Goal: Task Accomplishment & Management: Manage account settings

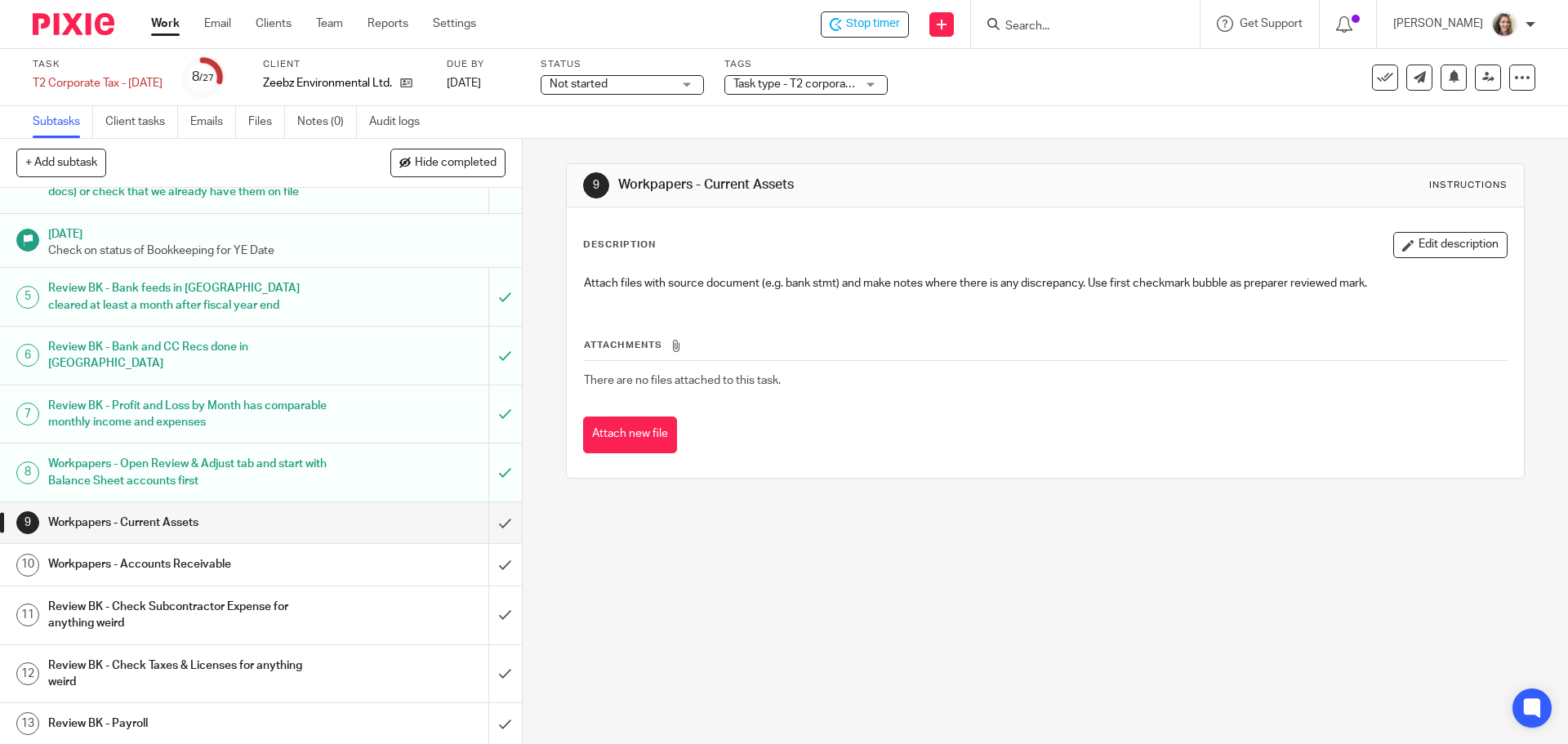
scroll to position [408, 0]
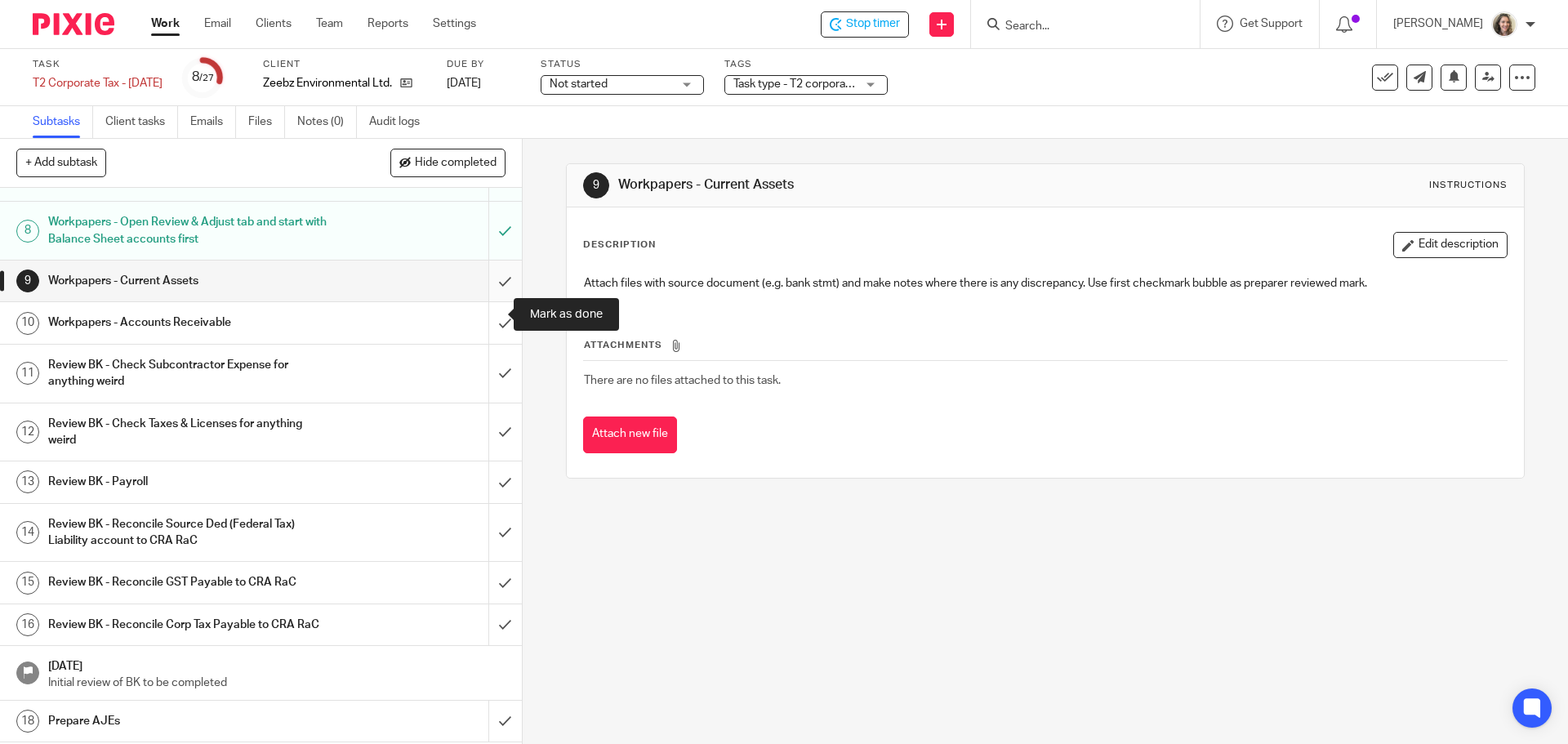
drag, startPoint x: 495, startPoint y: 316, endPoint x: 493, endPoint y: 325, distance: 9.2
click at [495, 302] on input "submit" at bounding box center [261, 281] width 522 height 41
click at [485, 343] on input "submit" at bounding box center [261, 323] width 522 height 41
click at [493, 399] on input "submit" at bounding box center [261, 373] width 522 height 58
click at [502, 459] on input "submit" at bounding box center [261, 432] width 522 height 58
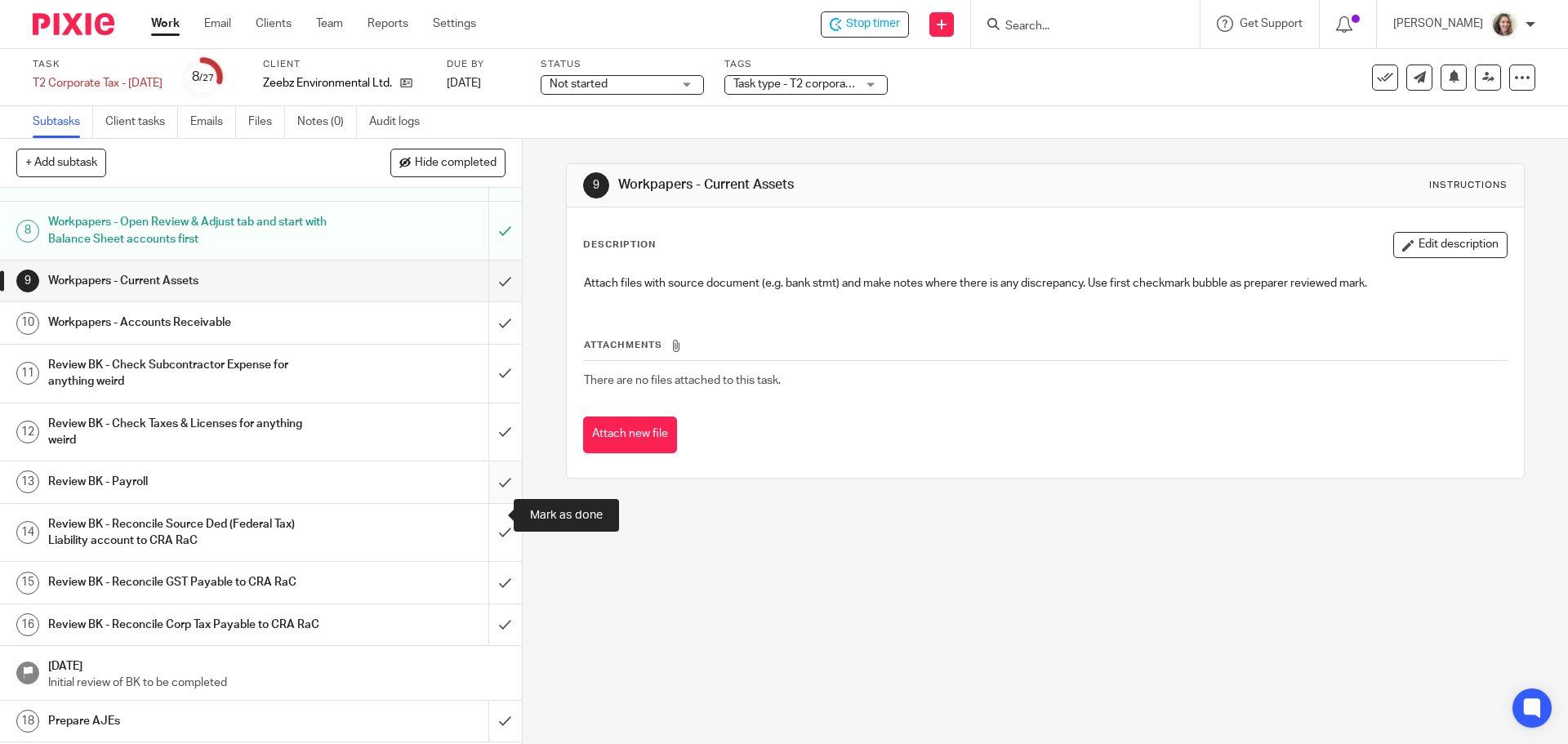
click at [492, 502] on input "submit" at bounding box center [261, 481] width 522 height 41
click at [494, 562] on input "submit" at bounding box center [261, 533] width 522 height 58
click at [495, 603] on input "submit" at bounding box center [261, 582] width 522 height 41
click at [489, 645] on input "submit" at bounding box center [261, 624] width 522 height 41
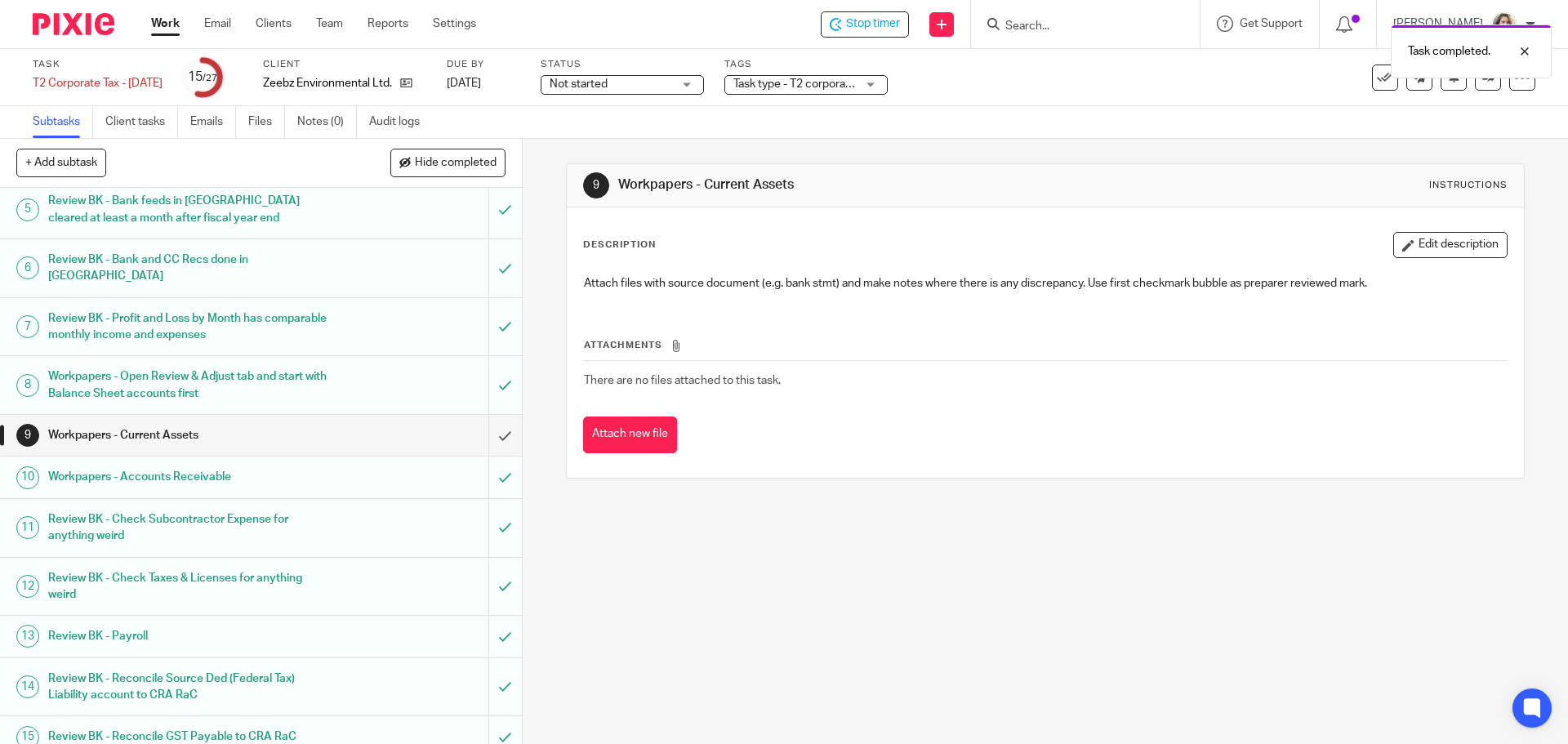
scroll to position [245, 0]
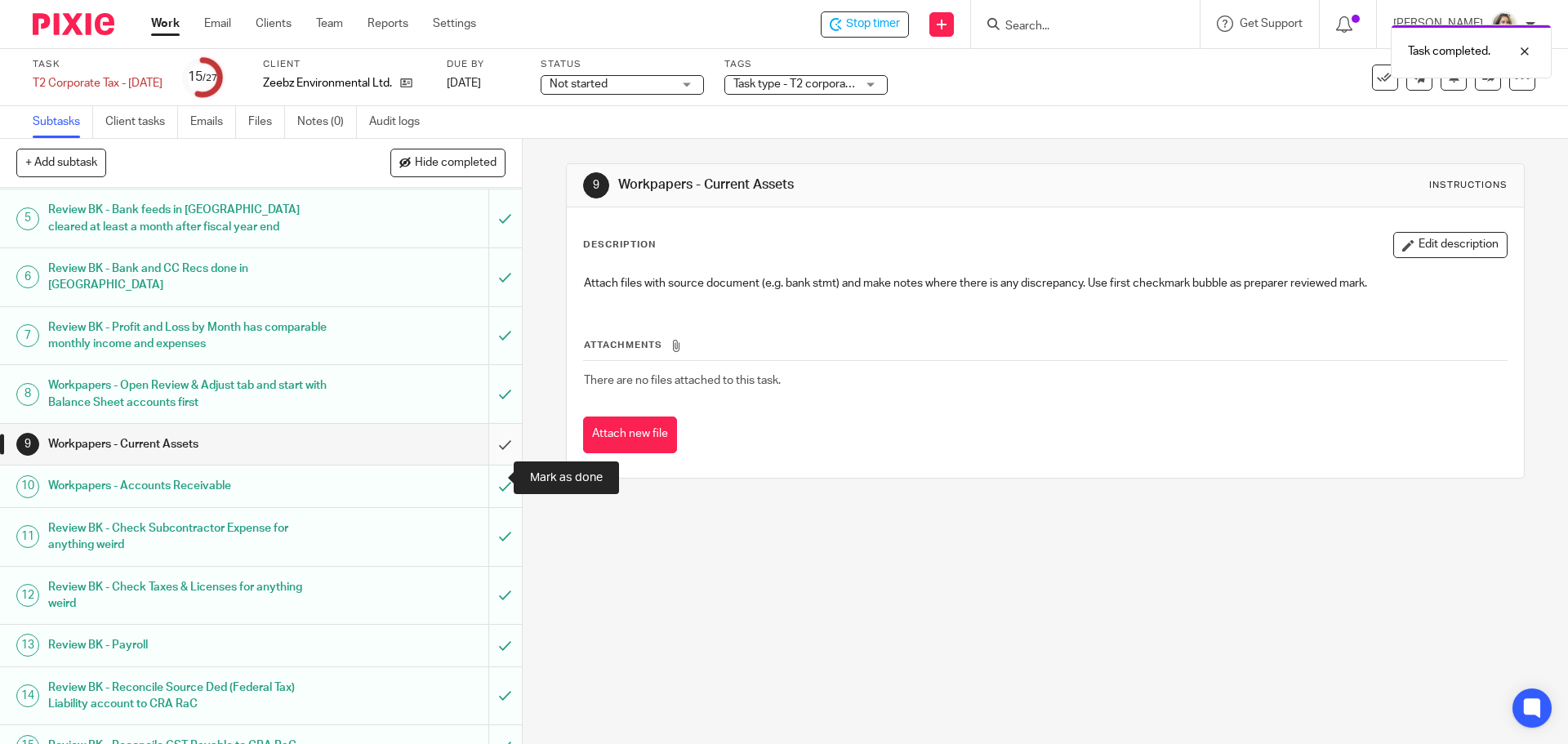
click at [492, 464] on input "submit" at bounding box center [261, 443] width 522 height 41
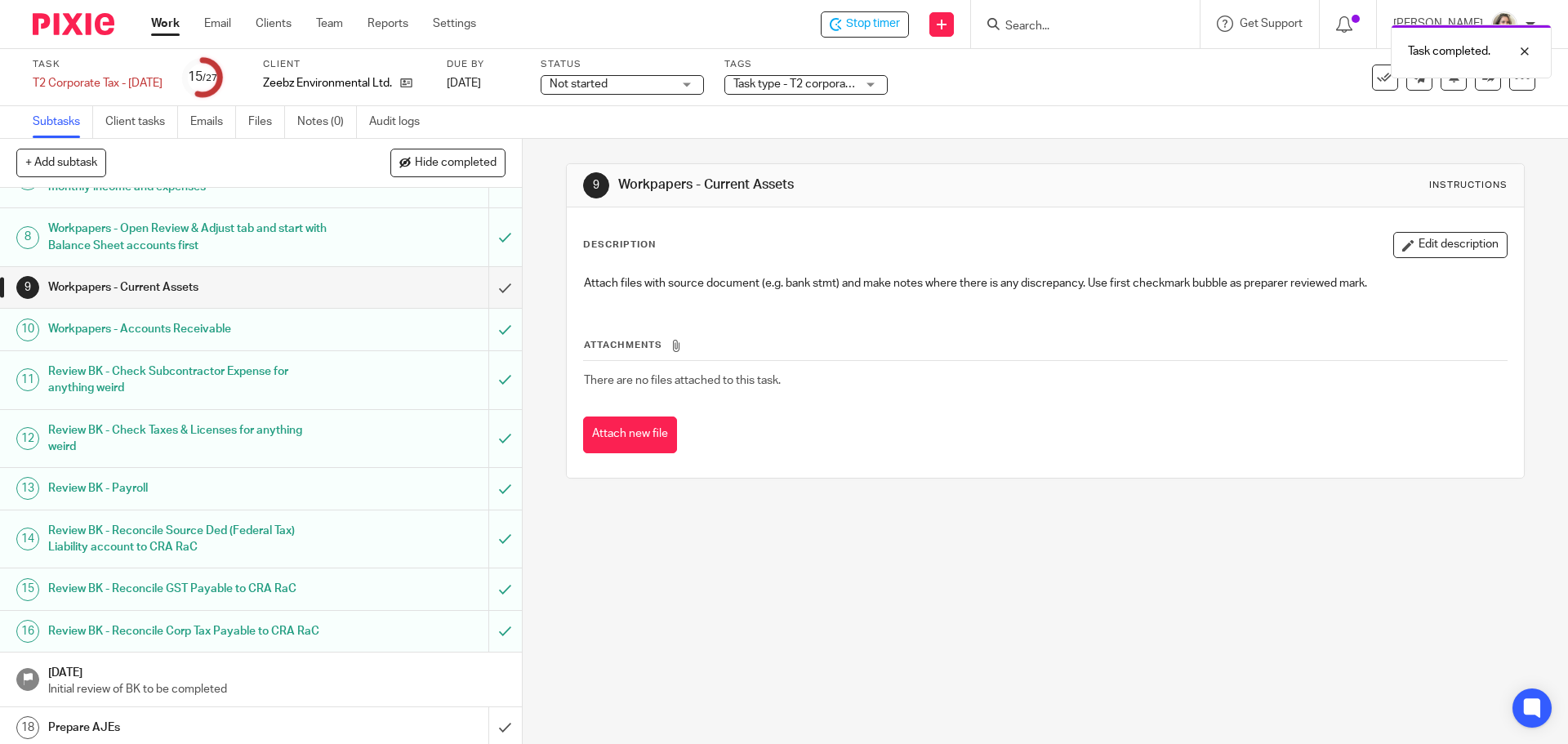
scroll to position [408, 0]
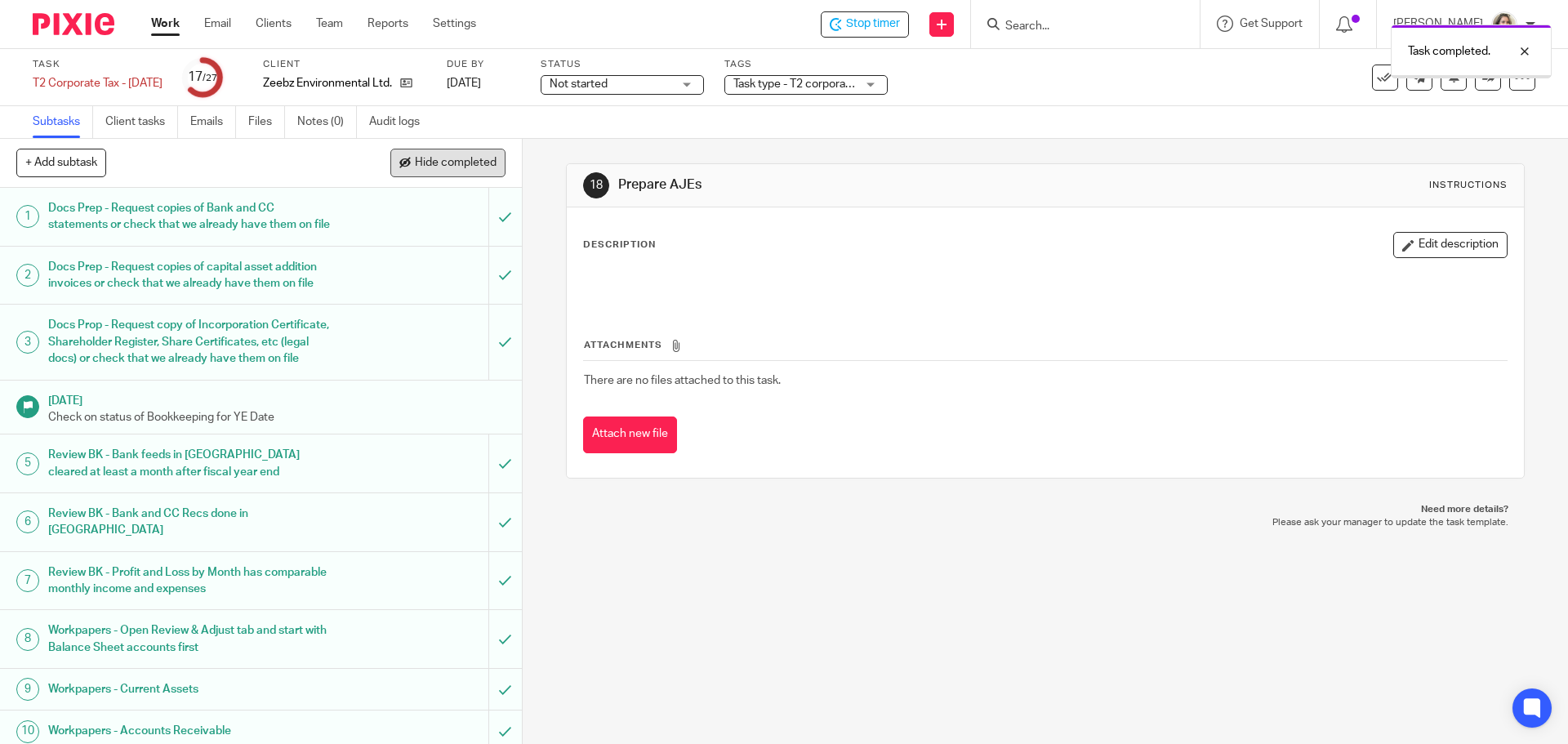
click at [429, 172] on button "Hide completed" at bounding box center [447, 163] width 115 height 28
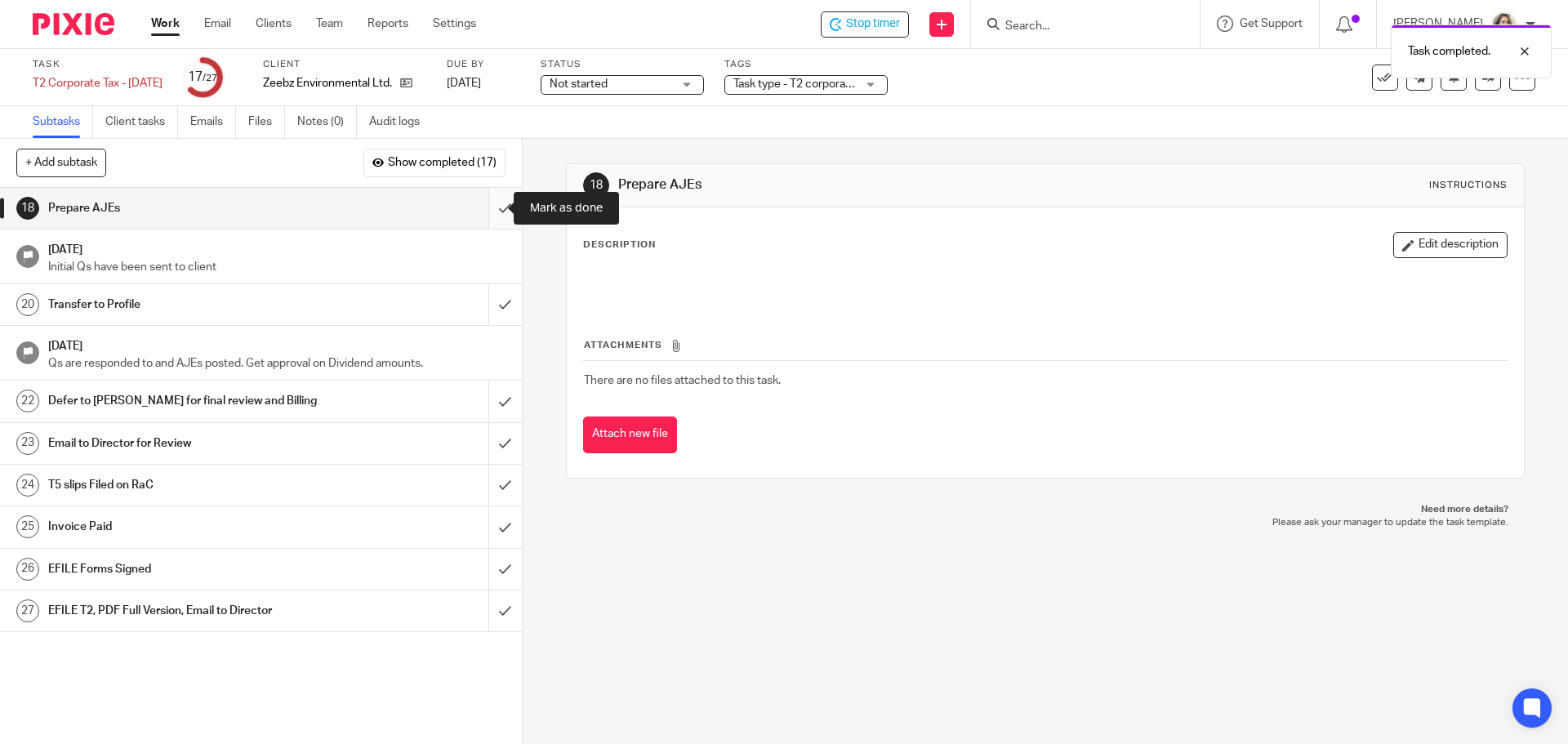
click at [487, 207] on input "submit" at bounding box center [261, 208] width 522 height 41
click at [486, 292] on input "submit" at bounding box center [261, 305] width 522 height 41
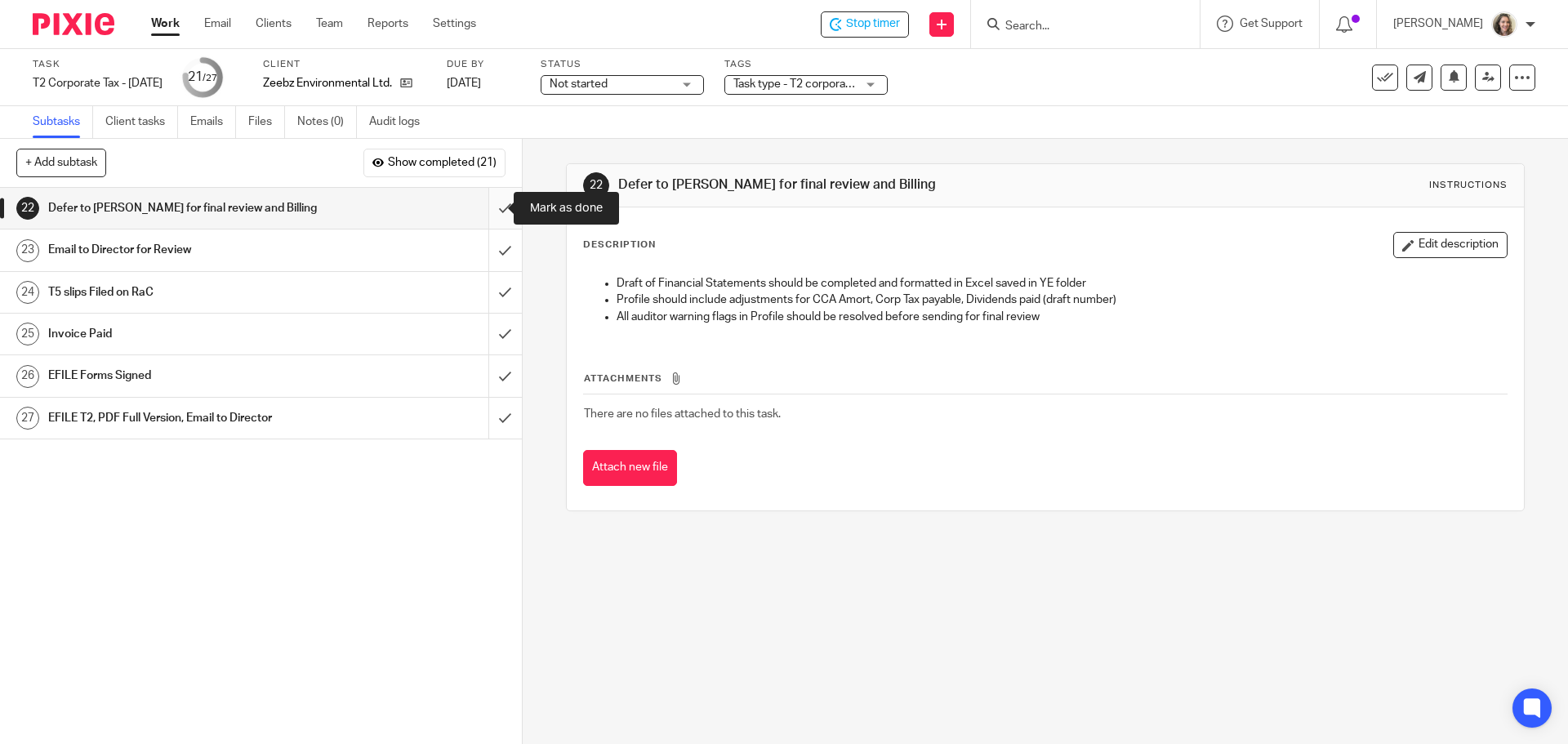
click at [493, 205] on input "submit" at bounding box center [261, 208] width 522 height 41
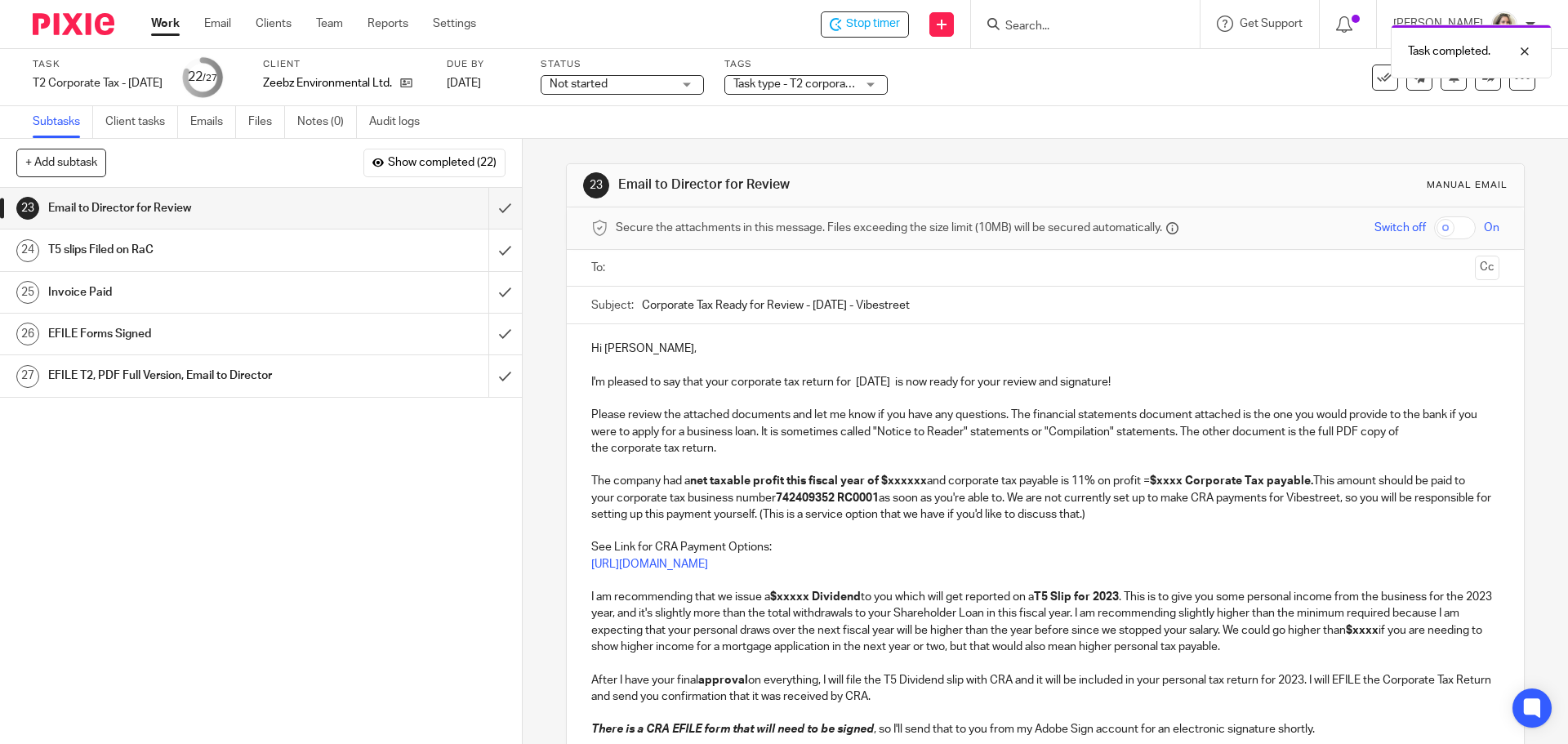
click at [741, 269] on input "text" at bounding box center [1044, 268] width 846 height 19
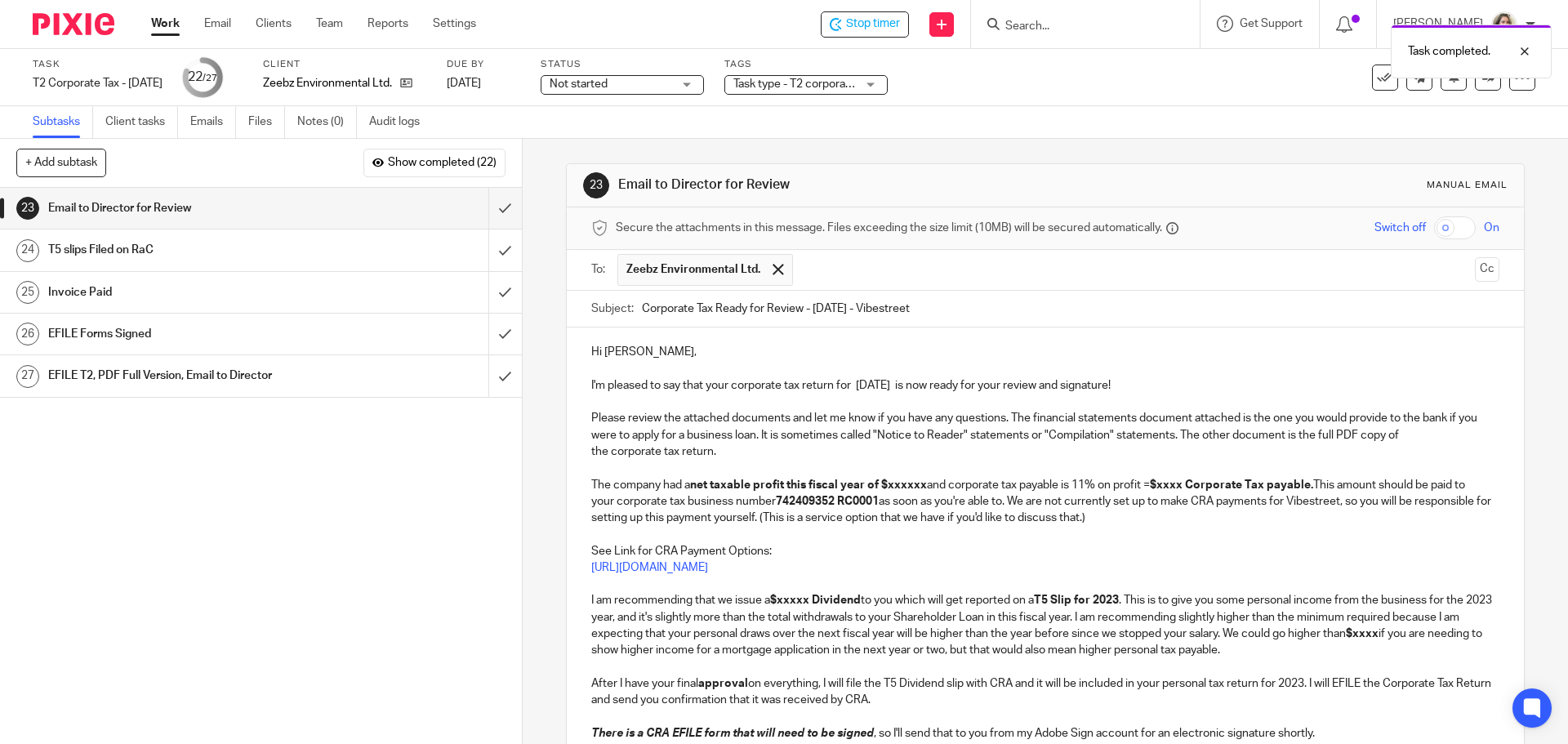
click at [872, 307] on input "Corporate Tax Ready for Review - [DATE] - Vibestreet" at bounding box center [1071, 309] width 857 height 37
type input "Corporate Tax Ready for Review - [DATE] - Zeebz Environmental Ltd"
click at [924, 387] on p "I'm pleased to say that your corporate tax return for [DATE] is now ready for y…" at bounding box center [1045, 385] width 908 height 16
click at [903, 482] on strong "net taxable profit this fiscal year of $xxxxxx" at bounding box center [808, 484] width 237 height 11
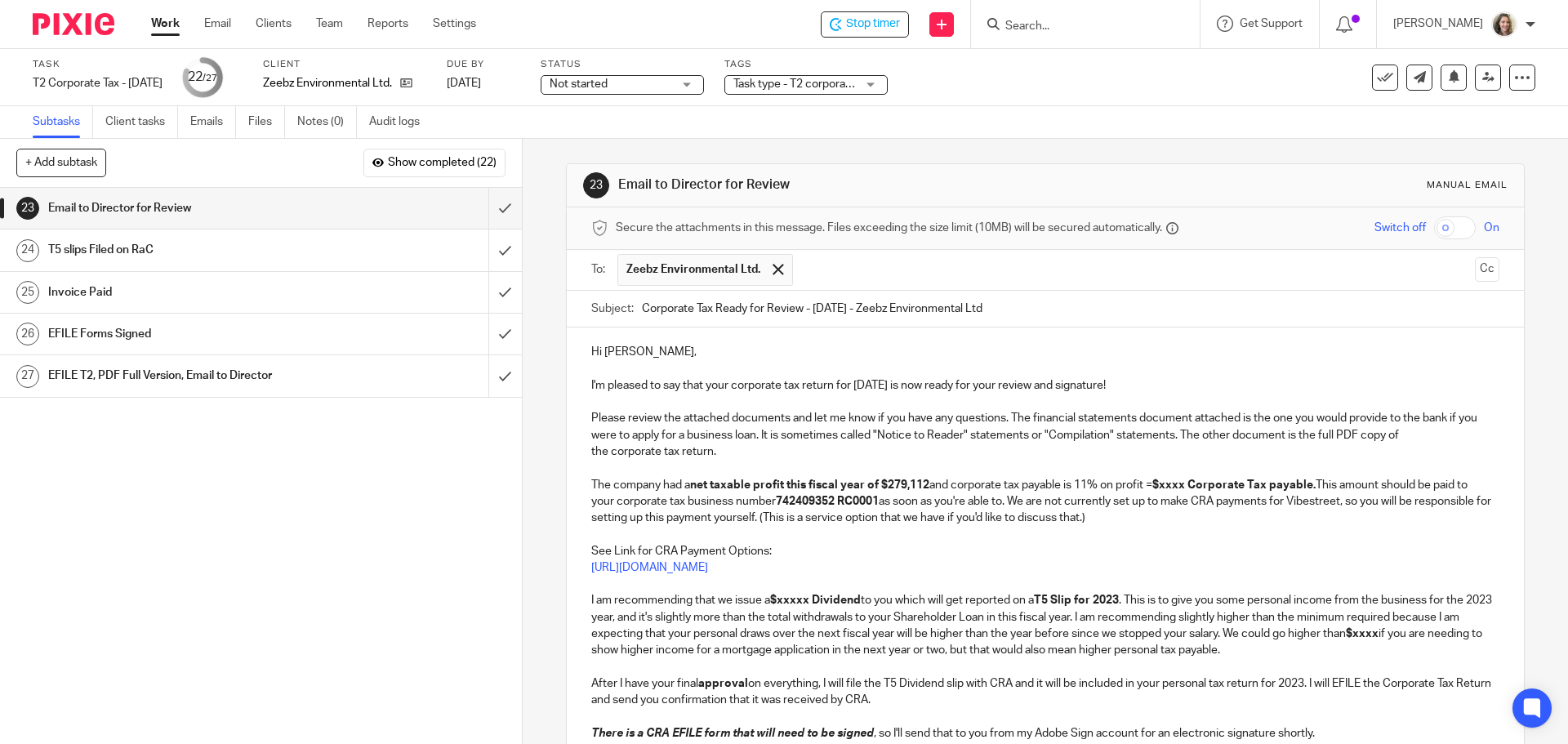
click at [1184, 486] on strong "$xxxx Corporate Tax payable." at bounding box center [1234, 484] width 164 height 11
click at [791, 496] on strong "742409352 RC0001" at bounding box center [827, 500] width 103 height 11
click at [899, 503] on p "The company had a net taxable profit this fiscal year of $279,112 and corporate…" at bounding box center [1045, 502] width 908 height 50
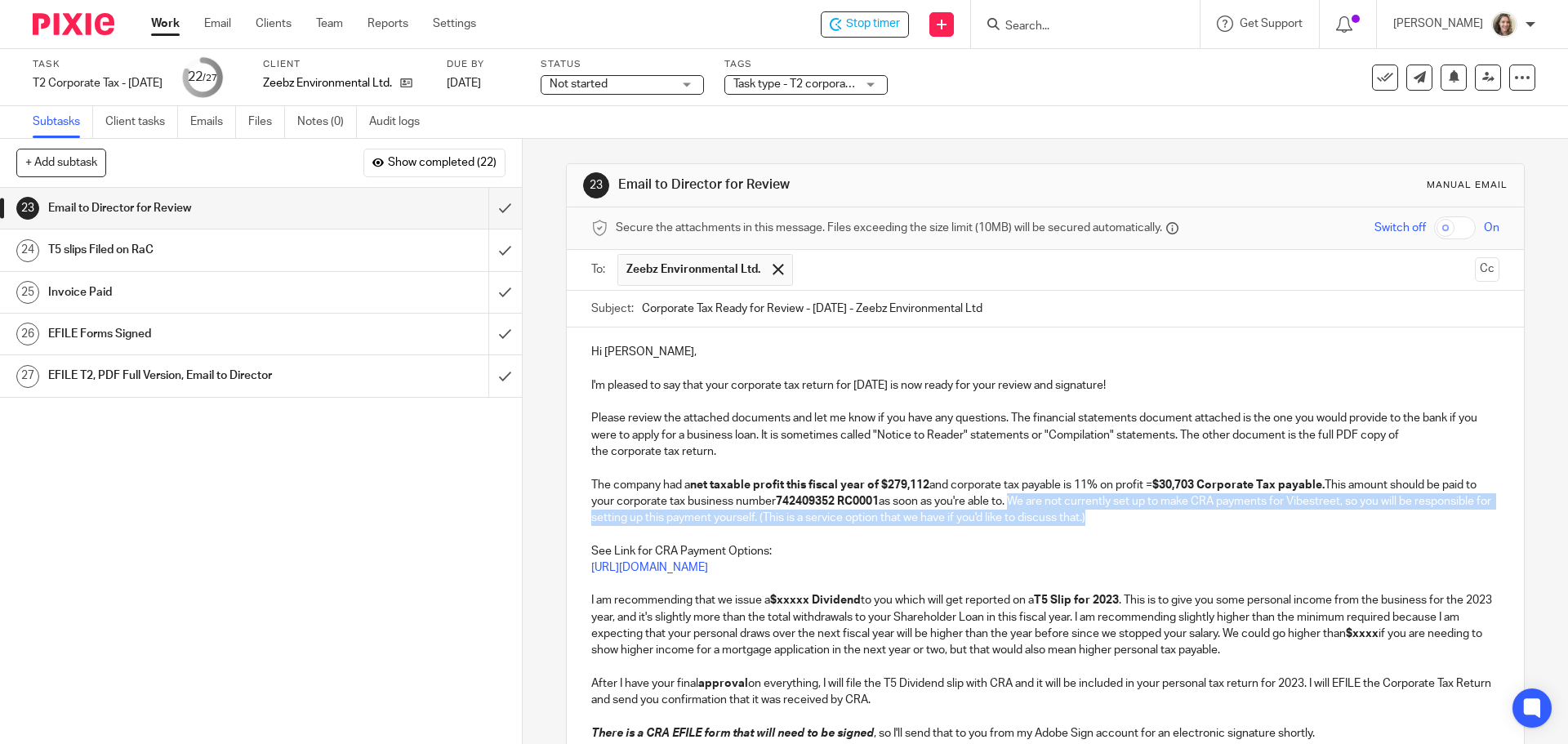
drag, startPoint x: 1208, startPoint y: 510, endPoint x: 1029, endPoint y: 500, distance: 179.3
click at [1029, 500] on p "The company had a net taxable profit this fiscal year of $279,112 and corporate…" at bounding box center [1045, 502] width 908 height 50
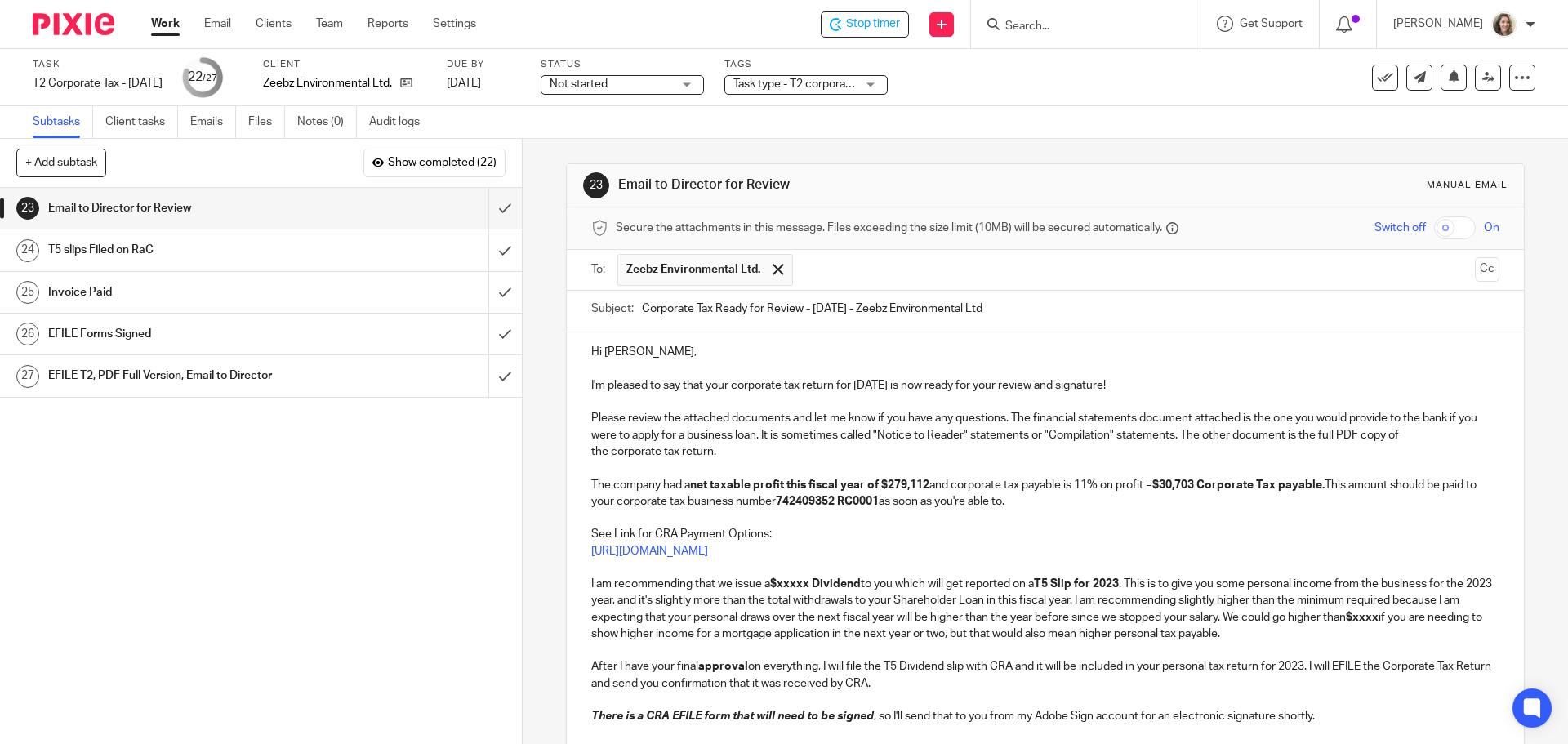
scroll to position [82, 0]
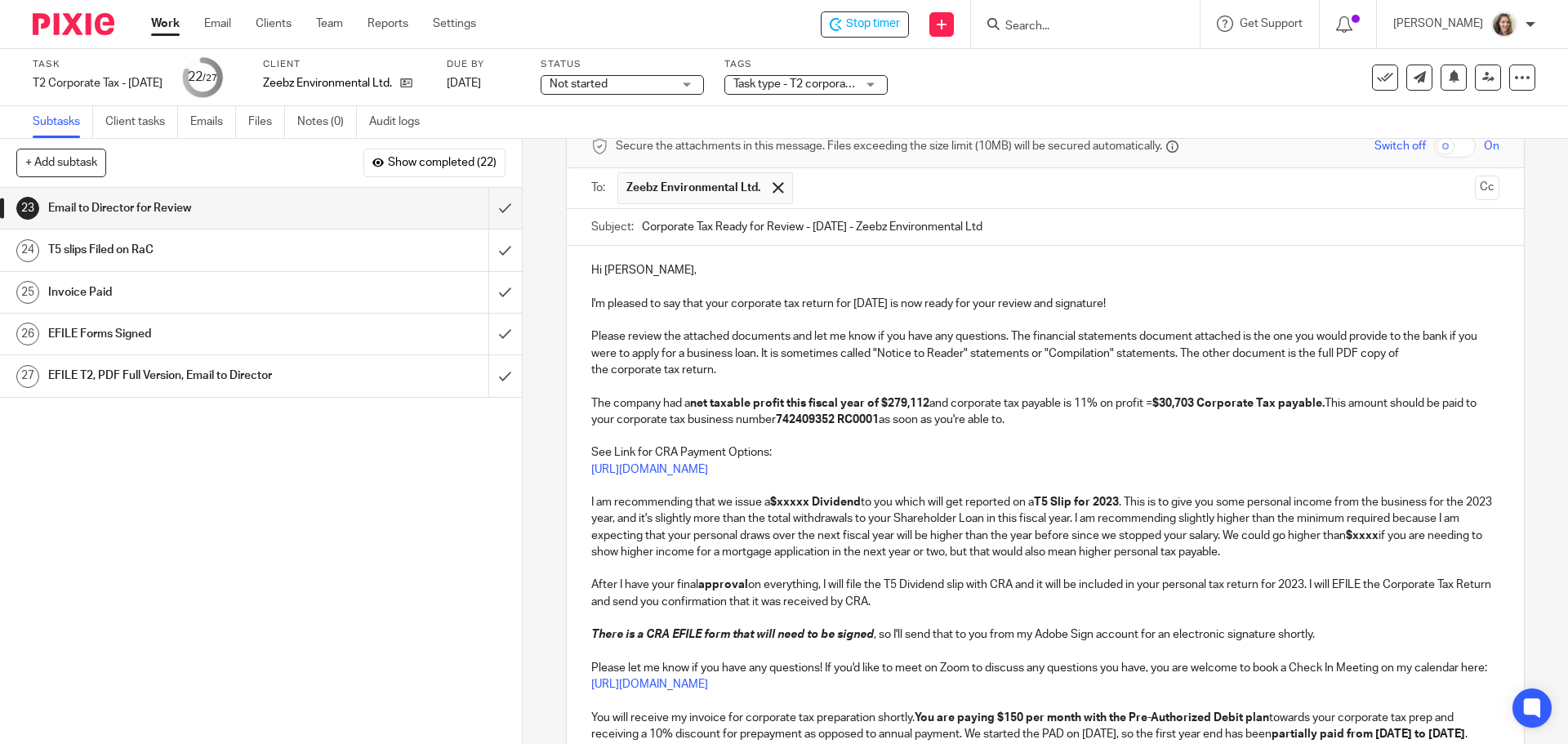
drag, startPoint x: 1310, startPoint y: 553, endPoint x: 648, endPoint y: 535, distance: 662.2
click at [648, 535] on p "I am recommending that we issue a $xxxxx Dividend to you which will get reporte…" at bounding box center [1045, 527] width 908 height 66
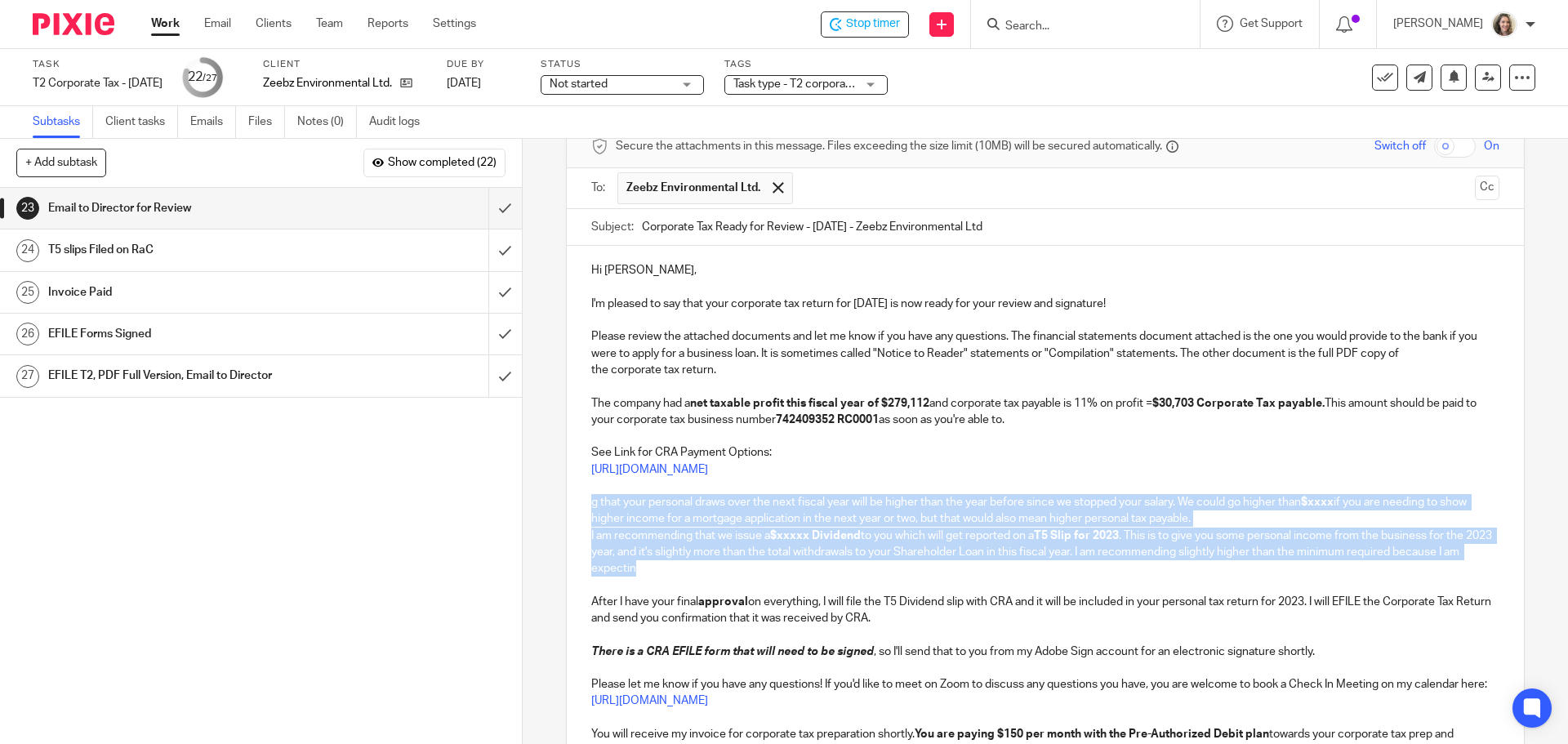
drag, startPoint x: 750, startPoint y: 561, endPoint x: 582, endPoint y: 504, distance: 177.4
click at [582, 504] on div "Hi Mika, I'm pleased to say that your corporate tax return for Mar 31, 2025 is …" at bounding box center [1046, 533] width 957 height 575
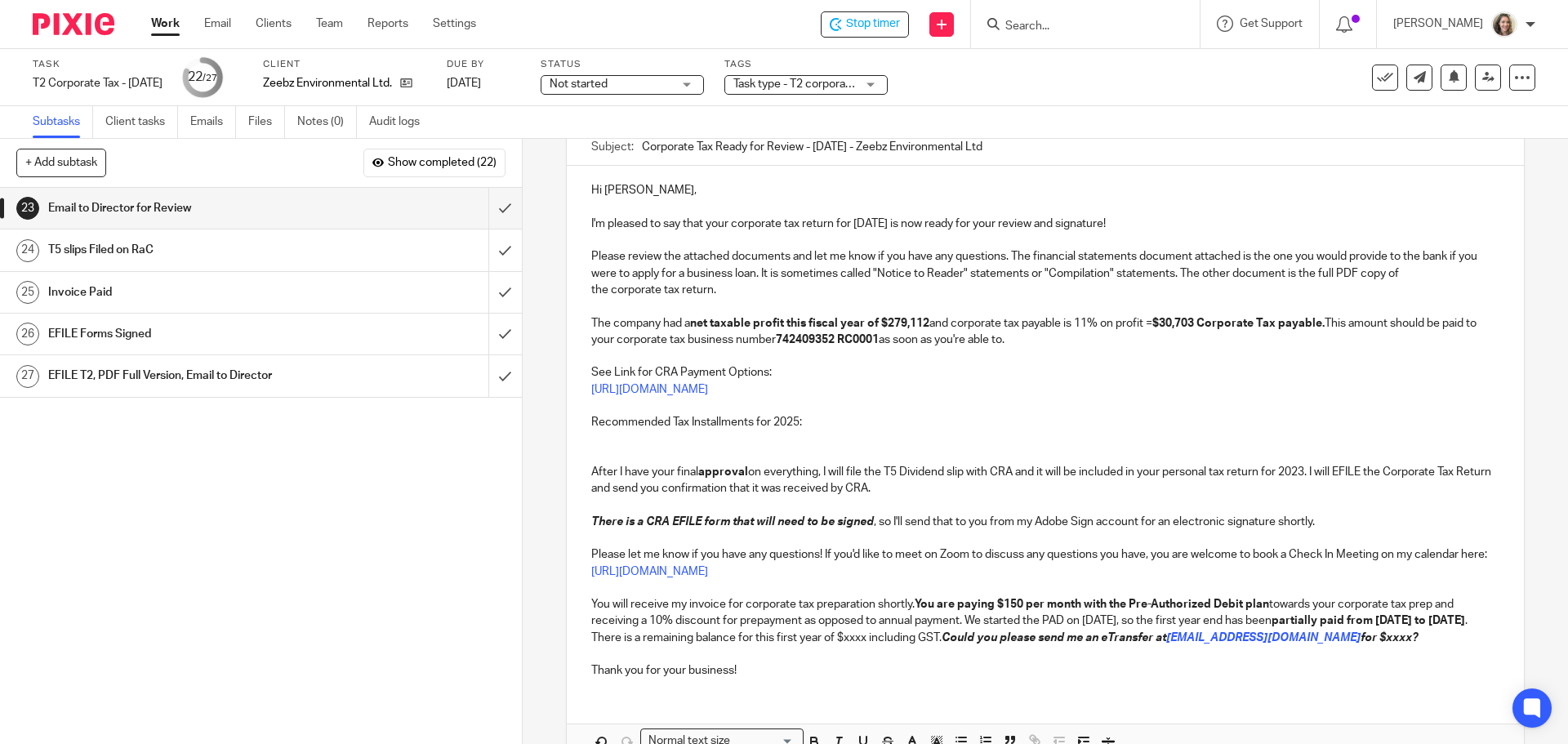
scroll to position [164, 0]
drag, startPoint x: 801, startPoint y: 419, endPoint x: 581, endPoint y: 420, distance: 220.0
click at [581, 420] on div "Hi Mika, I'm pleased to say that your corporate tax return for Mar 31, 2025 is …" at bounding box center [1046, 426] width 957 height 525
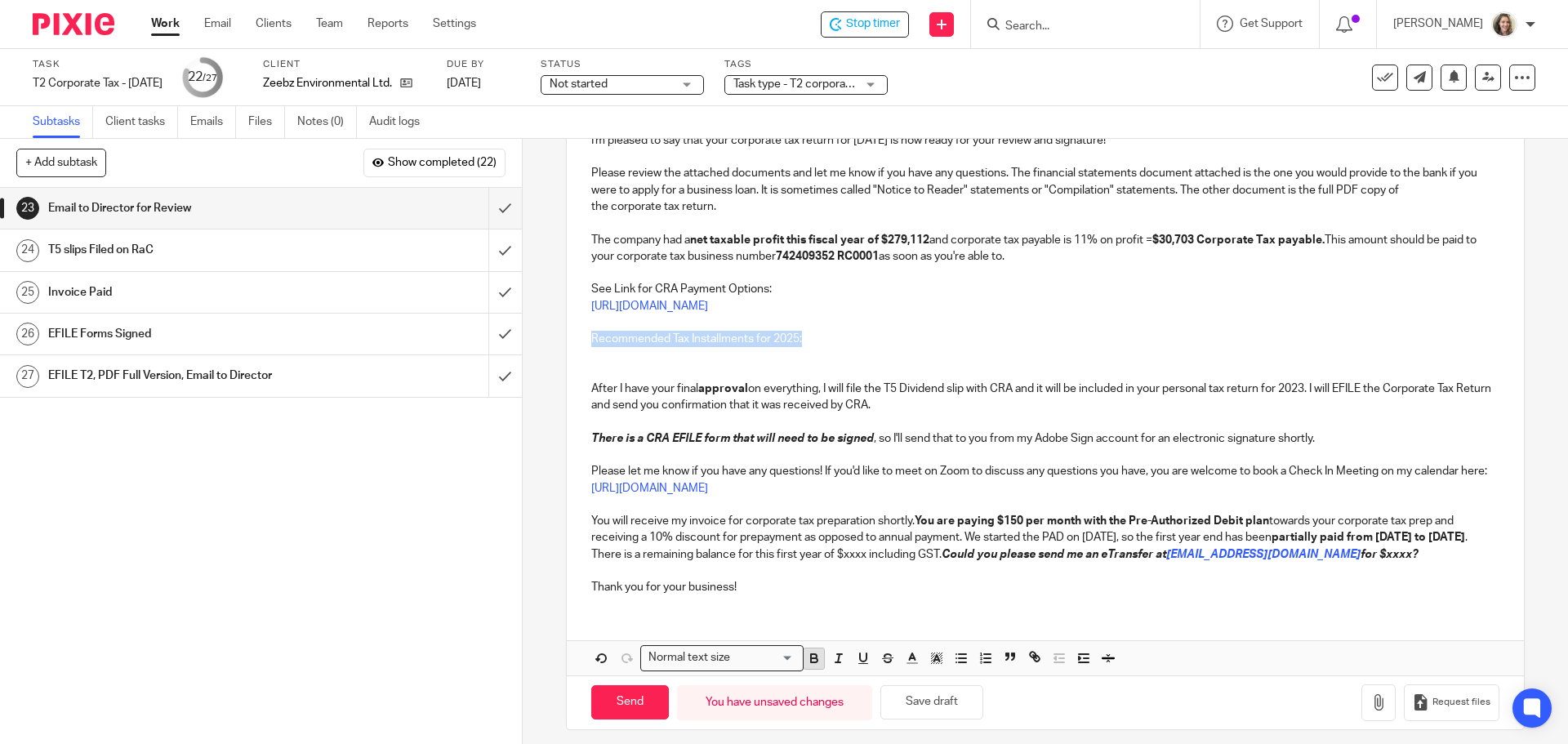
click at [812, 662] on icon "button" at bounding box center [814, 660] width 7 height 4
click at [861, 662] on icon "button" at bounding box center [863, 658] width 15 height 15
click at [693, 353] on p at bounding box center [1045, 356] width 908 height 16
click at [648, 359] on p at bounding box center [1045, 356] width 908 height 16
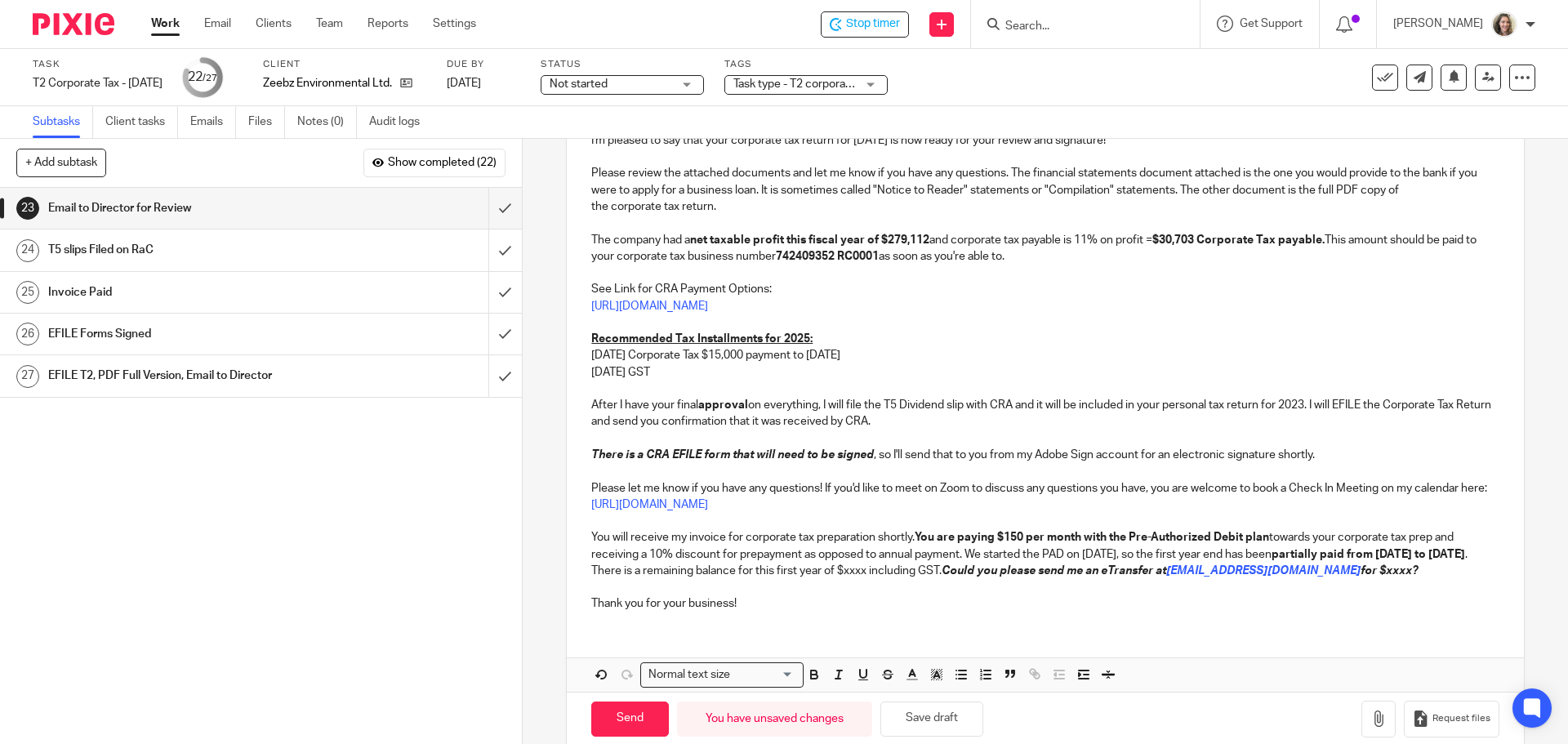
click at [831, 359] on p "2025-09-30 Corporate Tax $15,000 payment to Mar 31 2026" at bounding box center [1045, 356] width 908 height 16
click at [764, 372] on p "2025-09-30 GST" at bounding box center [1045, 372] width 908 height 16
click at [748, 367] on p "2025-09-30 GST" at bounding box center [1045, 372] width 908 height 16
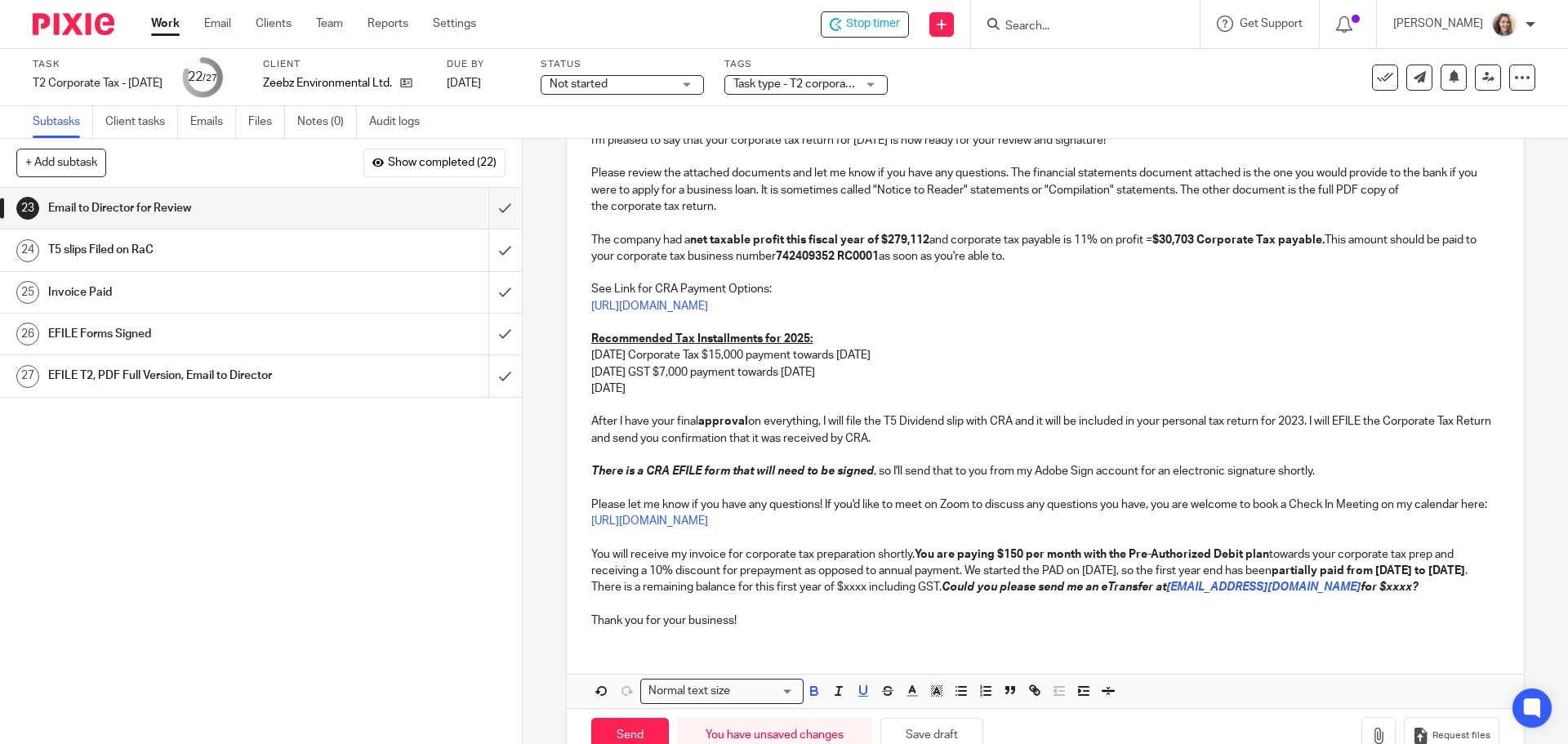
drag, startPoint x: 943, startPoint y: 355, endPoint x: 663, endPoint y: 347, distance: 280.1
click at [666, 344] on div "Hi Mika, I'm pleased to say that your corporate tax return for Mar 31, 2025 is …" at bounding box center [1046, 362] width 957 height 558
click at [971, 363] on p "2025-09-30 Corporate Tax $15,000 payment towards Mar 31 2026" at bounding box center [1045, 356] width 908 height 16
drag, startPoint x: 928, startPoint y: 355, endPoint x: 653, endPoint y: 358, distance: 275.0
click at [653, 358] on p "2025-09-30 Corporate Tax $15,000 payment towards Mar 31 2026" at bounding box center [1045, 356] width 908 height 16
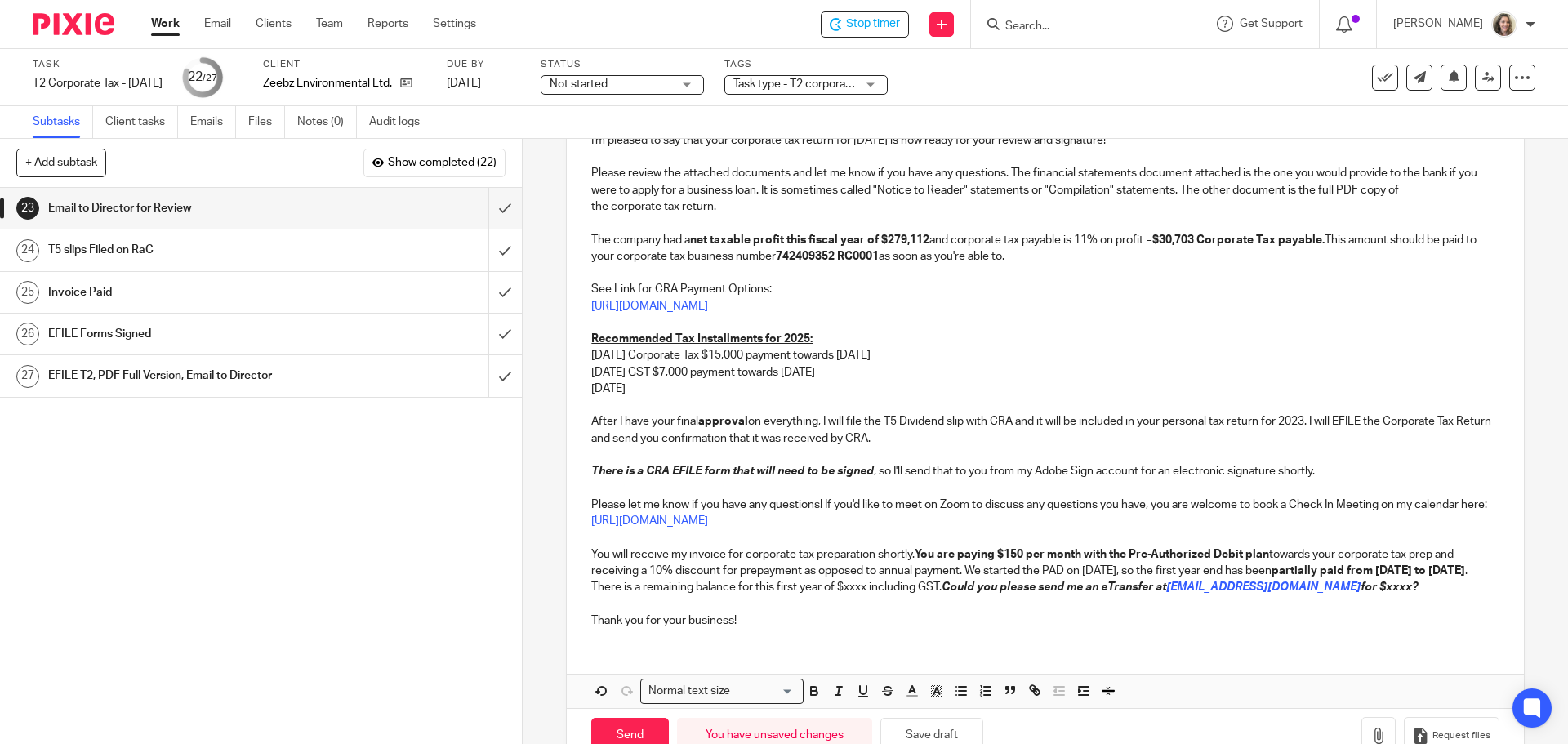
copy p "Corporate Tax $15,000 payment towards Mar 31 2026"
click at [675, 383] on p "2025-12-31" at bounding box center [1045, 388] width 908 height 16
click at [755, 388] on p "2025-12-31 Corporate Tax $15,000 payment towards Mar 31 2026" at bounding box center [1045, 388] width 908 height 16
click at [752, 390] on p "2025-12-31 Corporate Tax $15,000 payment towards Mar 31 2026" at bounding box center [1045, 388] width 908 height 16
click at [757, 391] on p "2025-12-31 Corporate Tax $15,000 payment towards Mar 31 2026" at bounding box center [1045, 388] width 908 height 16
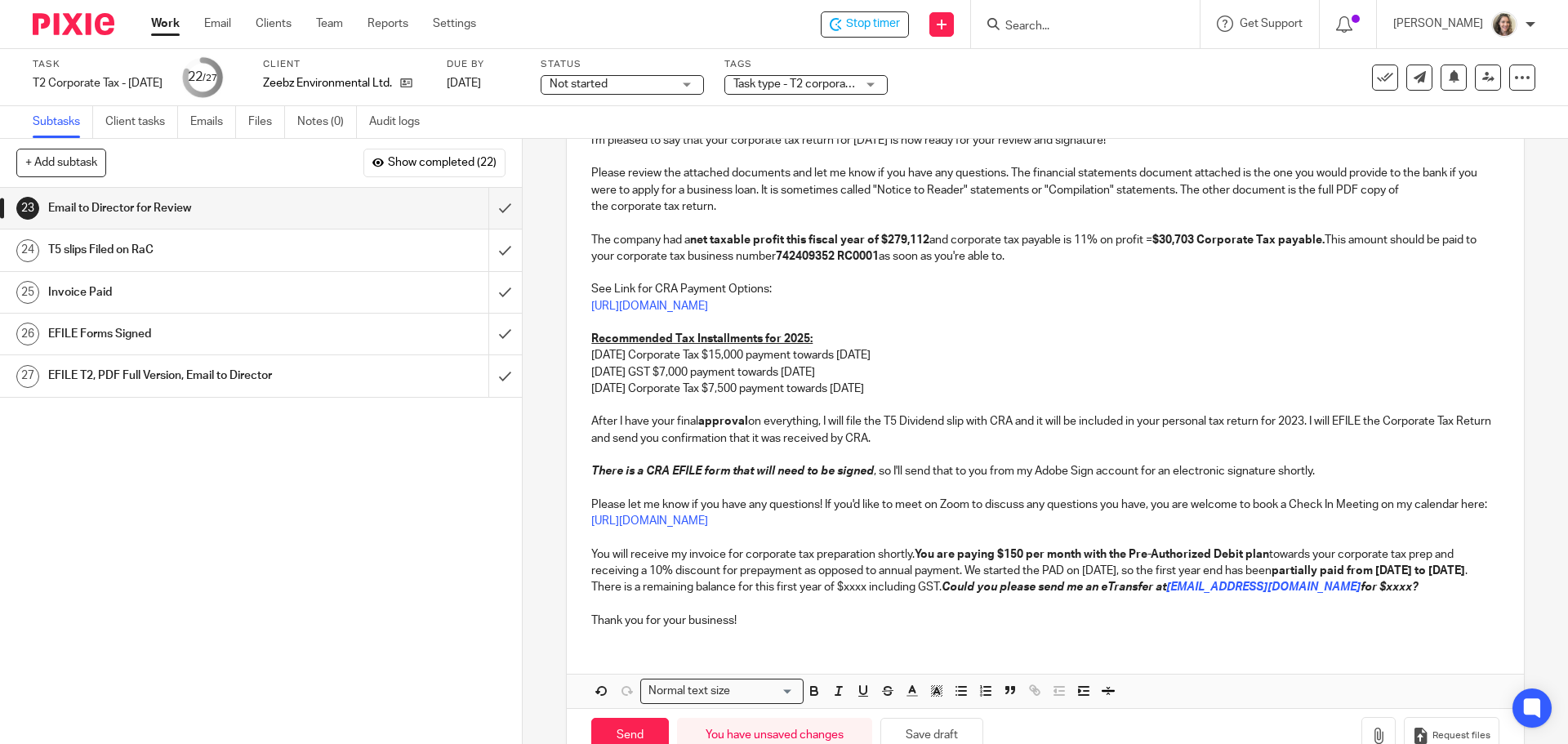
click at [968, 386] on p "2025-12-31 Corporate Tax $7,500 payment towards Mar 31 2026" at bounding box center [1045, 388] width 908 height 16
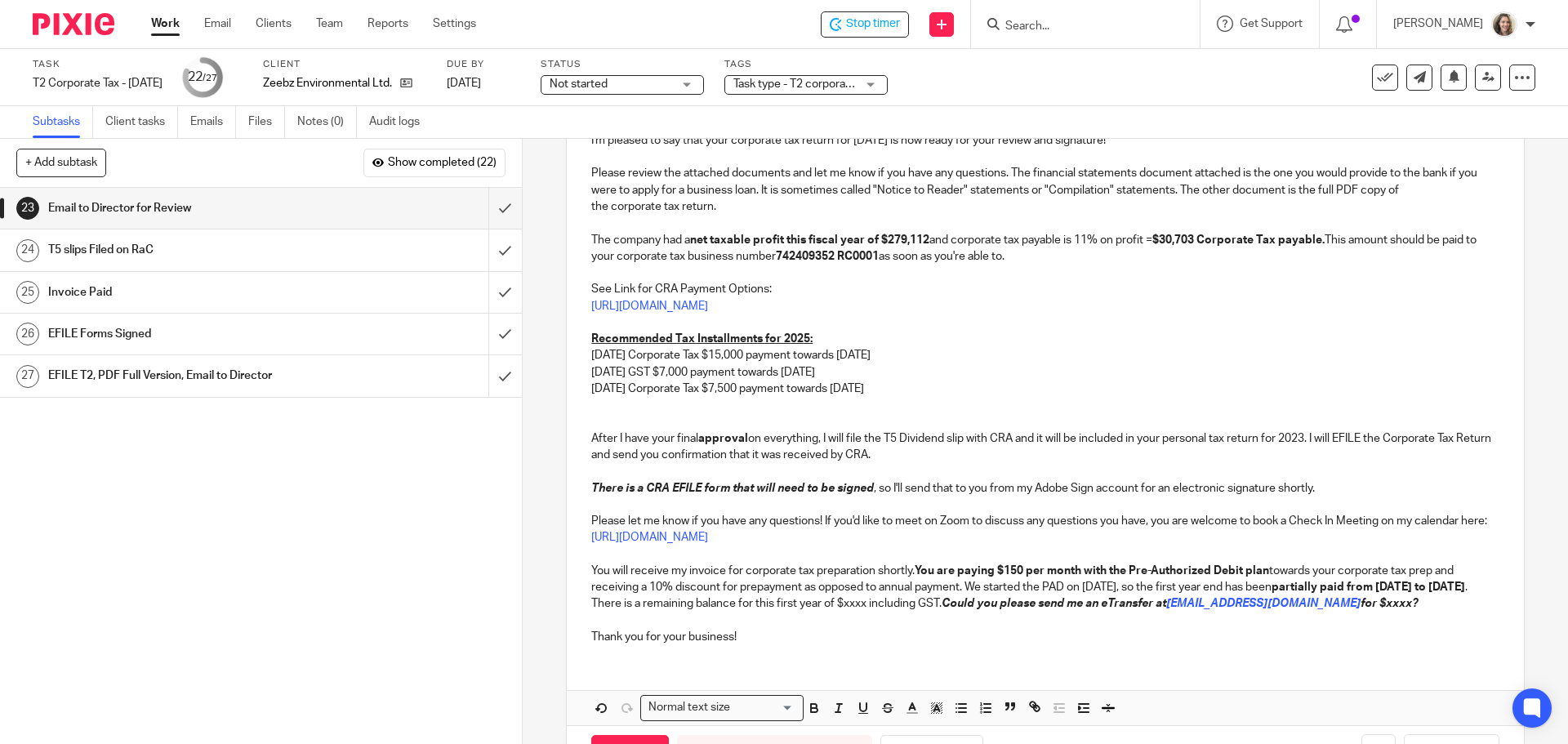
drag, startPoint x: 882, startPoint y: 372, endPoint x: 584, endPoint y: 367, distance: 298.0
click at [584, 367] on div "Hi Mika, I'm pleased to say that your corporate tax return for Mar 31, 2025 is …" at bounding box center [1046, 371] width 957 height 575
click at [605, 401] on p at bounding box center [1045, 404] width 908 height 16
click at [591, 405] on p "Corporate Tax $15,000 payment towards Mar 31 2026" at bounding box center [1045, 404] width 908 height 16
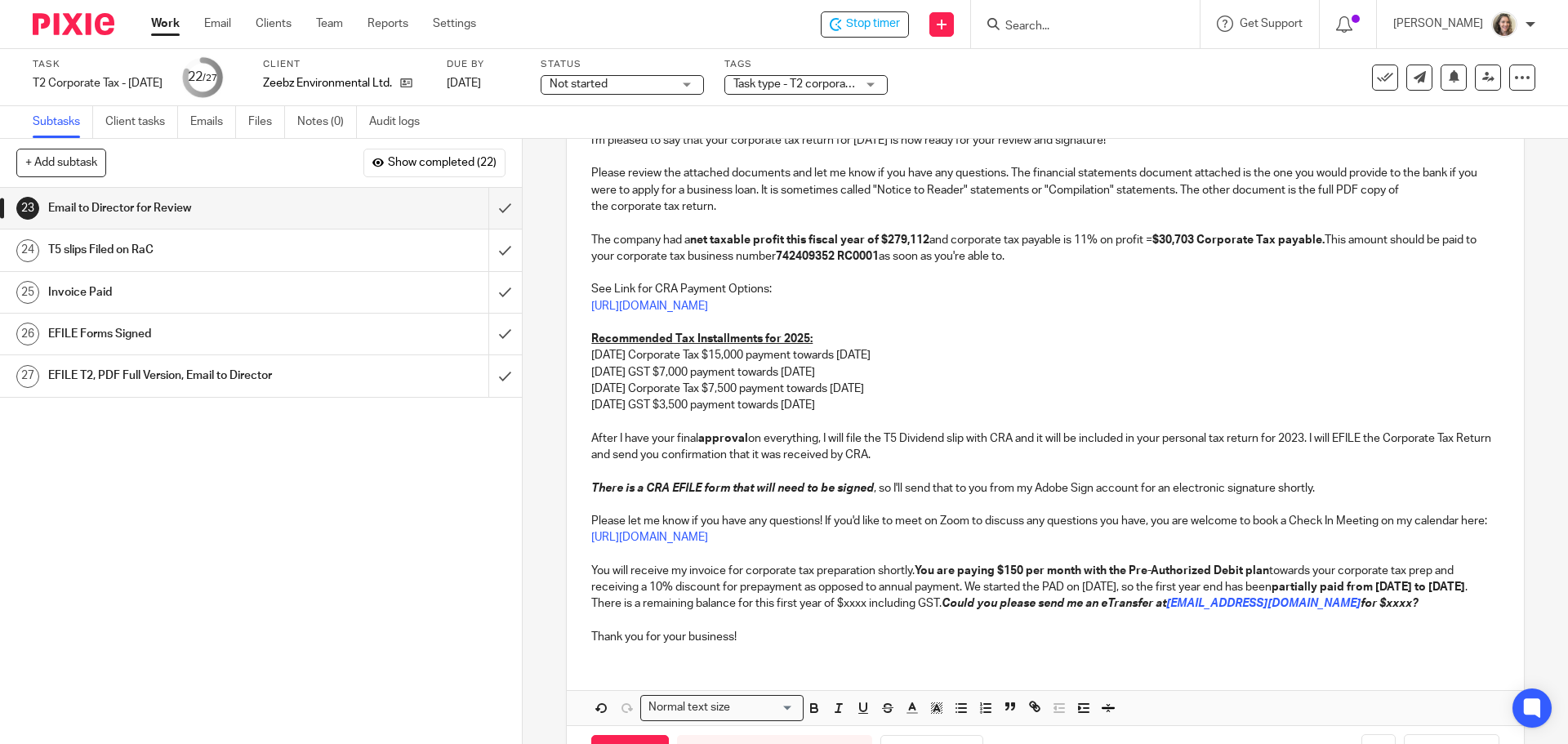
drag, startPoint x: 889, startPoint y: 405, endPoint x: 585, endPoint y: 392, distance: 304.3
click at [585, 392] on div "Hi Mika, I'm pleased to say that your corporate tax return for Mar 31, 2025 is …" at bounding box center [1046, 371] width 957 height 575
copy div "2025-12-31 Corporate Tax $7,500 payment towards Mar 31 2026 2025-12-31 GST $3,5…"
click at [907, 410] on p "2025-12-31 GST $3,500 payment towards Mar 31 2026" at bounding box center [1045, 404] width 908 height 16
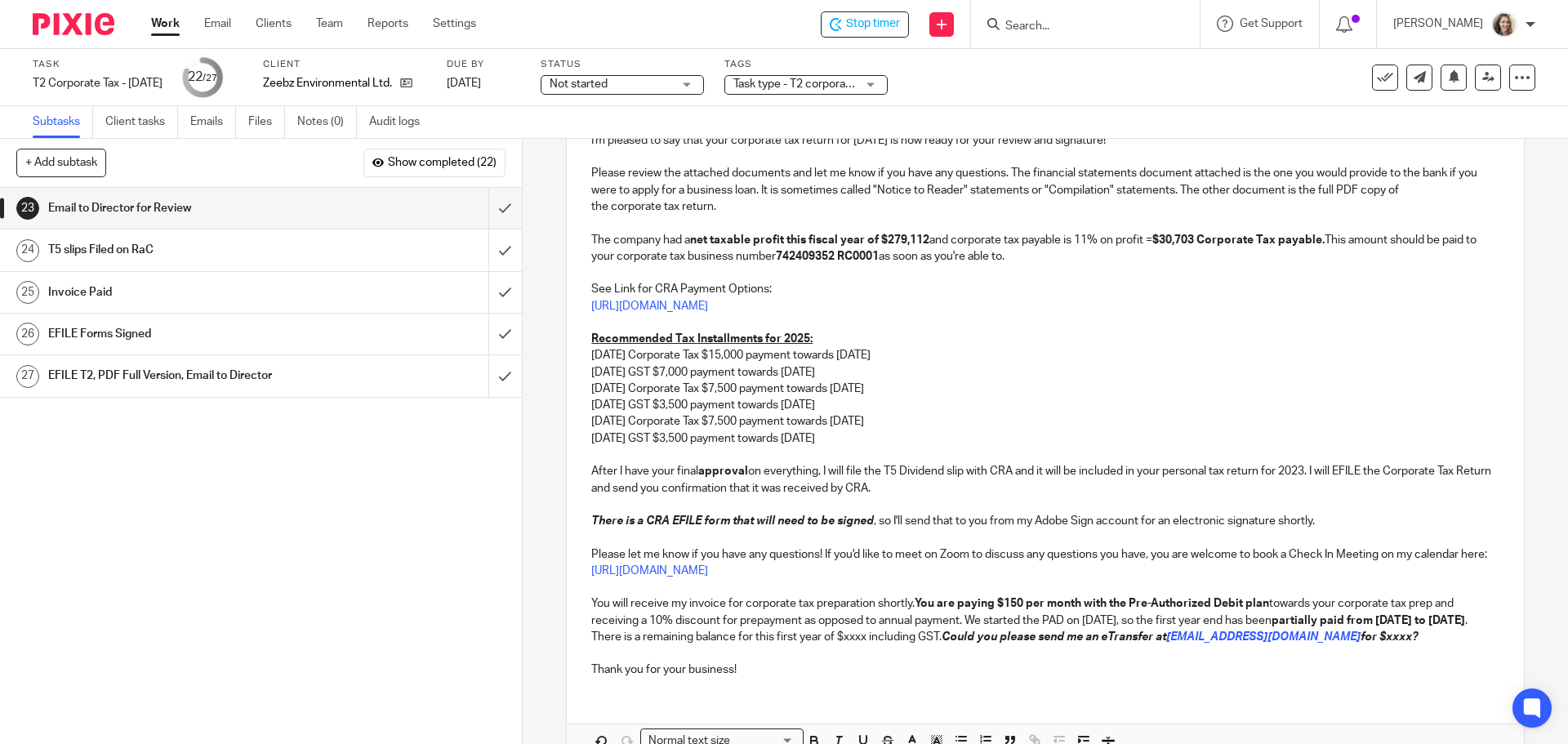
drag, startPoint x: 630, startPoint y: 421, endPoint x: 643, endPoint y: 454, distance: 35.5
click at [630, 420] on p "2025-12-31 Corporate Tax $7,500 payment towards Mar 31 2026" at bounding box center [1045, 421] width 908 height 16
drag, startPoint x: 651, startPoint y: 421, endPoint x: 587, endPoint y: 423, distance: 64.0
click at [591, 423] on p "2026-03-31 Corporate Tax $7,500 payment towards Mar 31 2026" at bounding box center [1045, 421] width 908 height 16
copy p "2026-03-31"
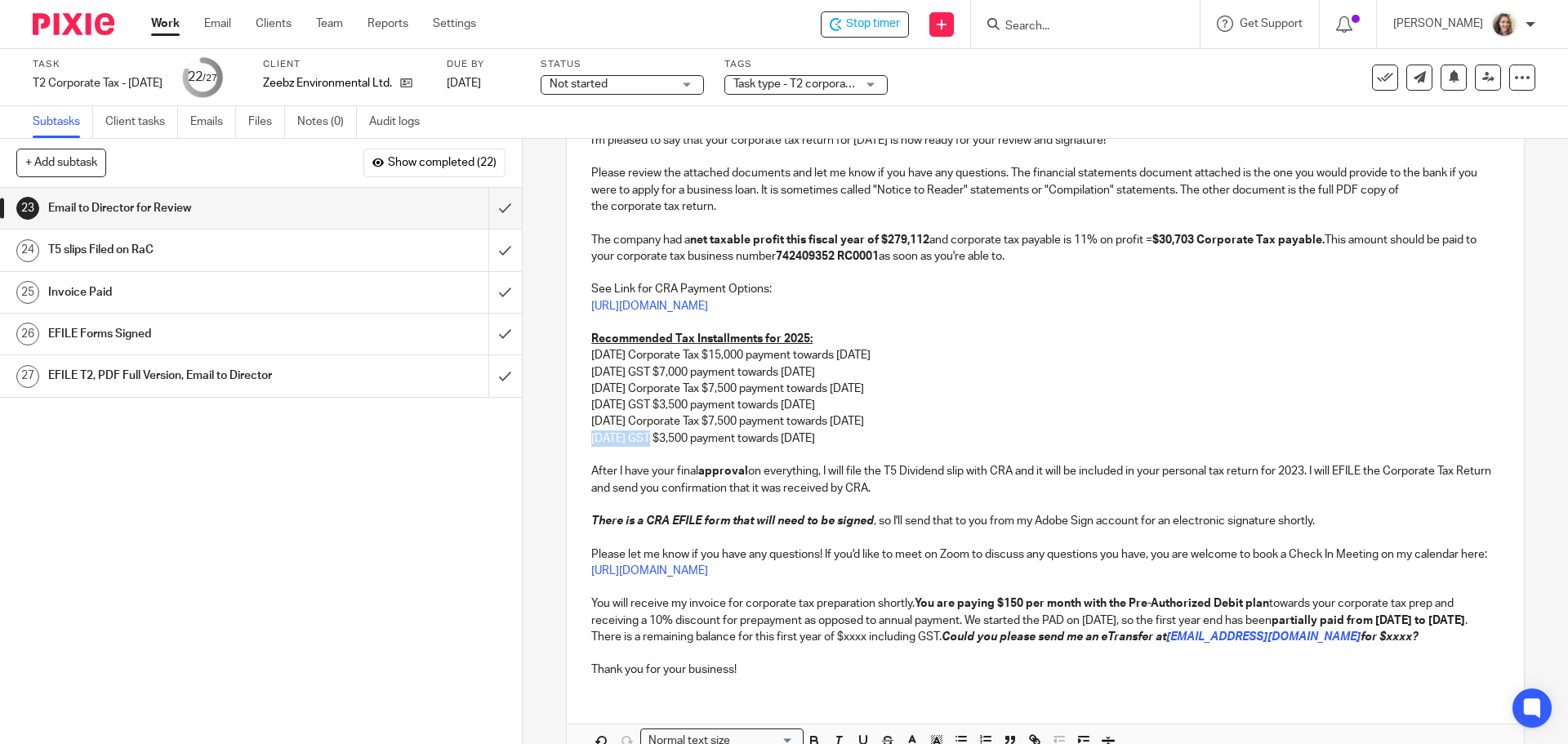
drag, startPoint x: 648, startPoint y: 441, endPoint x: 584, endPoint y: 445, distance: 64.1
click at [584, 445] on div "Hi Mika, I'm pleased to say that your corporate tax return for Mar 31, 2025 is …" at bounding box center [1046, 386] width 957 height 607
click at [884, 473] on p "After I have your final approval on everything, I will file the T5 Dividend sli…" at bounding box center [1045, 480] width 908 height 34
click at [1469, 470] on p "After I have your final approval on everything, I will file the 2025 T5 Dividen…" at bounding box center [1045, 480] width 908 height 34
click at [1197, 486] on p "After I have your final approval on everything, I will file the 2025 T5 Dividen…" at bounding box center [1045, 480] width 908 height 34
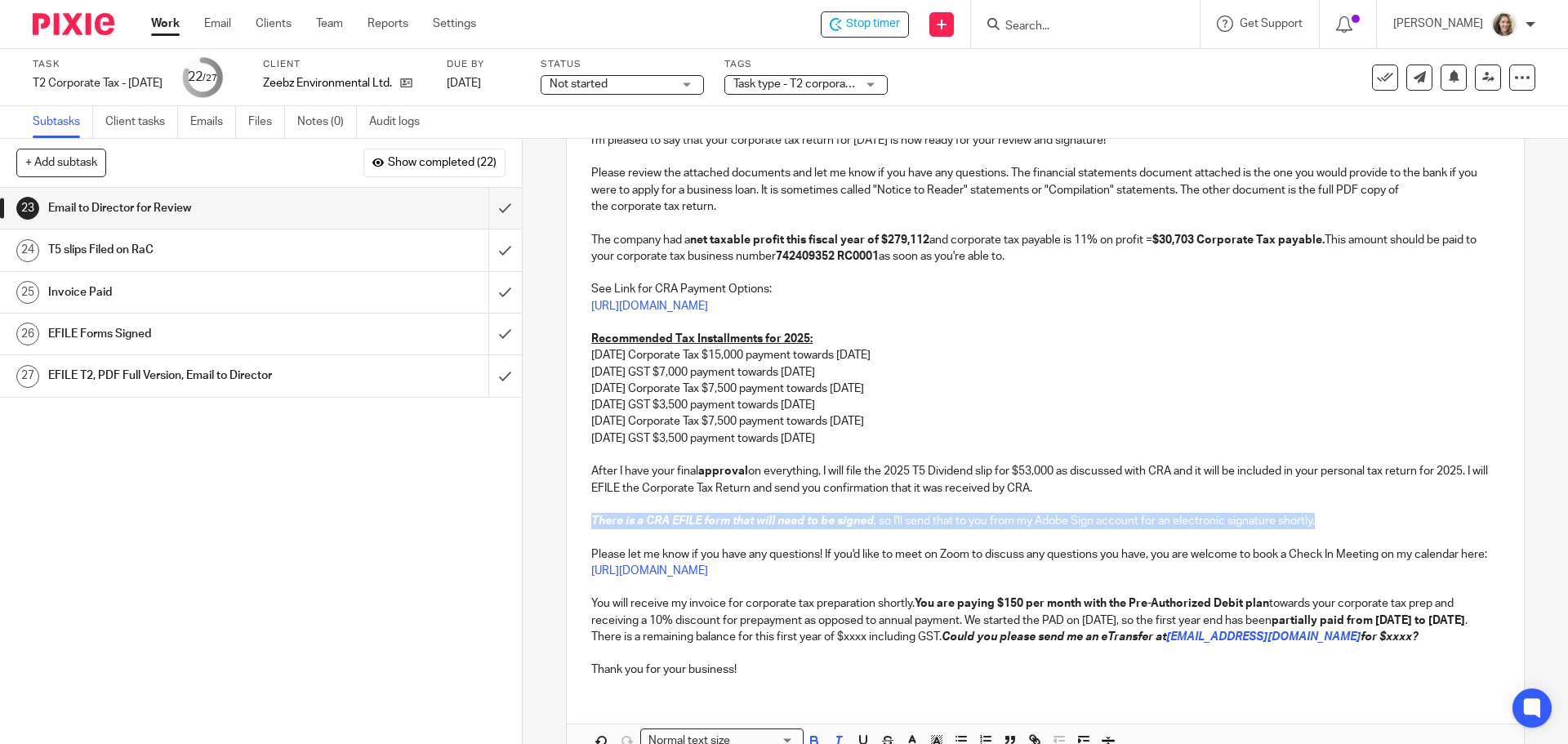
drag, startPoint x: 1365, startPoint y: 526, endPoint x: 586, endPoint y: 525, distance: 779.0
click at [591, 525] on p "There is a CRA EFILE form that will need to be signed , so I'll send that to yo…" at bounding box center [1045, 521] width 908 height 16
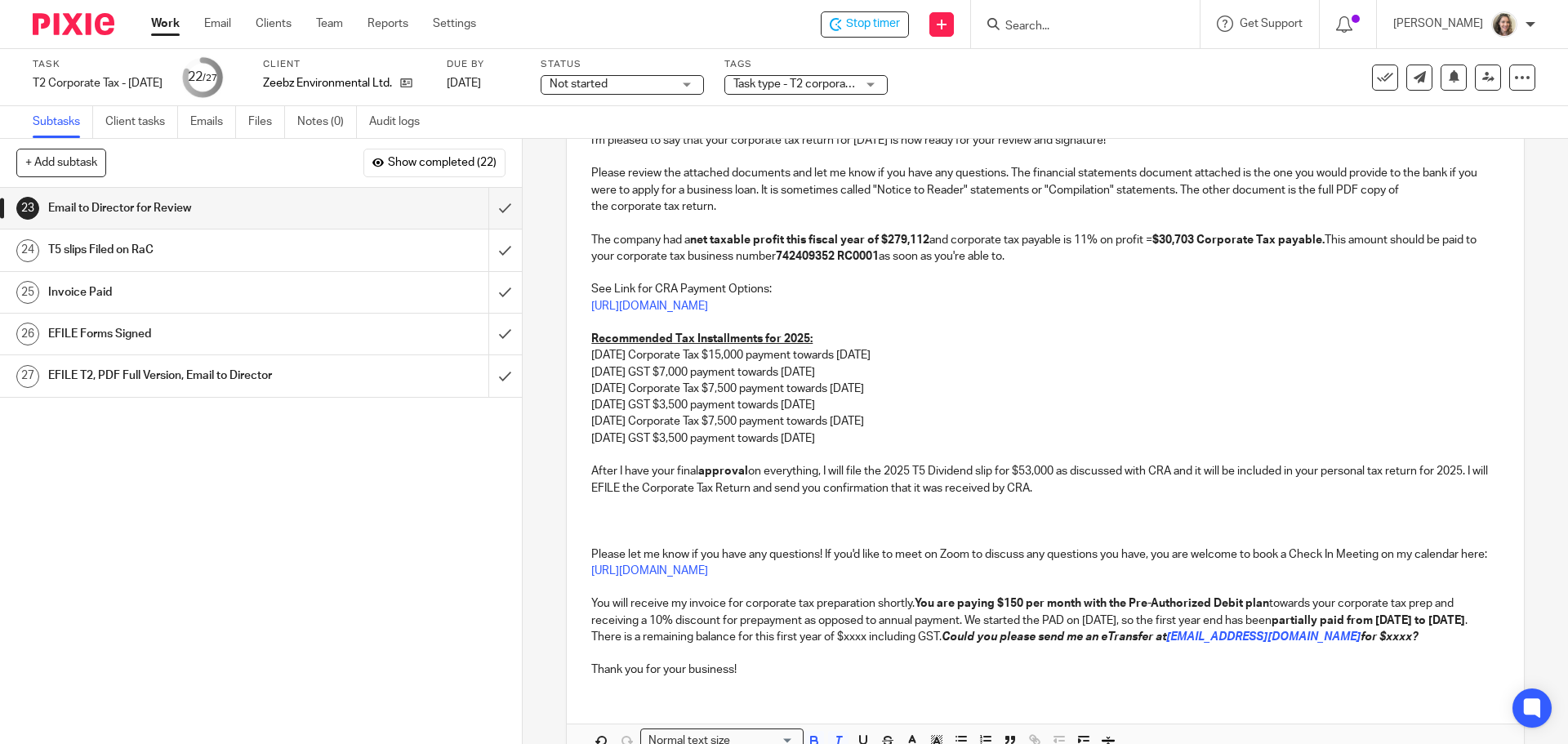
click at [591, 468] on p "After I have your final approval on everything, I will file the 2025 T5 Dividen…" at bounding box center [1045, 480] width 908 height 34
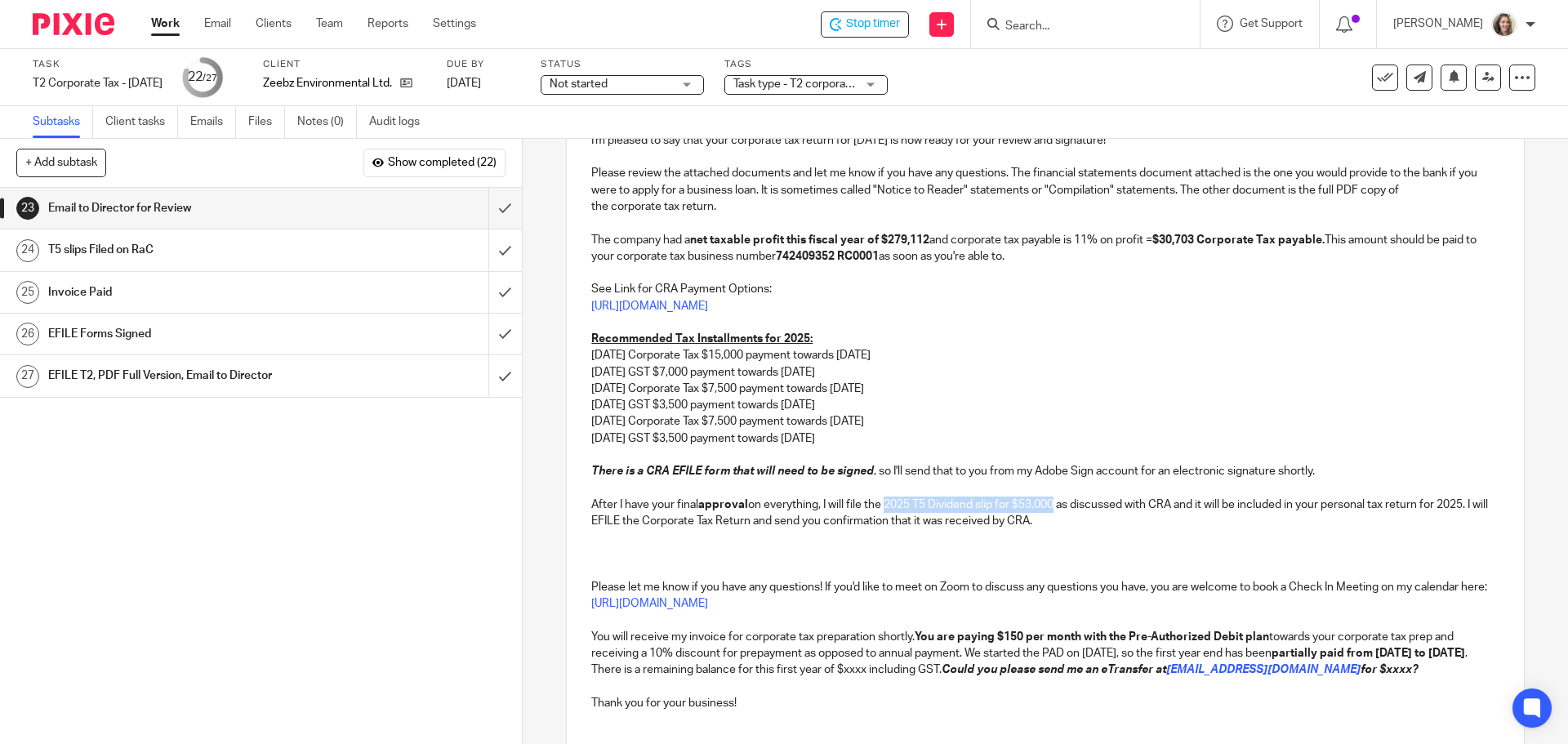
drag, startPoint x: 883, startPoint y: 504, endPoint x: 1058, endPoint y: 511, distance: 175.1
click at [1058, 511] on p "After I have your final approval on everything, I will file the 2025 T5 Dividen…" at bounding box center [1045, 513] width 908 height 34
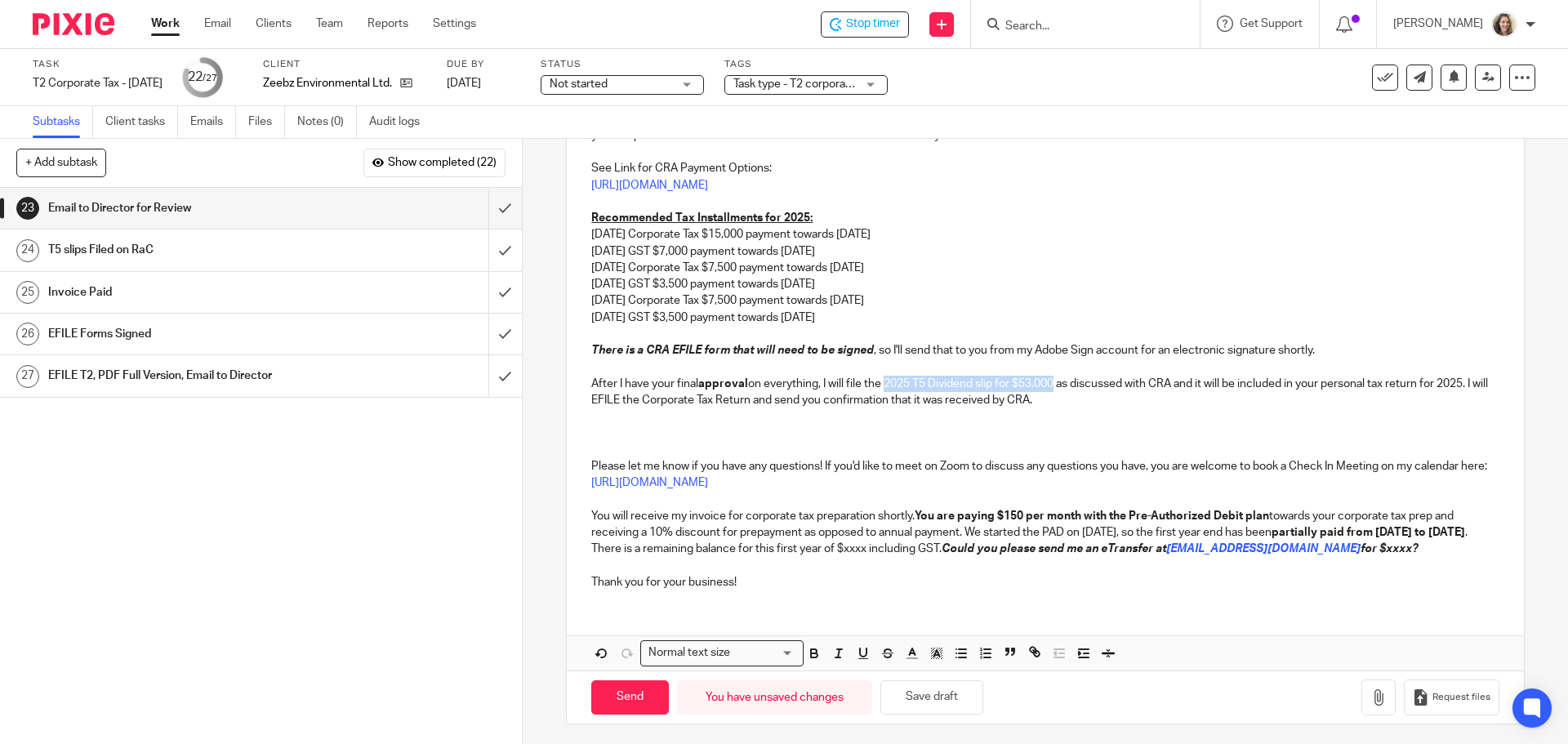
scroll to position [371, 0]
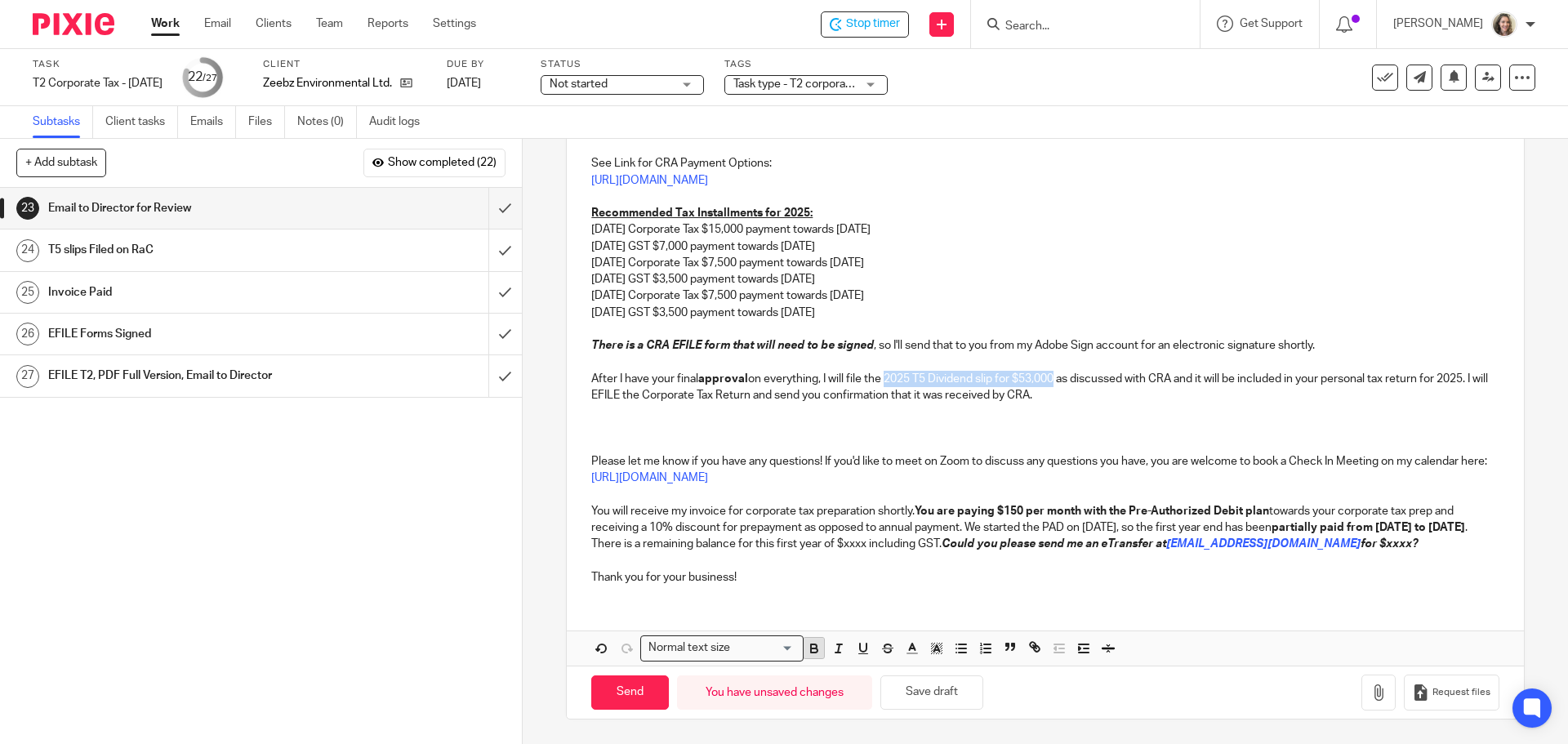
drag, startPoint x: 803, startPoint y: 646, endPoint x: 804, endPoint y: 620, distance: 26.0
click at [807, 644] on icon "button" at bounding box center [814, 648] width 15 height 15
click at [1181, 378] on p "After I have your final approval on everything, I will file the 2025 T5 Dividen…" at bounding box center [1045, 387] width 908 height 34
click at [783, 416] on p at bounding box center [1045, 411] width 908 height 16
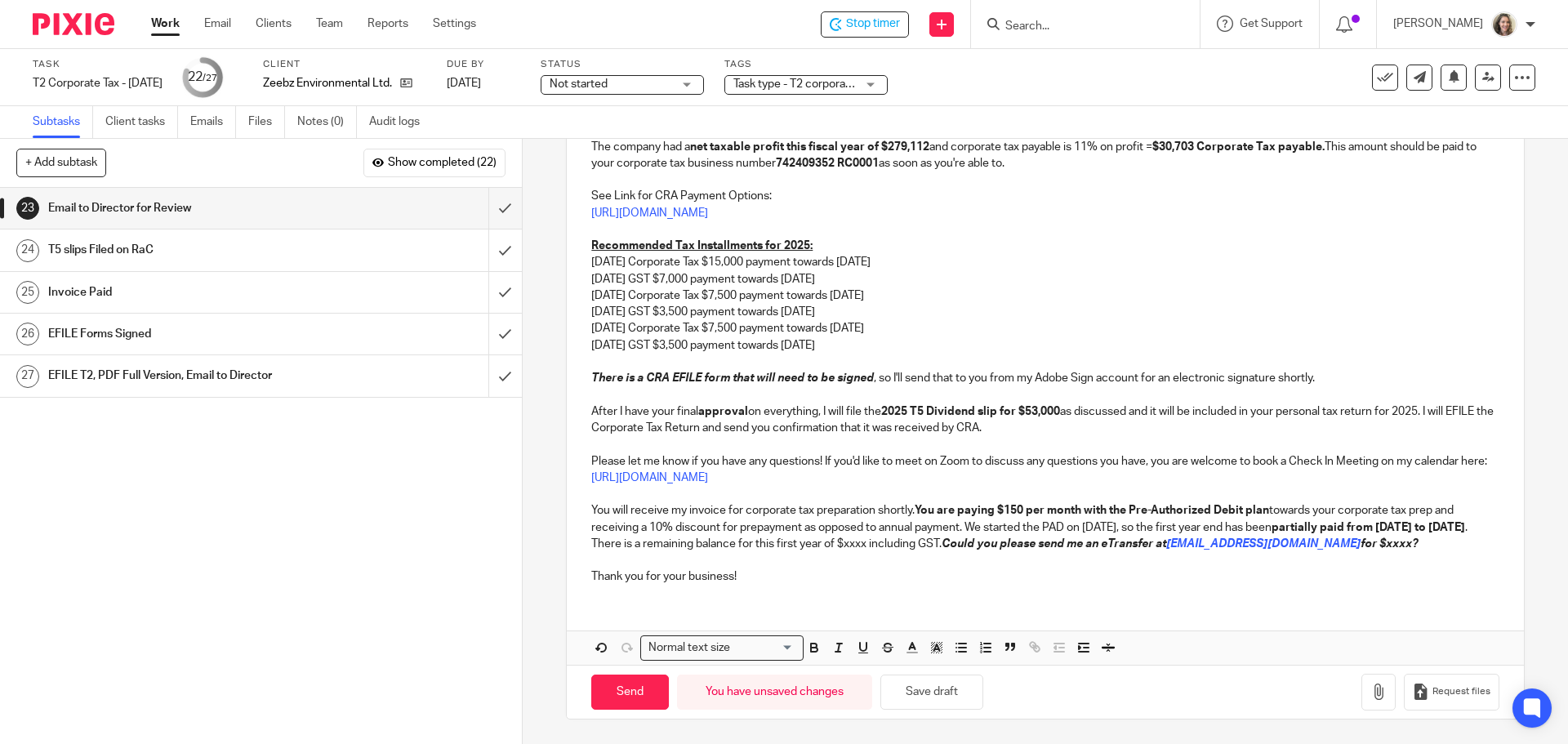
scroll to position [339, 0]
click at [1004, 591] on div "Hi Mika, I'm pleased to say that your corporate tax return for Mar 31, 2025 is …" at bounding box center [1046, 293] width 957 height 607
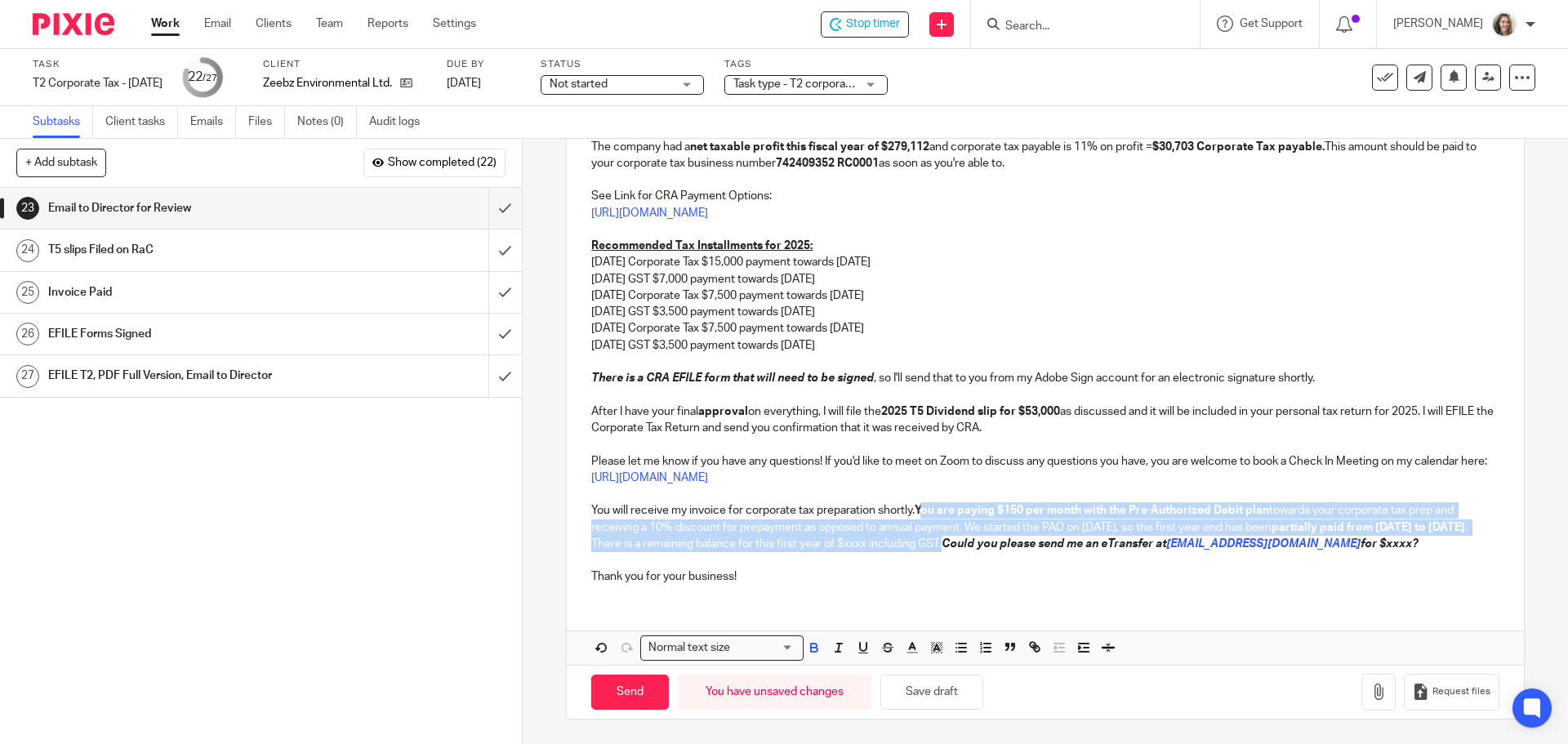
drag, startPoint x: 1010, startPoint y: 544, endPoint x: 919, endPoint y: 506, distance: 98.6
click at [919, 506] on p "You will receive my invoice for corporate tax preparation shortly. You are payi…" at bounding box center [1045, 527] width 908 height 50
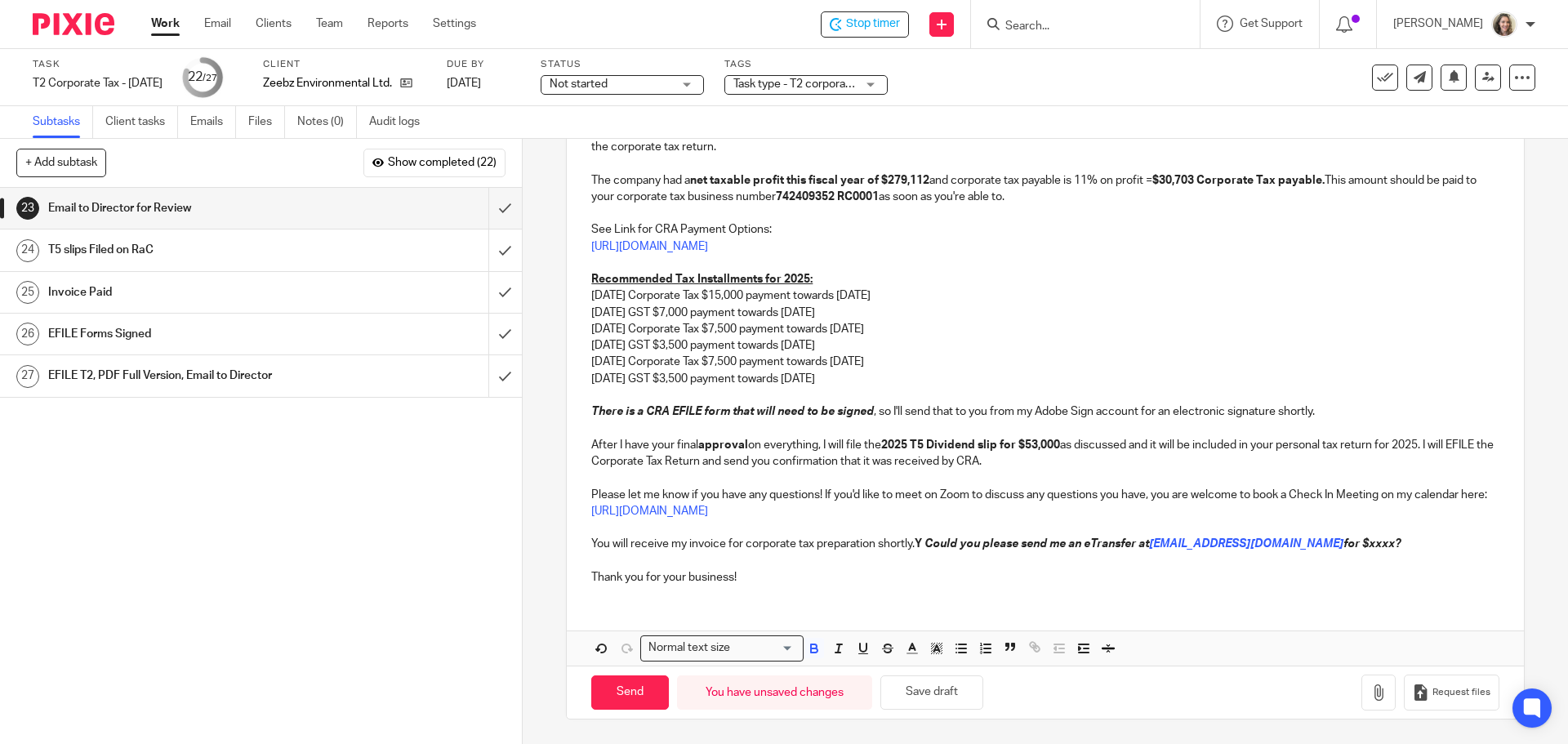
scroll to position [305, 0]
click at [1349, 541] on p "You will receive my invoice for corporate tax preparation shortly. Could you pl…" at bounding box center [1045, 543] width 908 height 16
drag, startPoint x: 1284, startPoint y: 544, endPoint x: 1288, endPoint y: 553, distance: 9.8
click at [1333, 544] on em "for $xxxx?" at bounding box center [1361, 543] width 57 height 11
click at [1035, 552] on p "You will receive my invoice for corporate tax preparation shortly. Could you pl…" at bounding box center [1045, 543] width 908 height 16
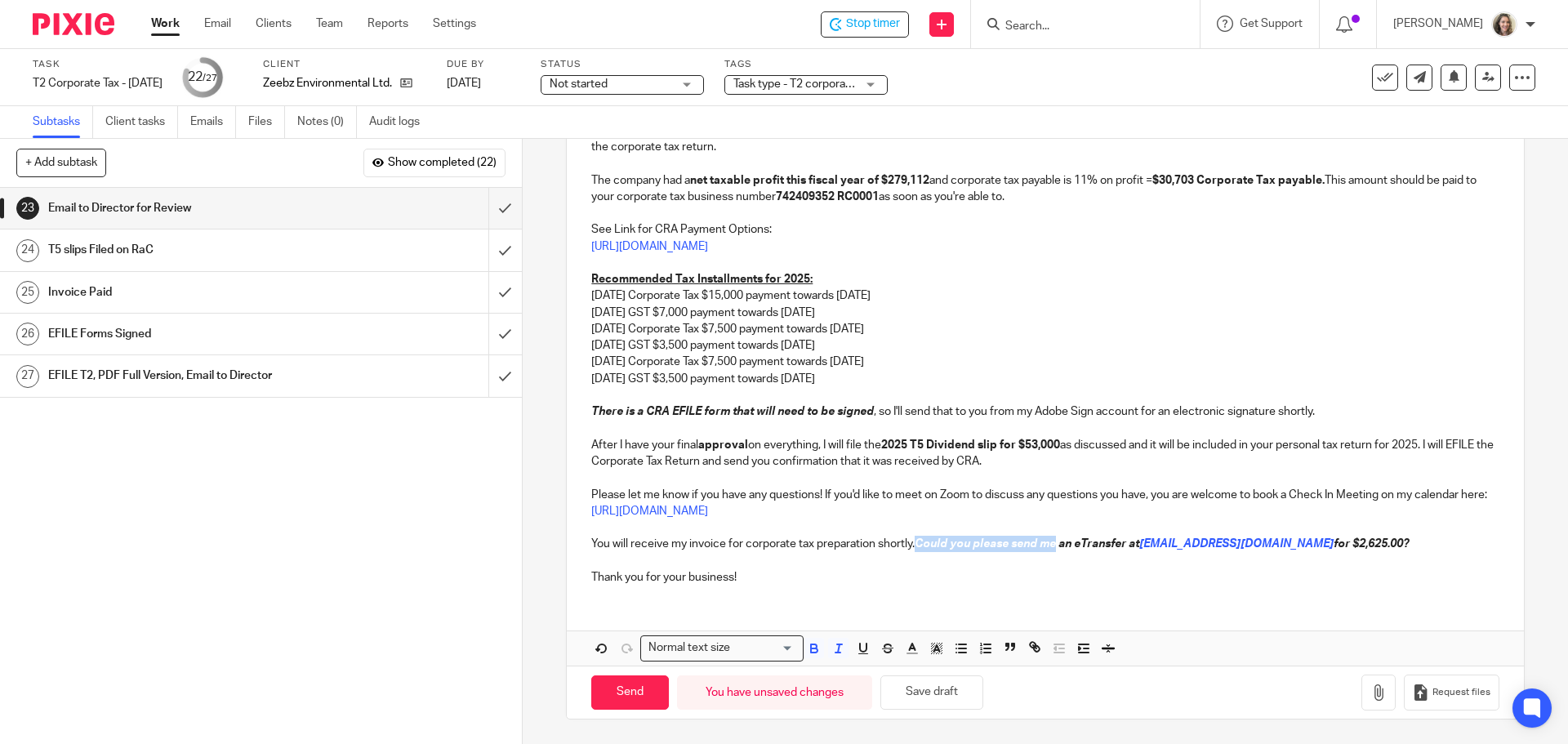
drag, startPoint x: 1034, startPoint y: 546, endPoint x: 918, endPoint y: 547, distance: 116.0
click at [918, 547] on em "Could you please send me an eTransfer at" at bounding box center [1027, 543] width 225 height 11
click at [1304, 543] on p "You will receive my invoice for corporate tax preparation shortly. My preferenc…" at bounding box center [1045, 543] width 908 height 16
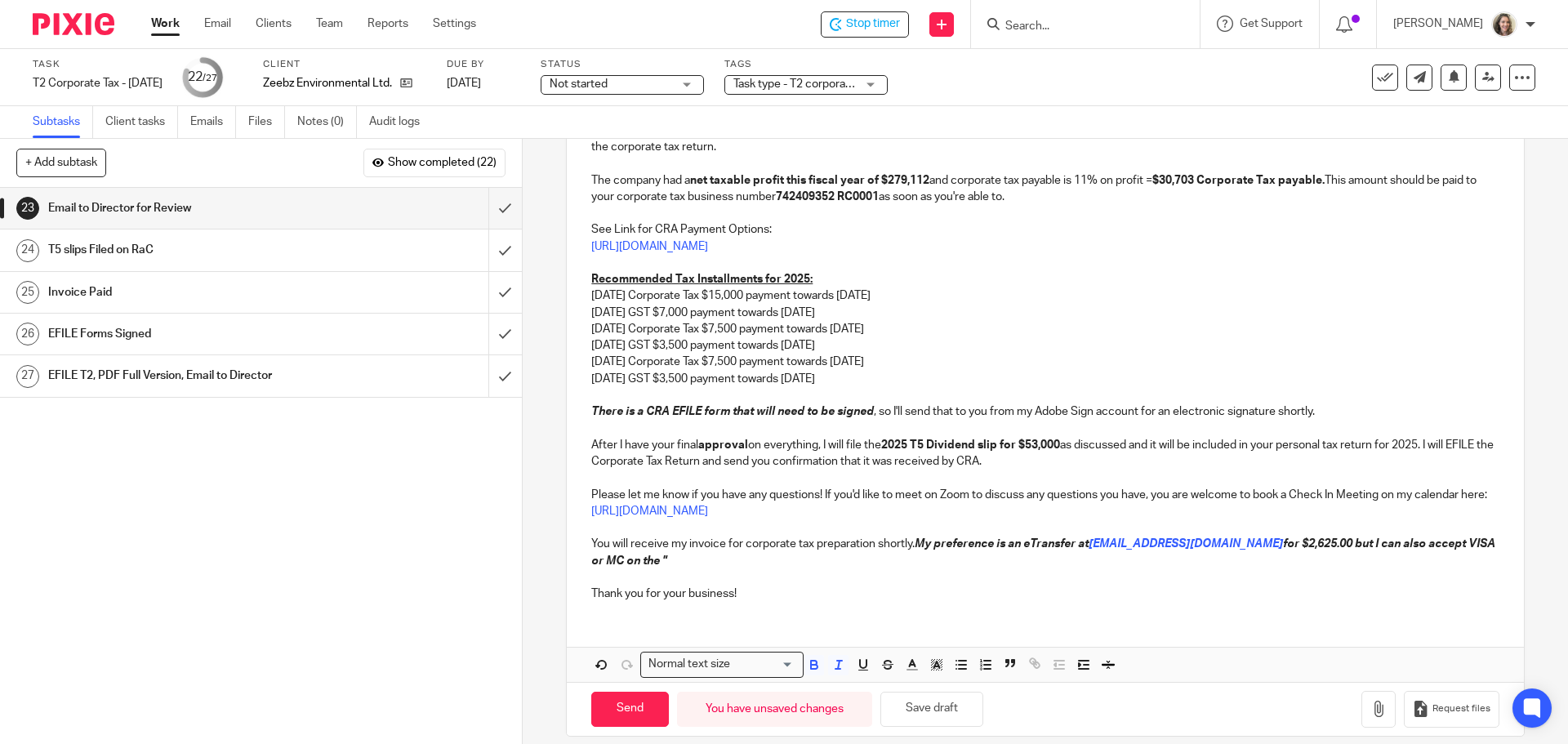
scroll to position [322, 0]
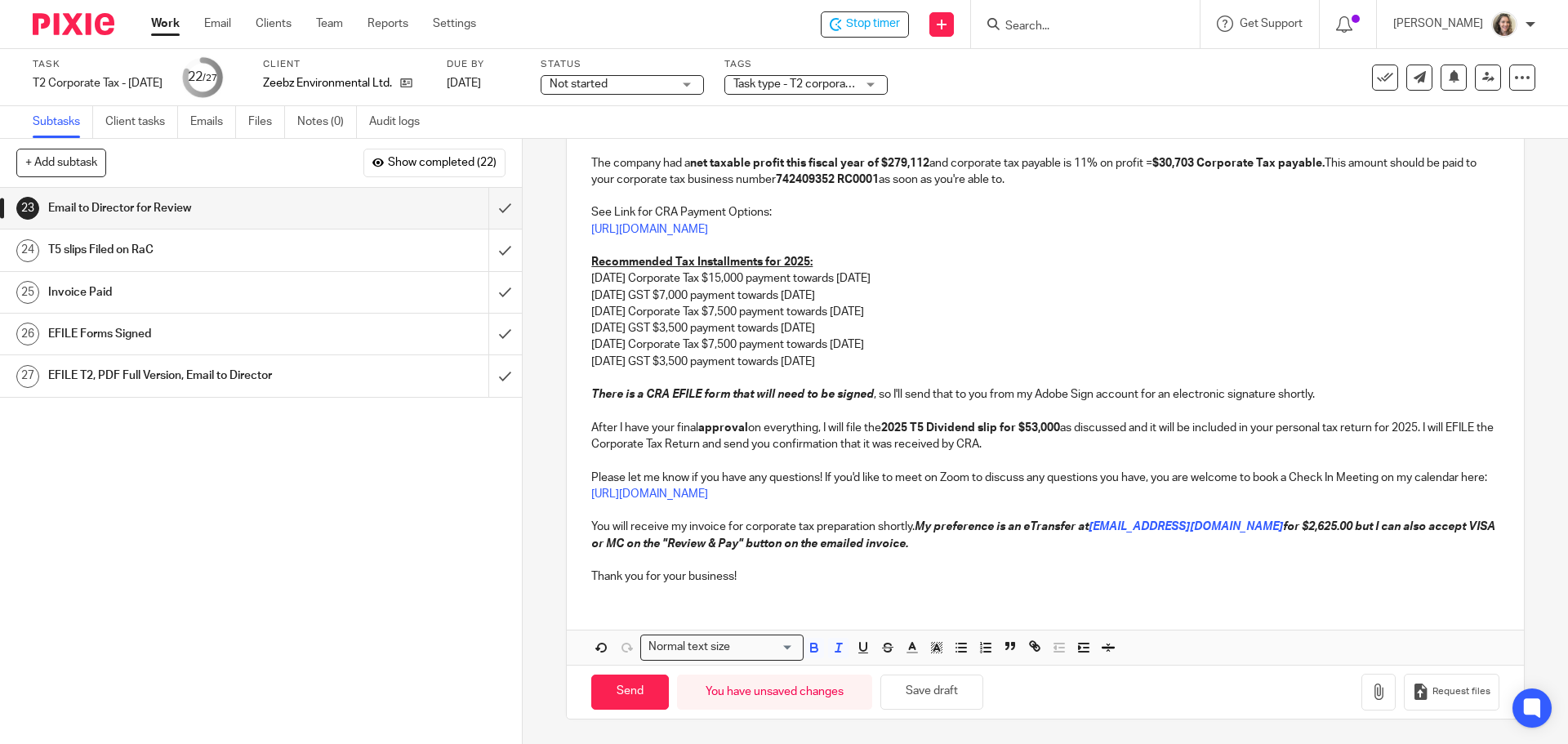
drag, startPoint x: 845, startPoint y: 544, endPoint x: 1253, endPoint y: 529, distance: 408.3
click at [1253, 529] on p "You will receive my invoice for corporate tax preparation shortly. My preferenc…" at bounding box center [1045, 535] width 908 height 34
click at [811, 648] on icon "button" at bounding box center [814, 650] width 7 height 4
click at [836, 647] on icon "button" at bounding box center [839, 647] width 15 height 15
click at [843, 548] on p "You will receive my invoice for corporate tax preparation shortly. My preferenc…" at bounding box center [1045, 535] width 908 height 34
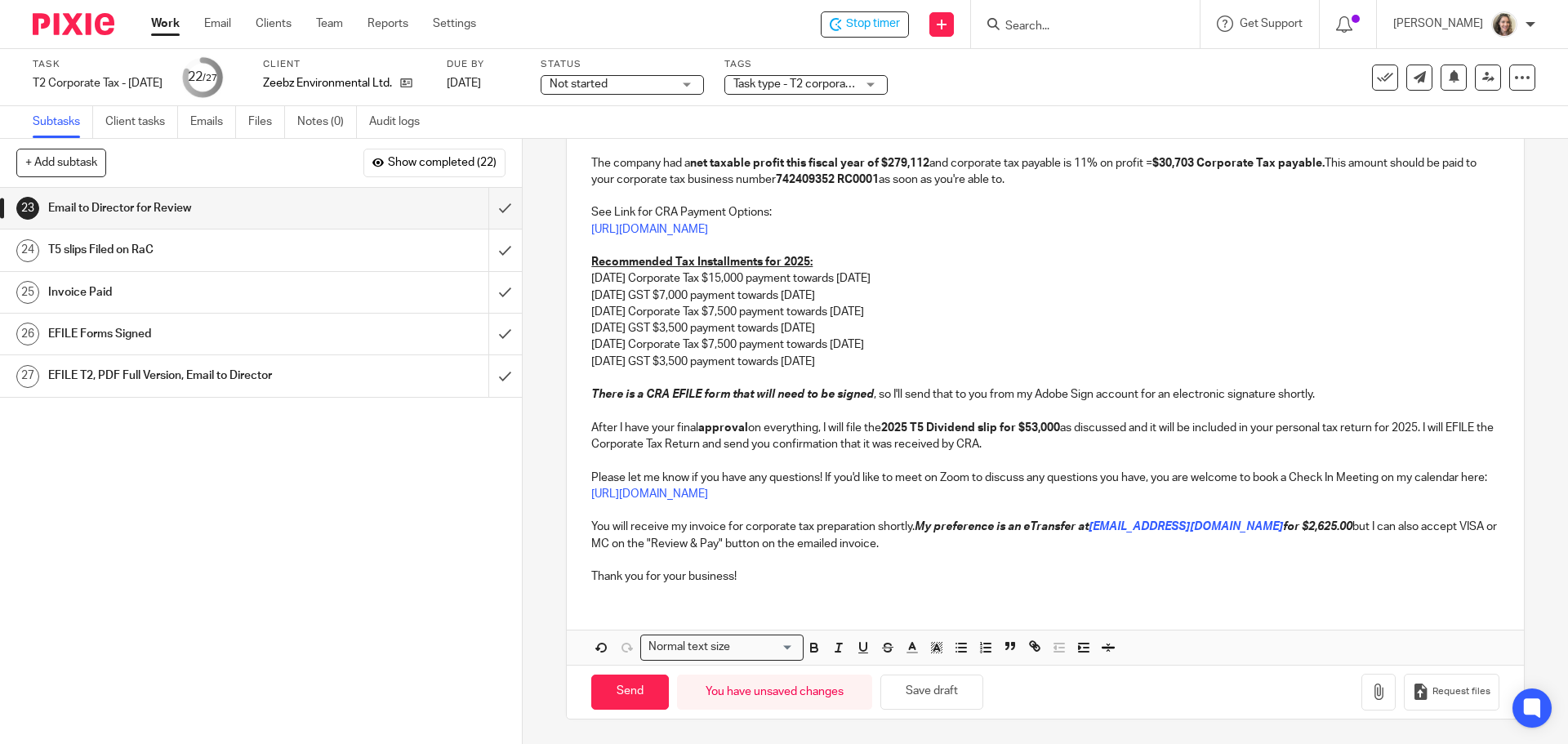
click at [854, 571] on p "Thank you for your business!" at bounding box center [1045, 576] width 908 height 16
drag, startPoint x: 1258, startPoint y: 529, endPoint x: 1180, endPoint y: 531, distance: 78.0
click at [1180, 531] on p "You will receive my invoice for corporate tax preparation shortly. My preferenc…" at bounding box center [1045, 535] width 908 height 34
click at [808, 646] on icon "button" at bounding box center [814, 647] width 15 height 15
click at [832, 648] on icon "button" at bounding box center [839, 647] width 15 height 15
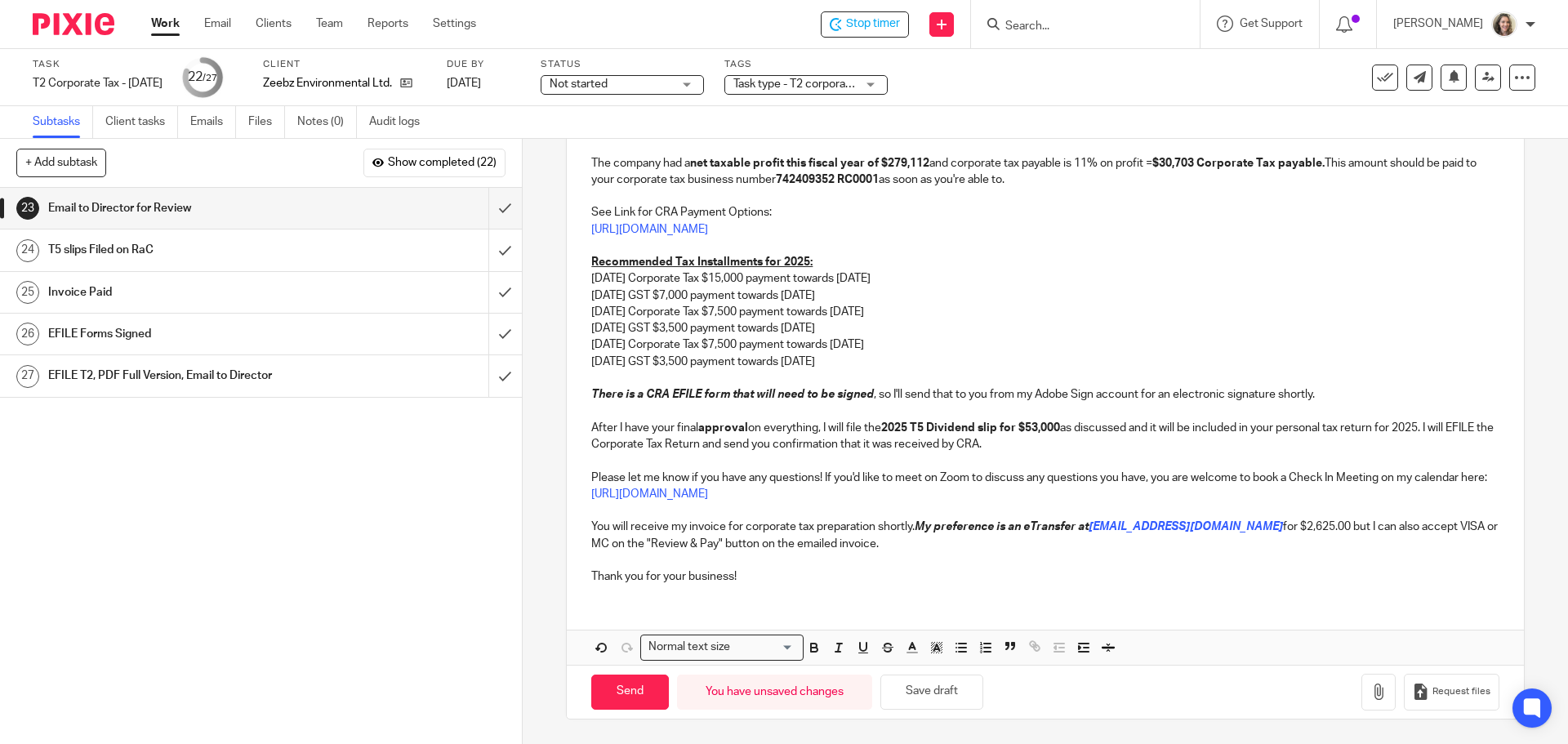
click at [840, 586] on div "Hi Mika, I'm pleased to say that your corporate tax return for Mar 31, 2025 is …" at bounding box center [1046, 302] width 957 height 591
click at [1370, 697] on icon "button" at bounding box center [1378, 692] width 16 height 16
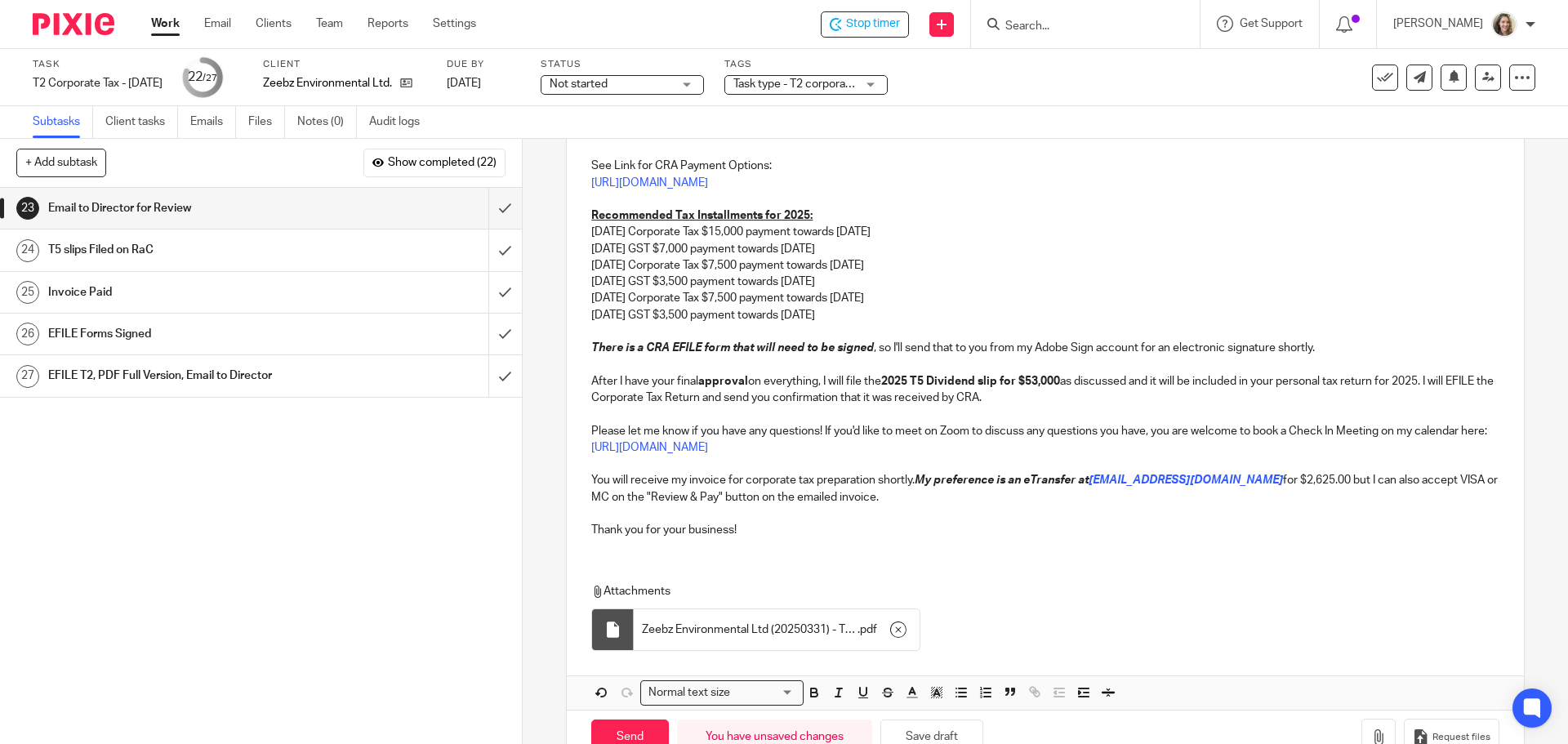
scroll to position [414, 0]
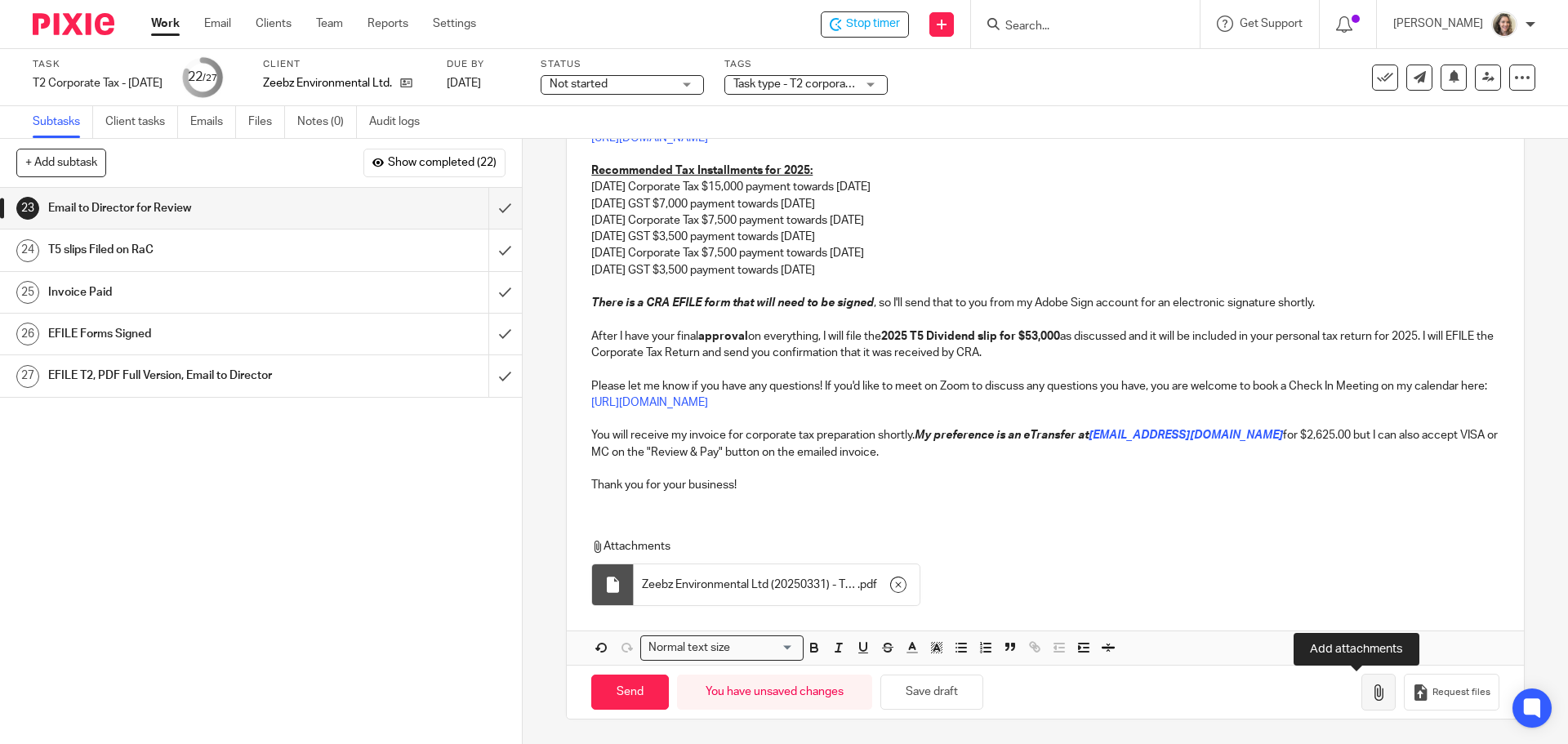
click at [1370, 697] on icon "button" at bounding box center [1378, 692] width 16 height 16
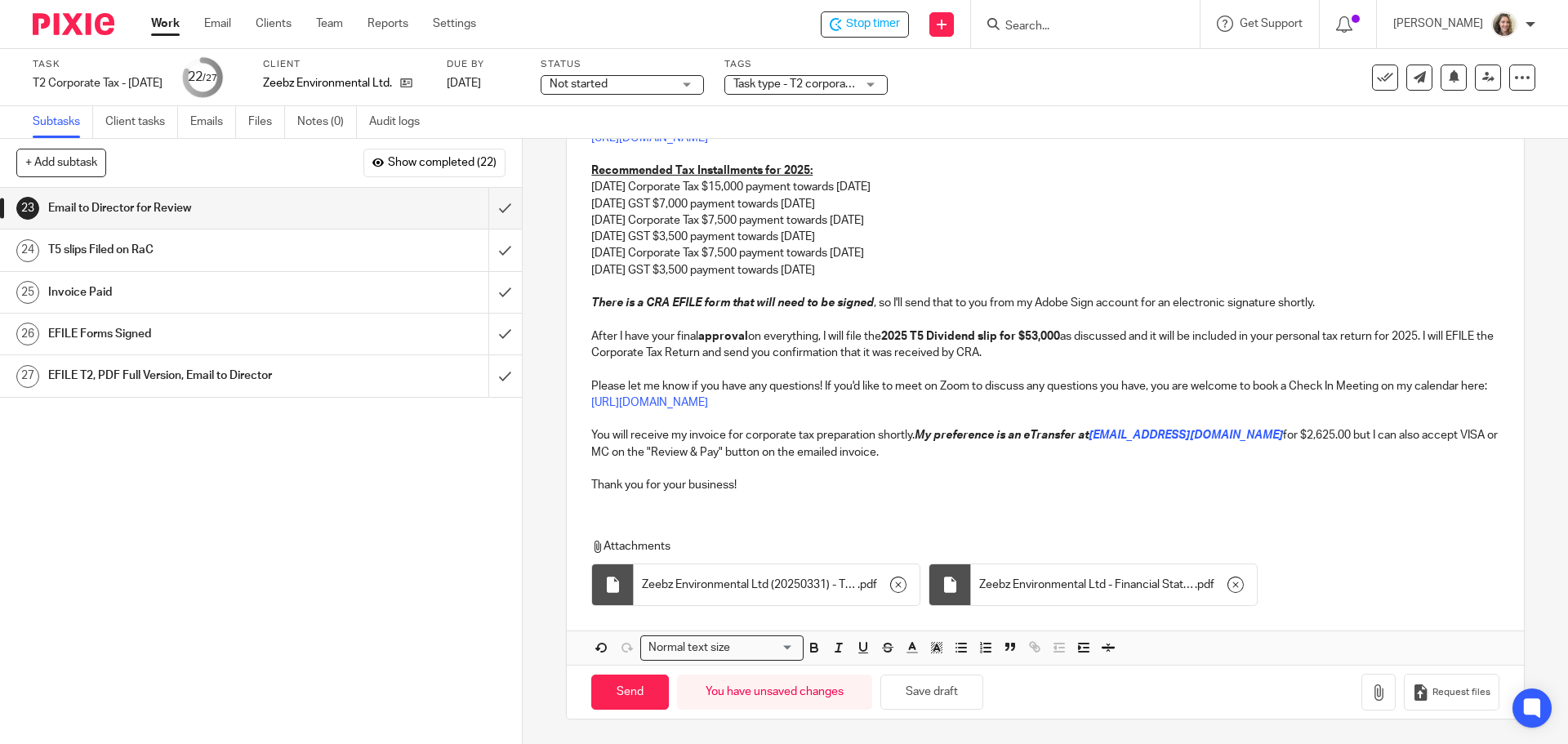
drag, startPoint x: 1084, startPoint y: 435, endPoint x: 1087, endPoint y: 460, distance: 25.2
click at [1084, 435] on em "My preference is an eTransfer at" at bounding box center [1002, 434] width 174 height 11
click at [926, 470] on p at bounding box center [1045, 468] width 908 height 16
click at [621, 692] on input "Send" at bounding box center [630, 692] width 78 height 35
type input "Sent"
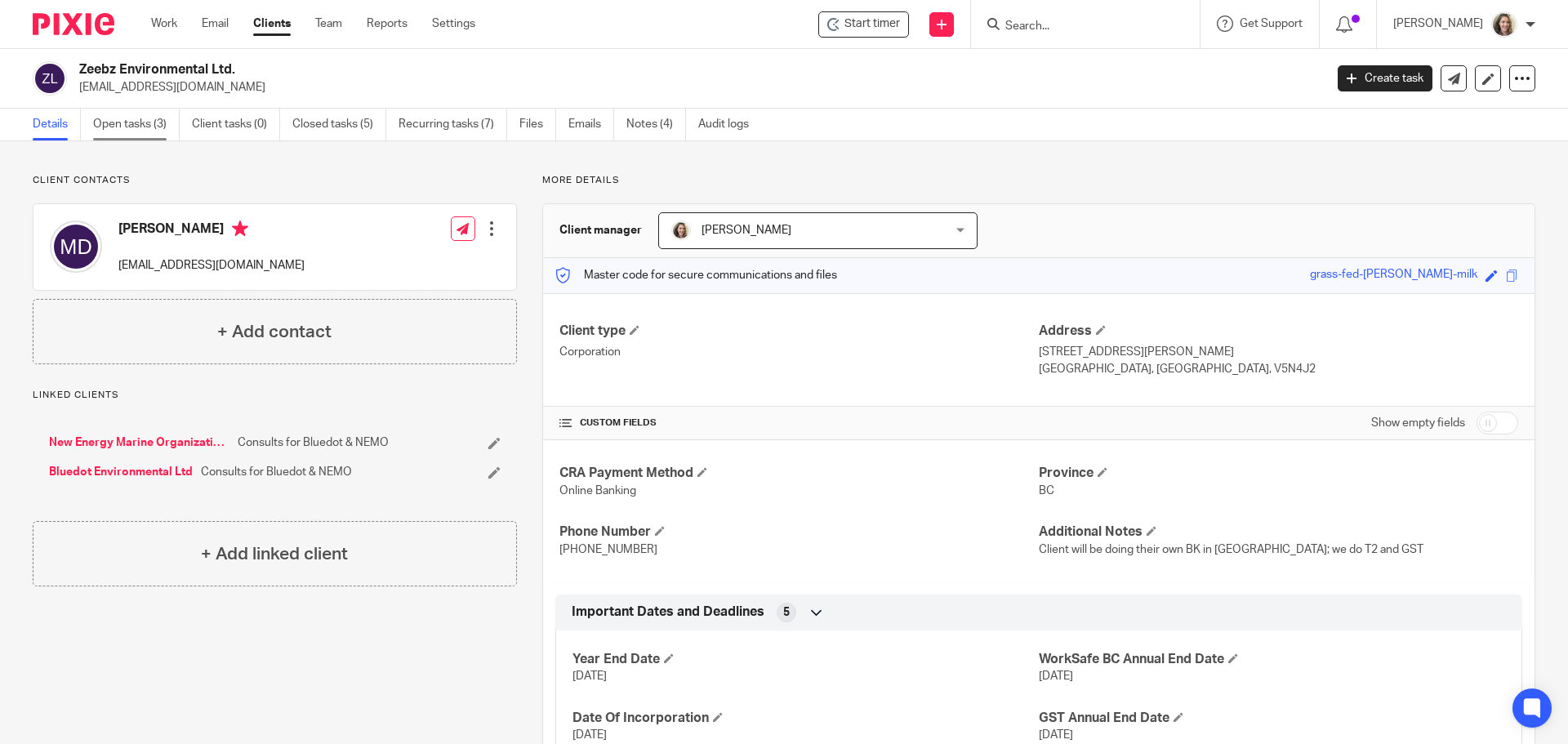
click at [123, 123] on link "Open tasks (3)" at bounding box center [136, 125] width 87 height 32
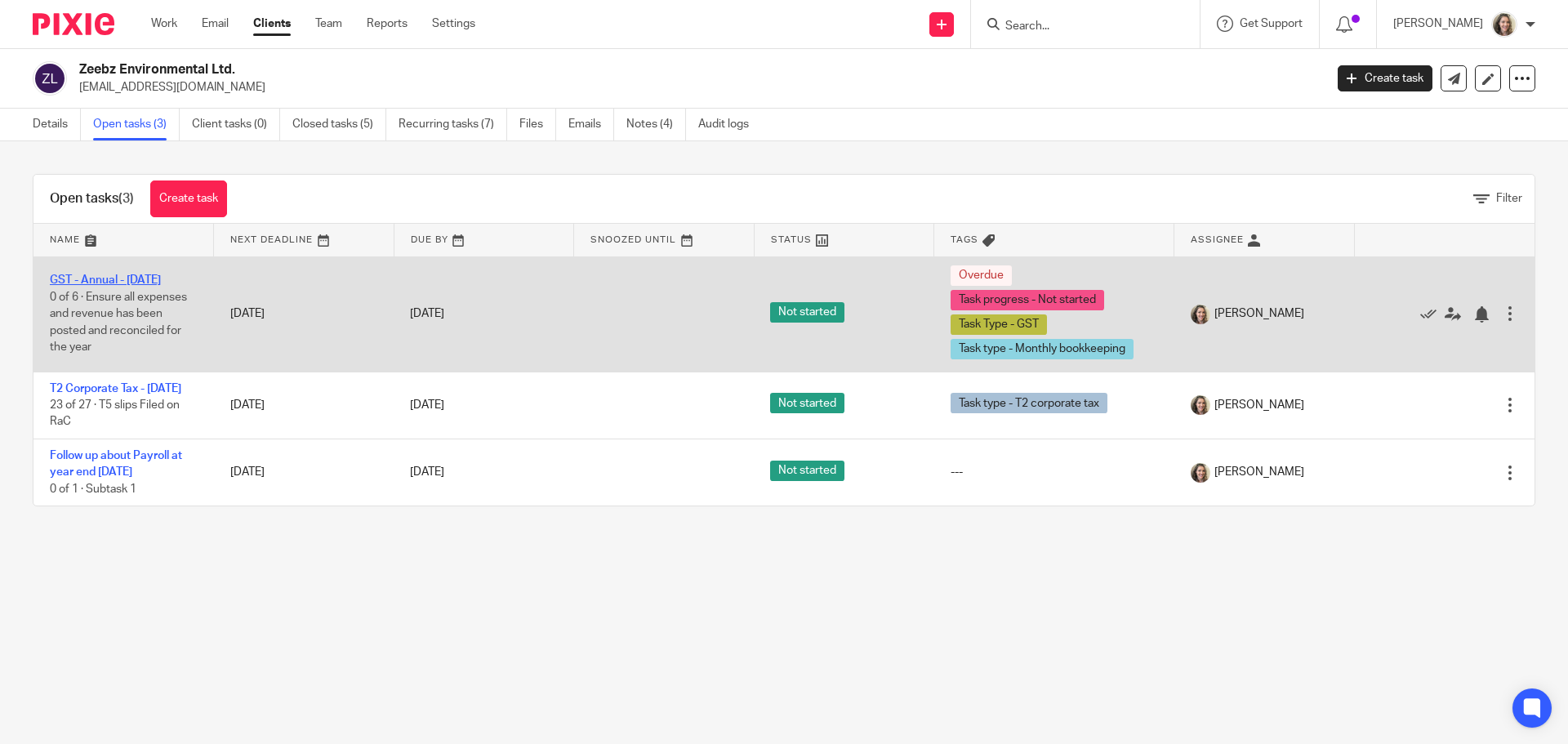
click at [112, 280] on link "GST - Annual - [DATE]" at bounding box center [105, 280] width 111 height 11
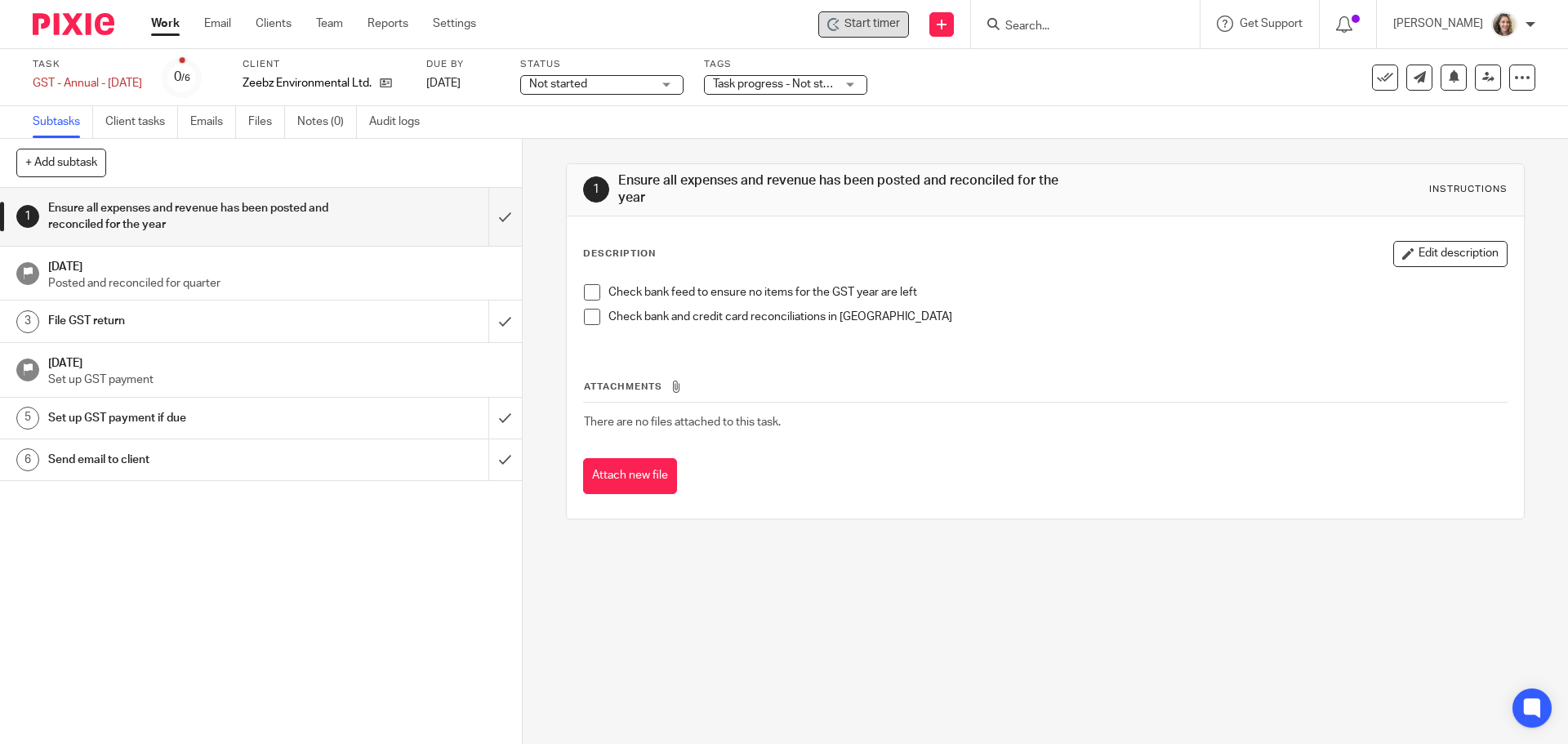
click at [882, 22] on span "Start timer" at bounding box center [873, 24] width 56 height 17
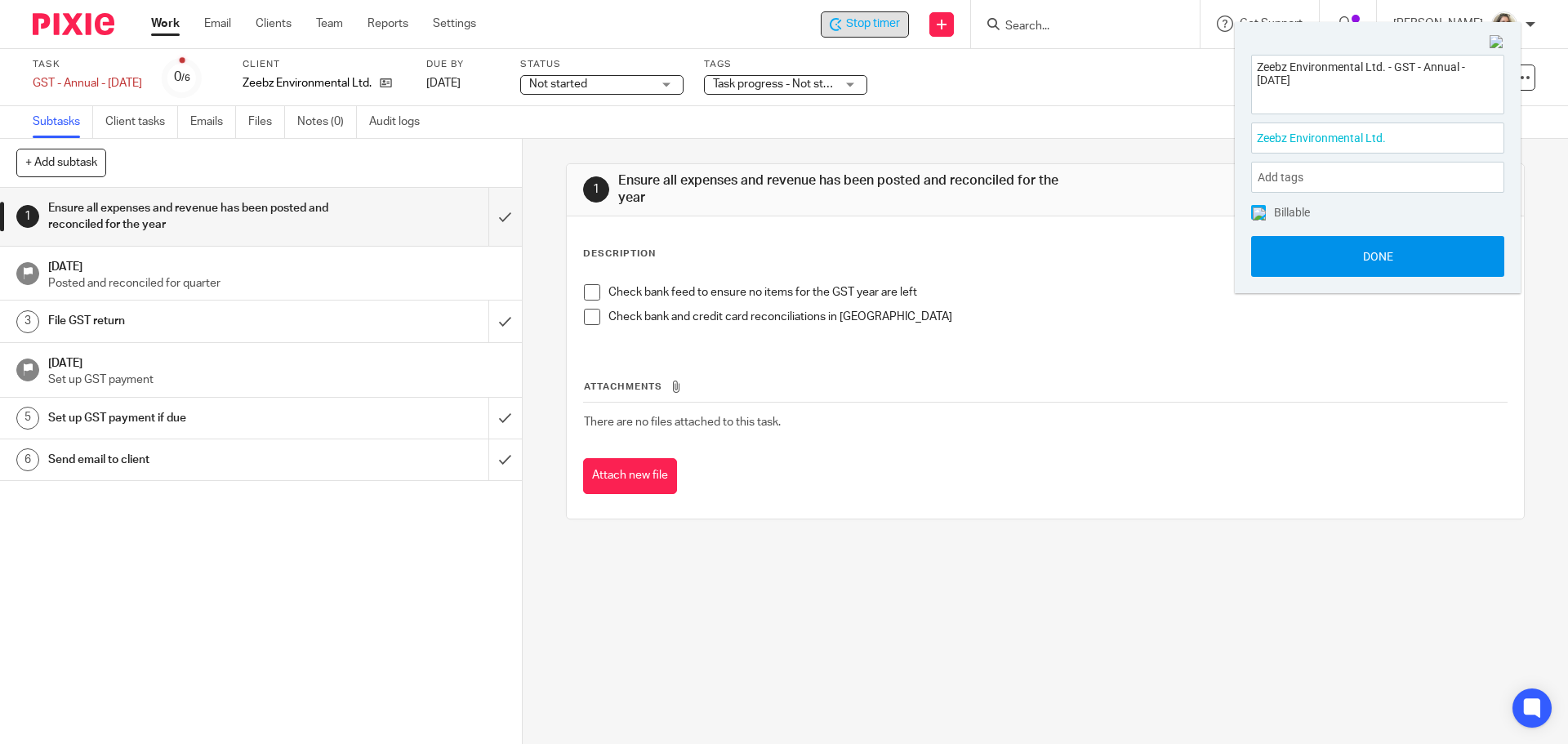
click at [1378, 261] on button "Done" at bounding box center [1378, 256] width 254 height 41
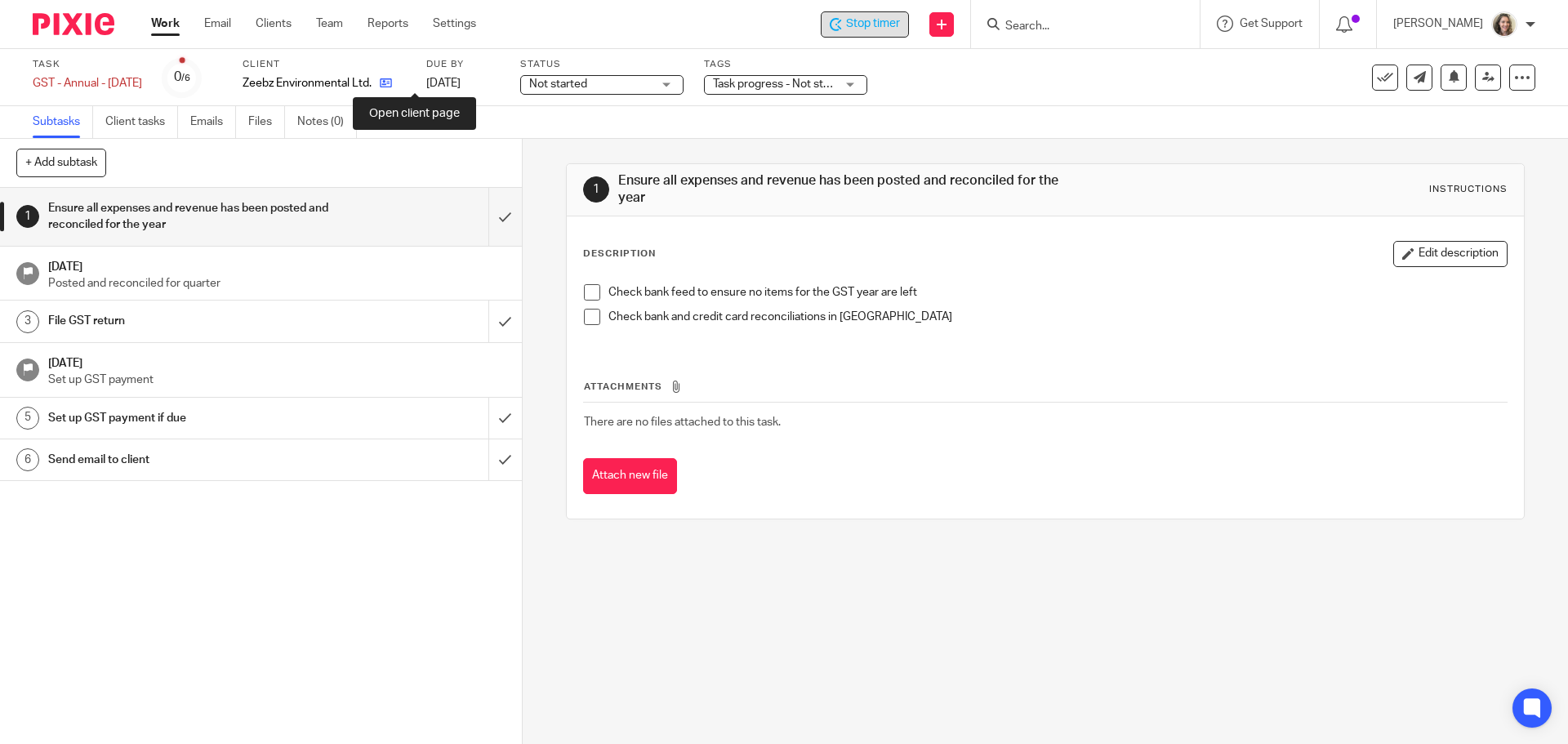
click at [392, 85] on icon at bounding box center [386, 83] width 12 height 12
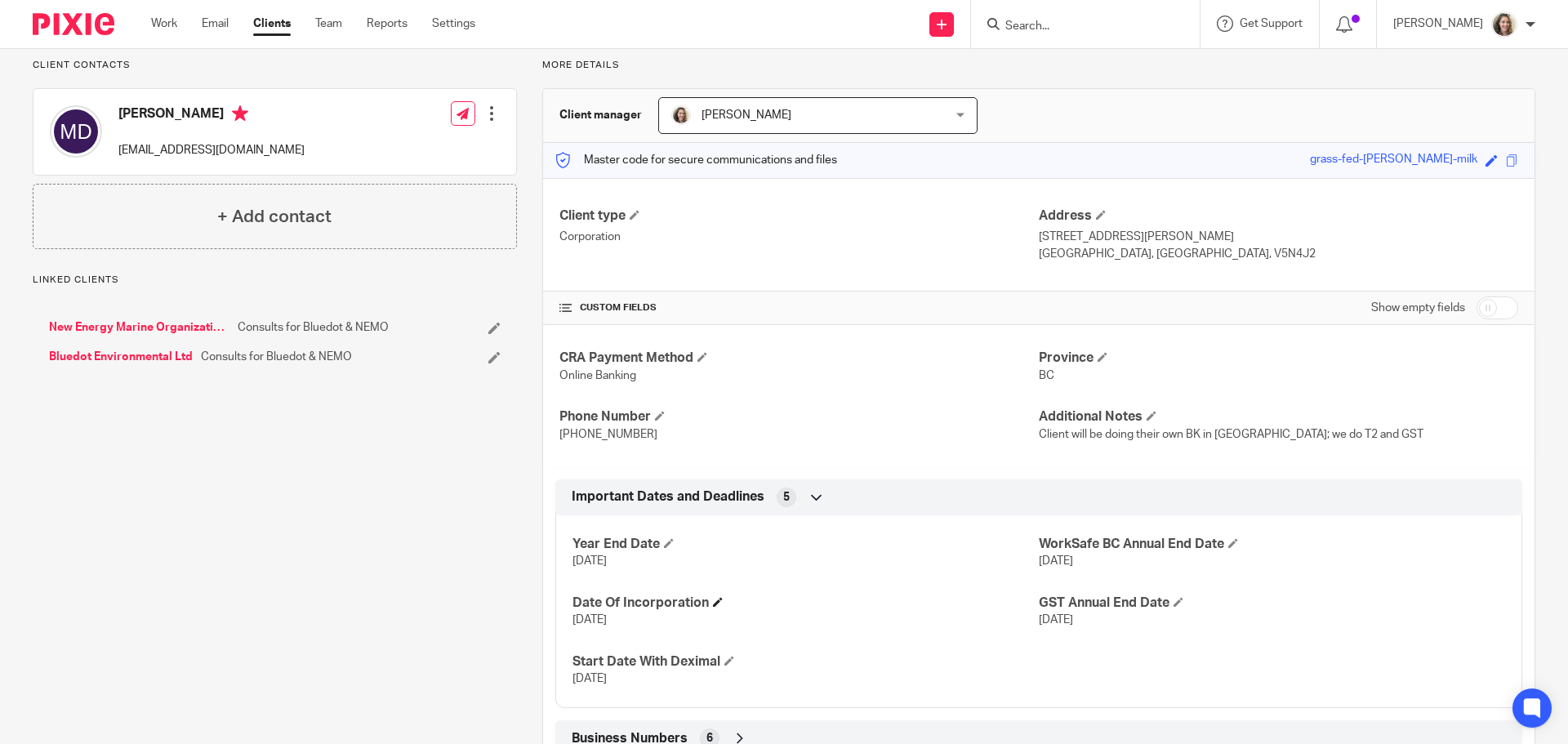
scroll to position [270, 0]
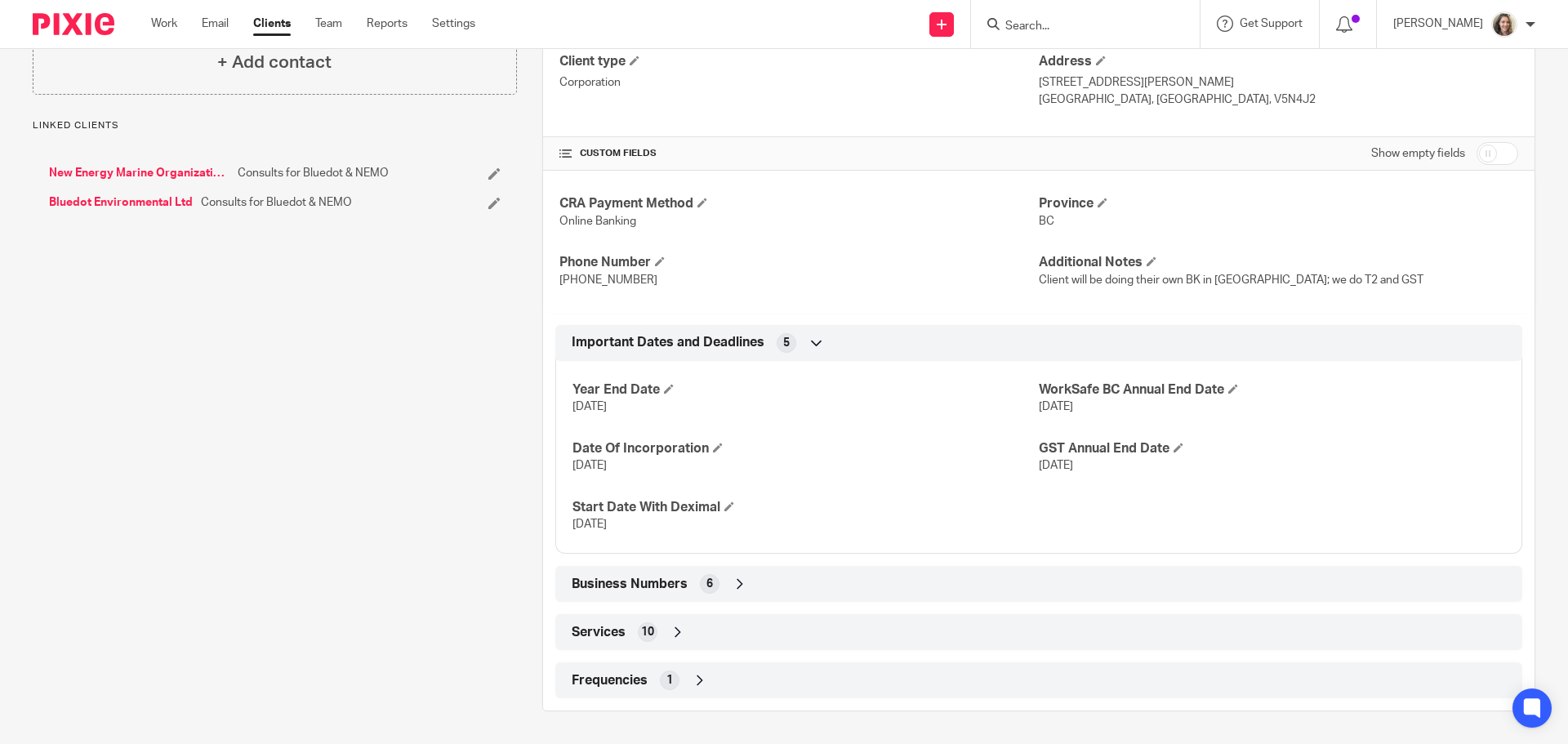
click at [607, 579] on span "Business Numbers" at bounding box center [629, 584] width 116 height 17
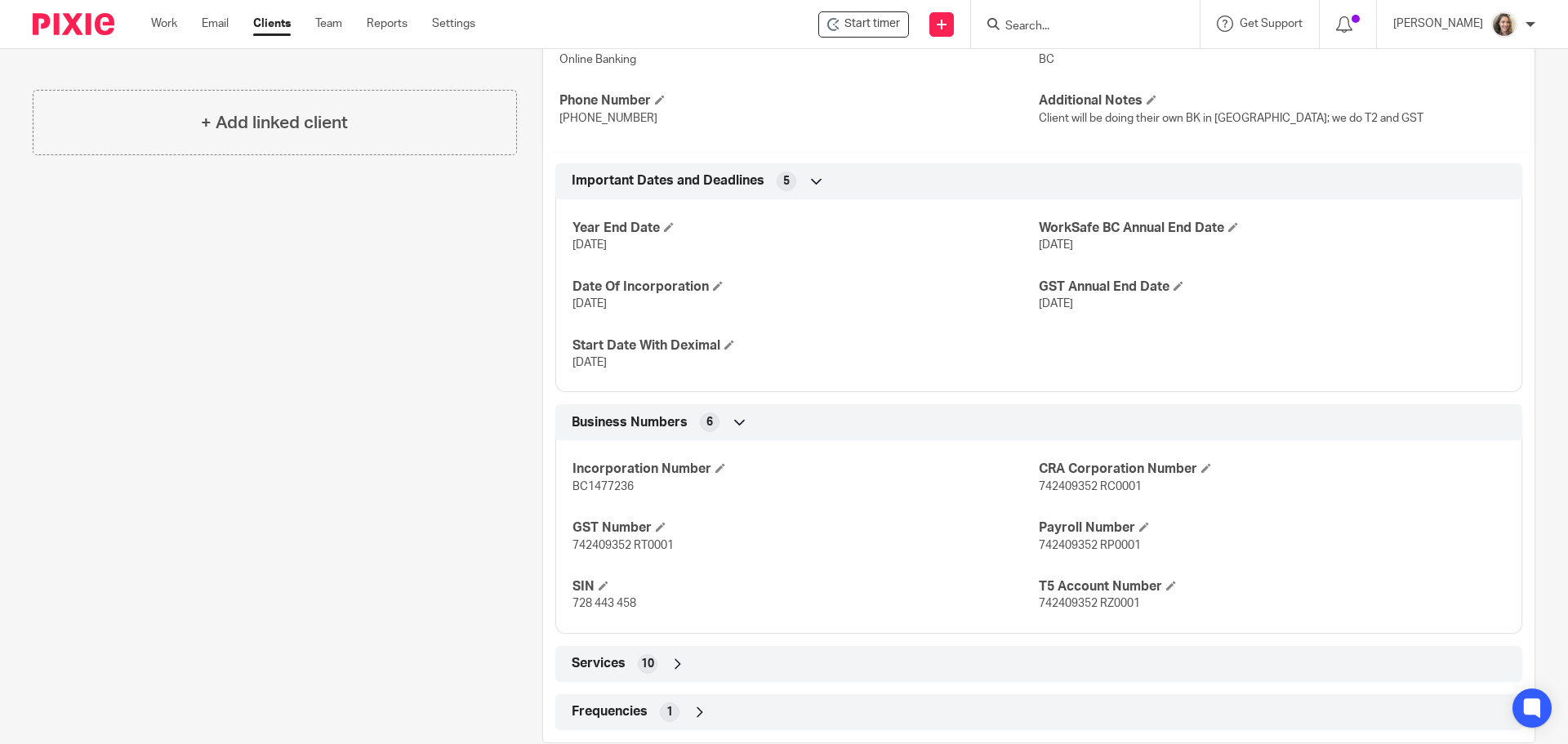
scroll to position [432, 0]
drag, startPoint x: 1090, startPoint y: 482, endPoint x: 1034, endPoint y: 486, distance: 56.1
click at [1039, 486] on span "742409352 RC0001" at bounding box center [1090, 484] width 103 height 11
copy span "742409352"
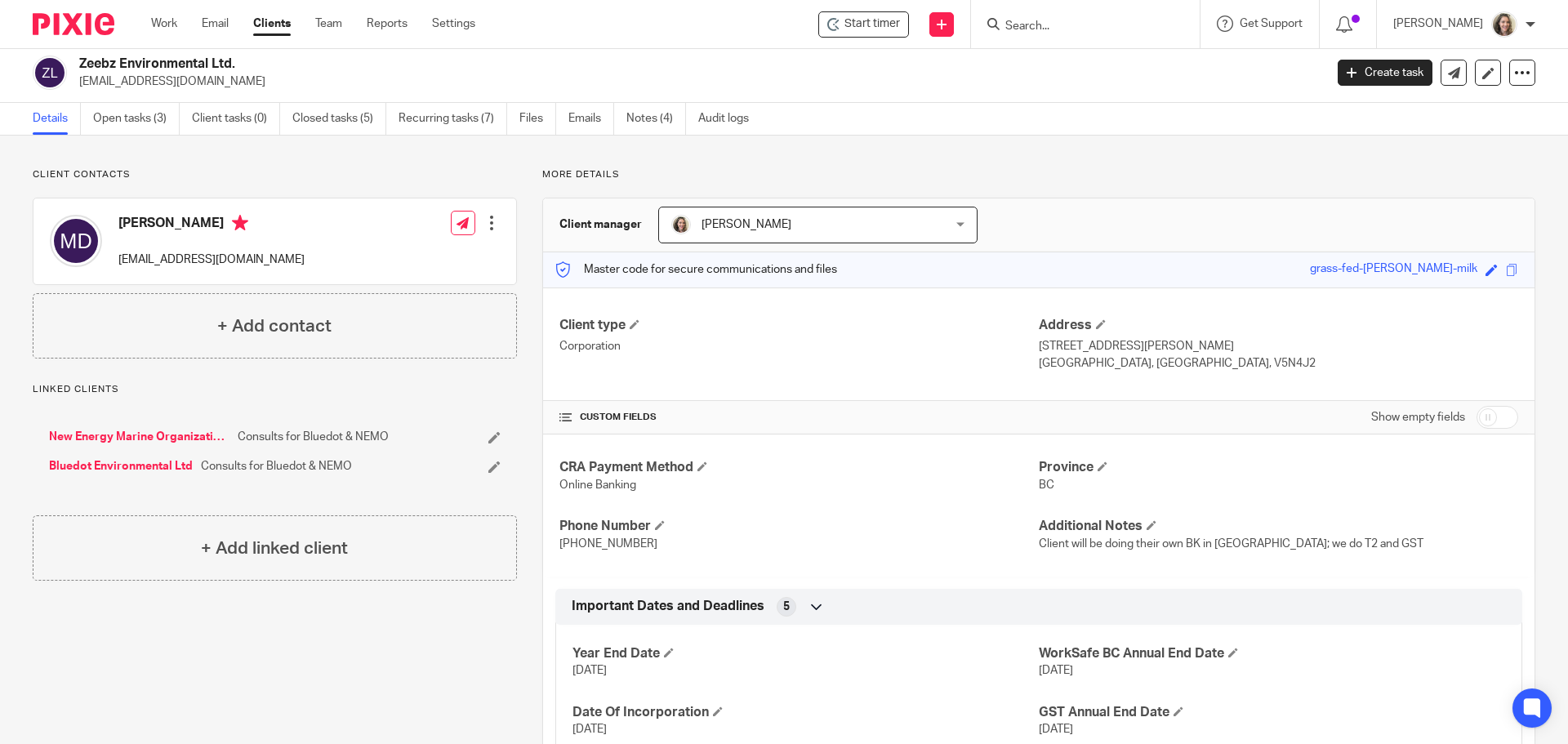
scroll to position [0, 0]
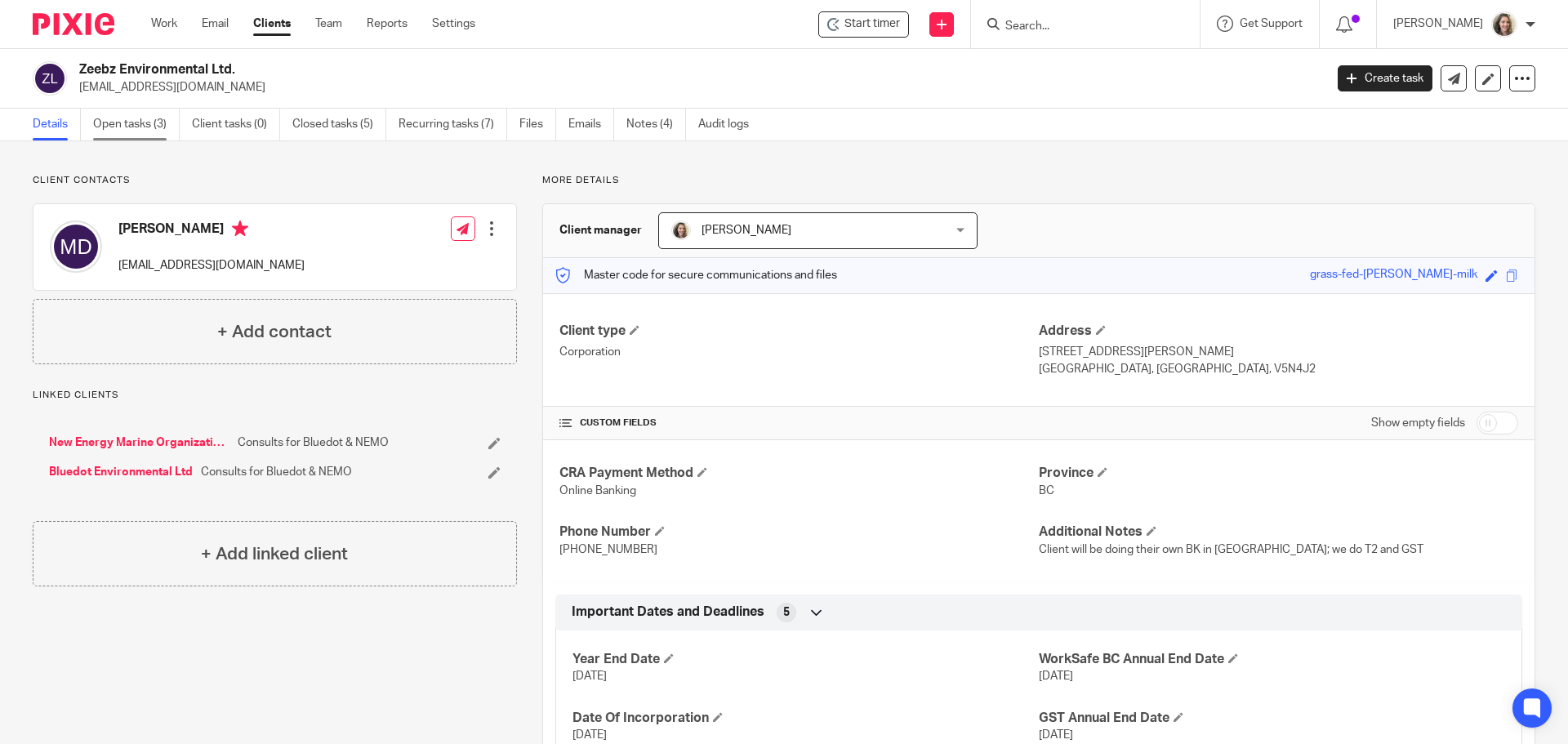
click at [134, 121] on link "Open tasks (3)" at bounding box center [136, 125] width 87 height 32
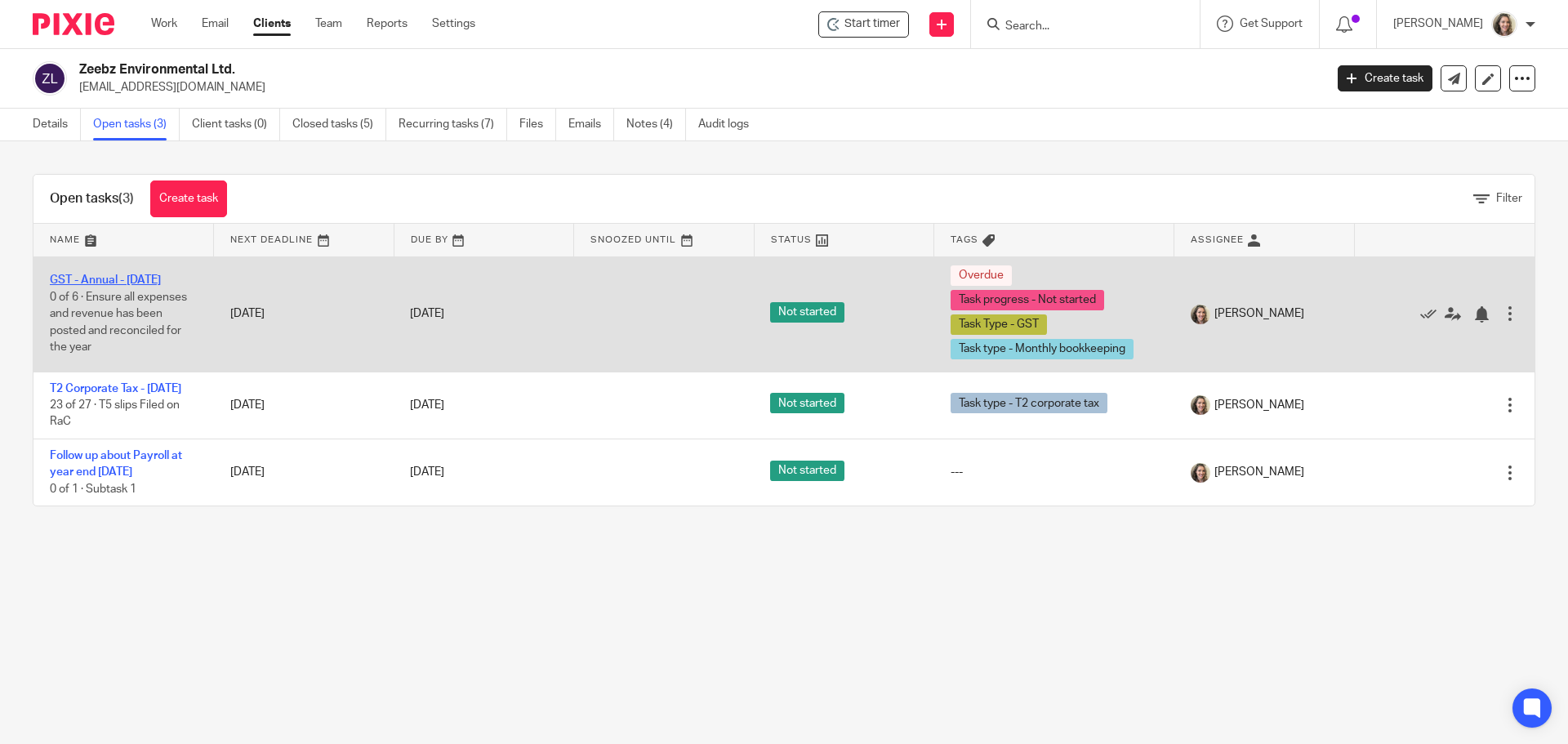
drag, startPoint x: 95, startPoint y: 281, endPoint x: 104, endPoint y: 283, distance: 9.2
click at [95, 281] on link "GST - Annual - [DATE]" at bounding box center [105, 280] width 111 height 11
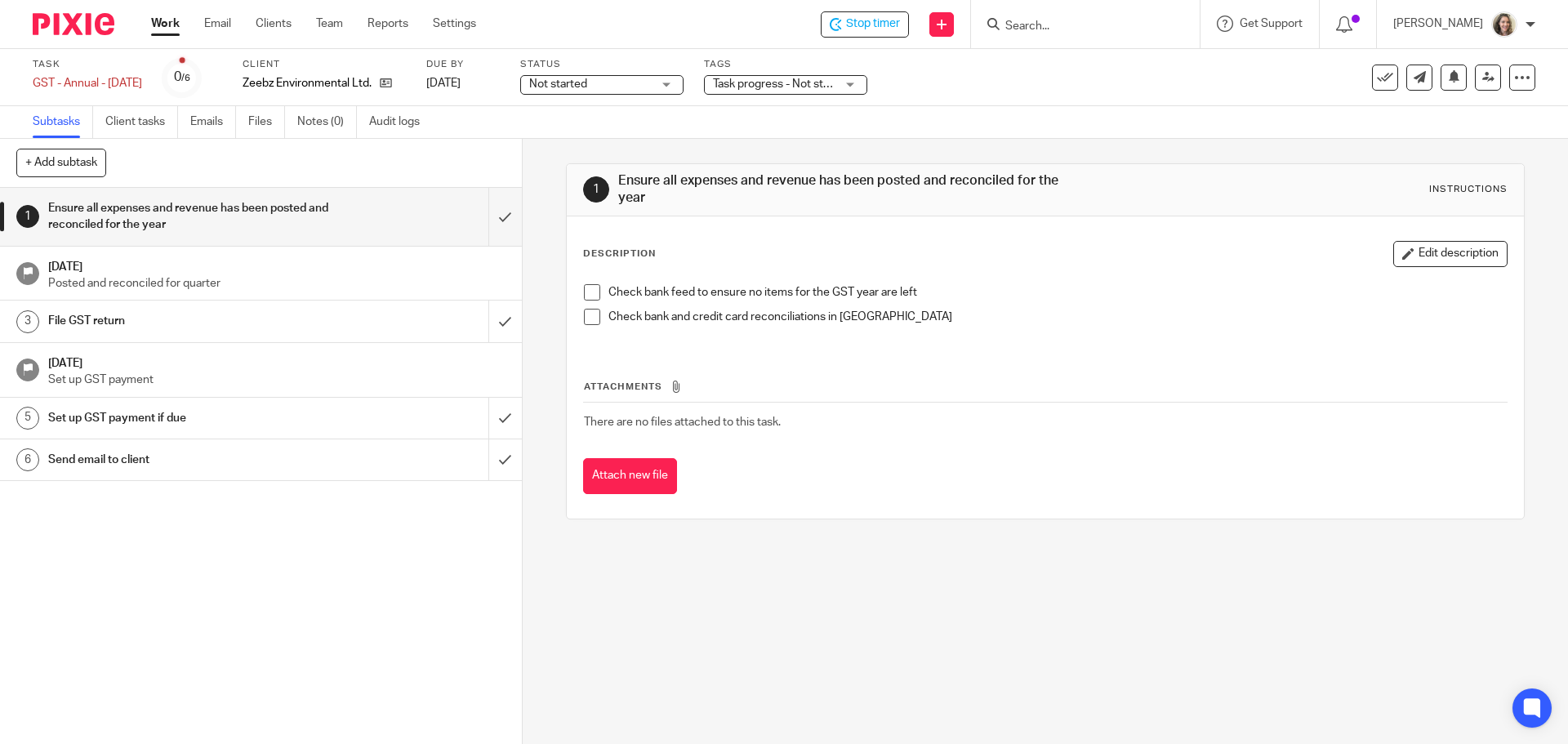
click at [88, 459] on h1 "Send email to client" at bounding box center [189, 459] width 283 height 25
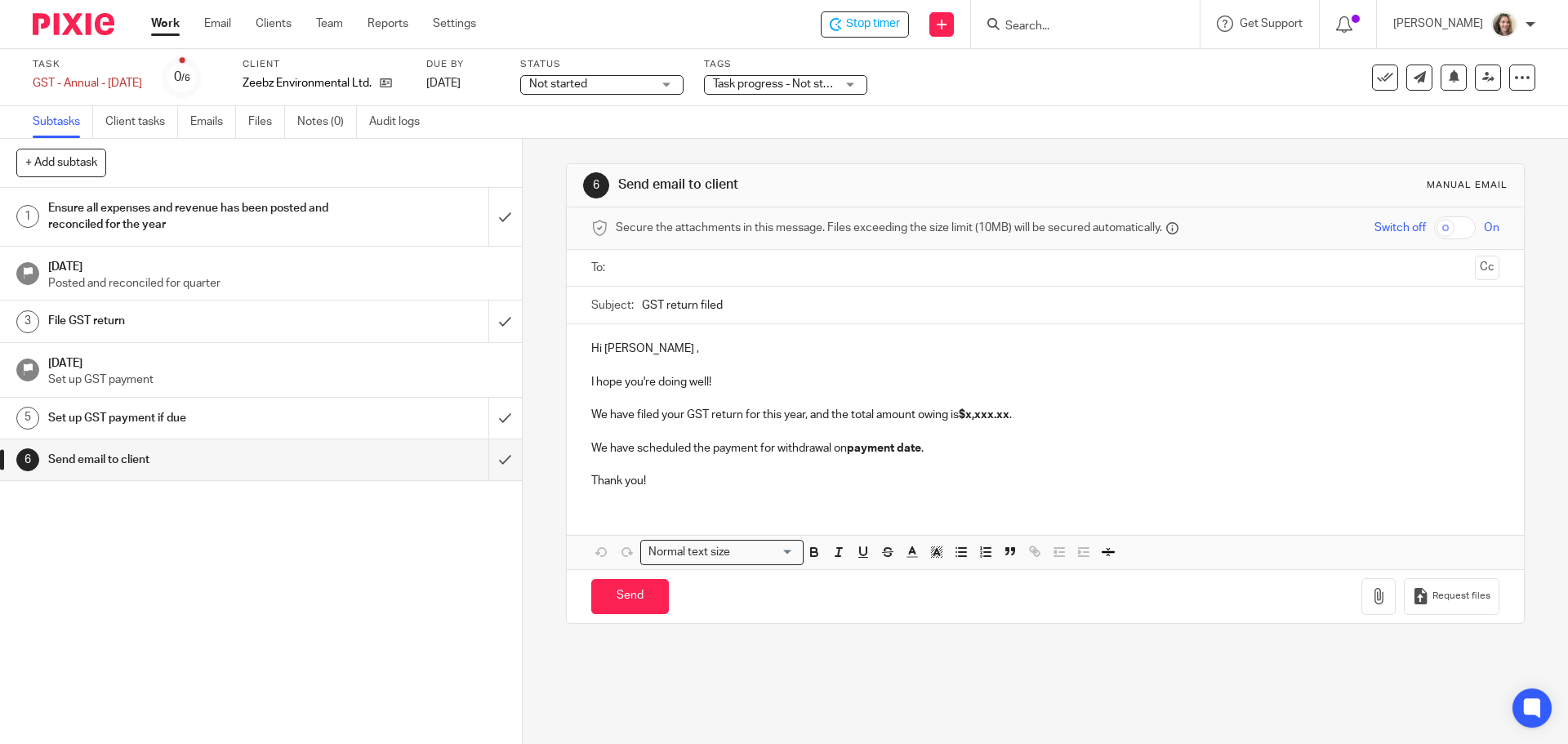
click at [668, 261] on input "text" at bounding box center [1044, 268] width 846 height 19
click at [831, 300] on input "GST return filed" at bounding box center [1071, 309] width 857 height 37
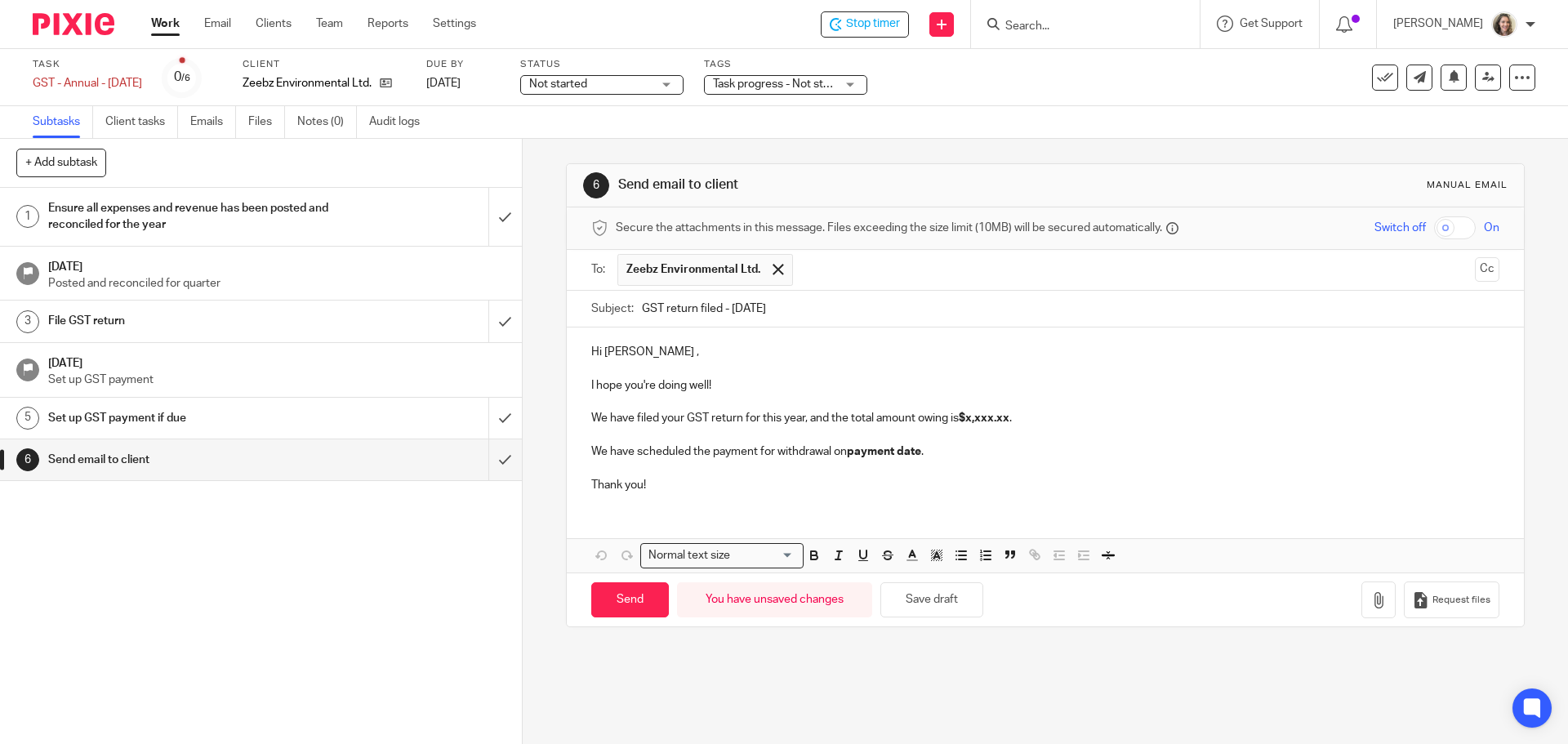
click at [661, 308] on input "GST return filed - Mar 31 2025" at bounding box center [1071, 309] width 857 height 37
type input "GST Annual Return filed - Mar 31 2025"
click at [730, 355] on p "Hi Mika ," at bounding box center [1045, 352] width 908 height 16
drag, startPoint x: 603, startPoint y: 419, endPoint x: 556, endPoint y: 378, distance: 62.4
click at [556, 378] on div "6 Send email to client Manual email Secure the attachments in this message. Fil…" at bounding box center [1045, 441] width 1046 height 605
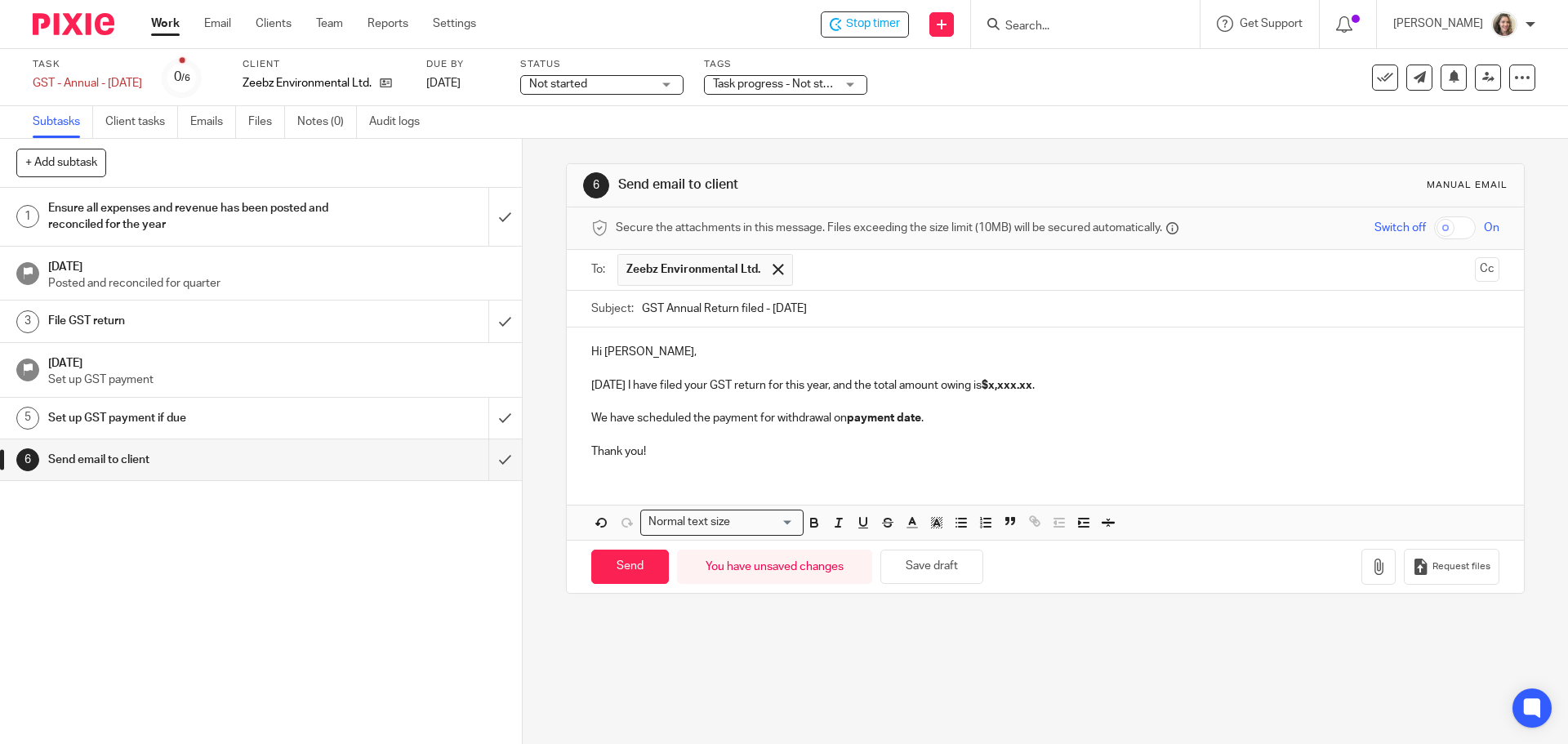
click at [791, 385] on p "Today I have filed your GST return for this year, and the total amount owing is…" at bounding box center [1045, 385] width 908 height 16
click at [1134, 384] on p "Today I have filed your GST return for the year ending Mar 31 2025, and the tot…" at bounding box center [1045, 385] width 908 height 16
click at [1269, 393] on p at bounding box center [1045, 401] width 908 height 16
click at [1202, 380] on p "Today I have filed your GST return for the year ending Mar 31 2025, and the tot…" at bounding box center [1045, 385] width 908 height 16
click at [708, 393] on p "Today I have filed your GST return for the year ending Mar 31 2025, and the tot…" at bounding box center [1045, 385] width 908 height 16
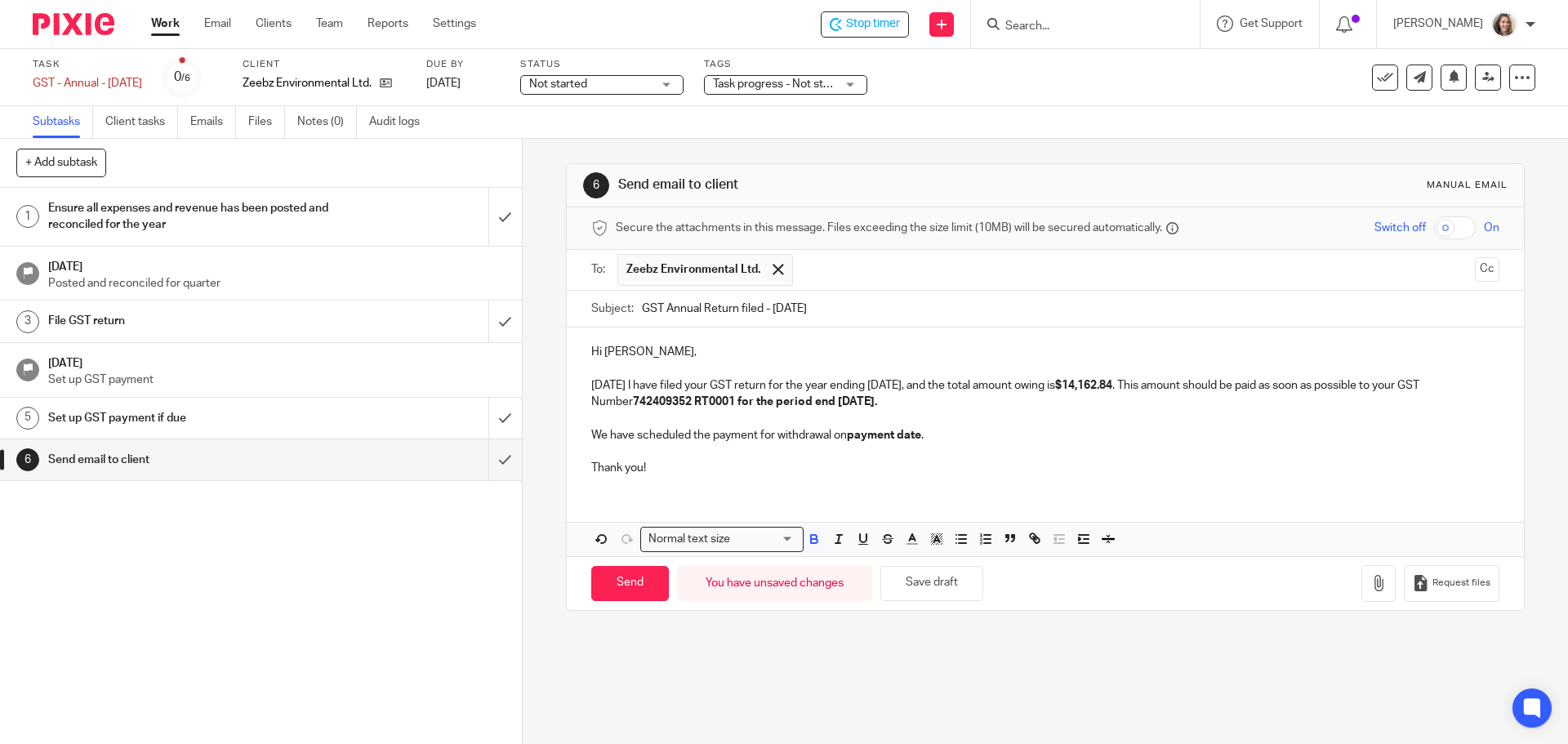
drag, startPoint x: 924, startPoint y: 404, endPoint x: 736, endPoint y: 405, distance: 188.0
click at [736, 405] on p "Today I have filed your GST return for the year ending Mar 31 2025, and the tot…" at bounding box center [1045, 394] width 908 height 34
click at [811, 543] on icon "button" at bounding box center [814, 541] width 7 height 4
click at [980, 394] on p "Today I have filed your GST return for the year ending Mar 31 2025, and the tot…" at bounding box center [1045, 394] width 908 height 34
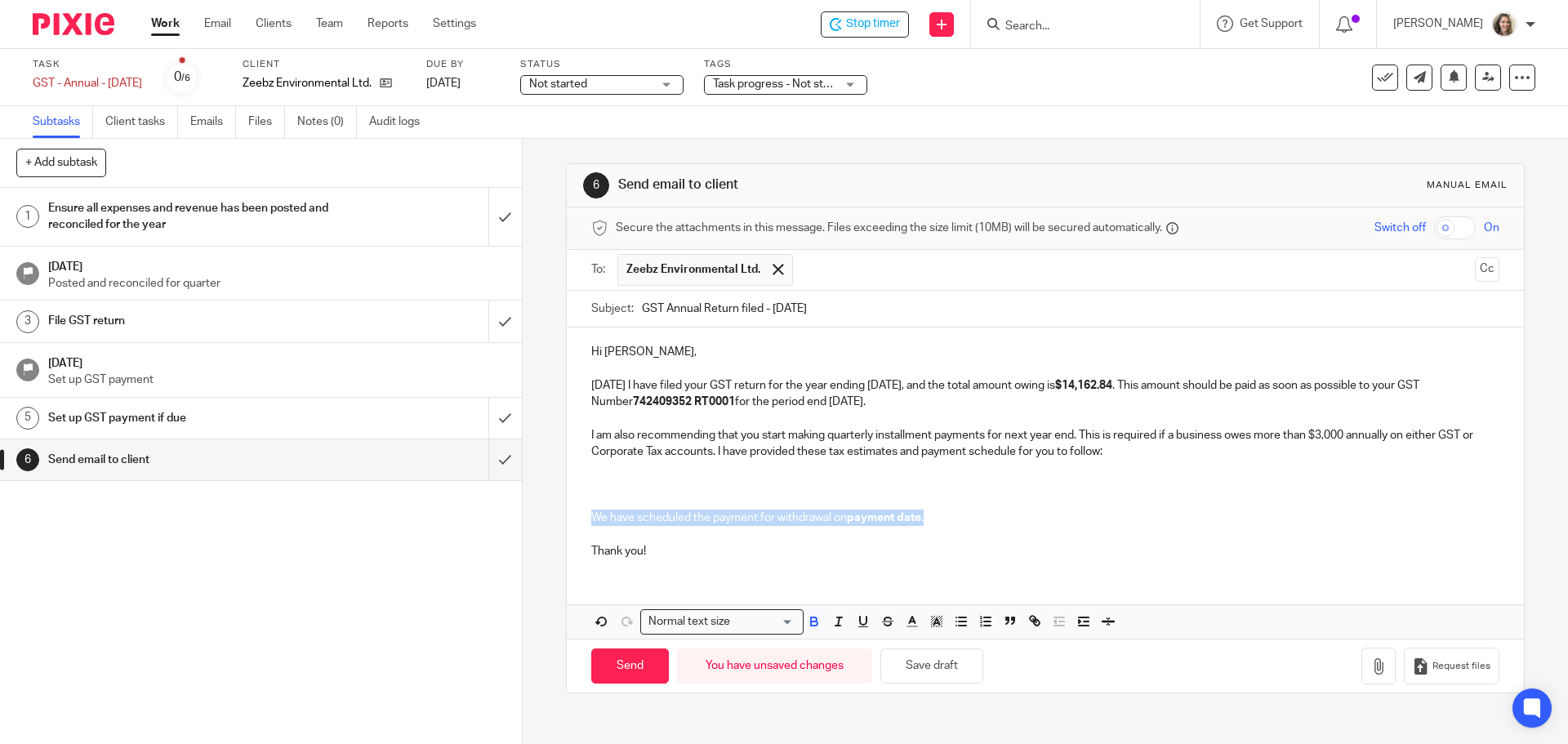
drag, startPoint x: 958, startPoint y: 523, endPoint x: 585, endPoint y: 520, distance: 373.0
click at [585, 520] on div "Hi Mika, Today I have filed your GST return for the year ending Mar 31 2025, an…" at bounding box center [1046, 449] width 957 height 244
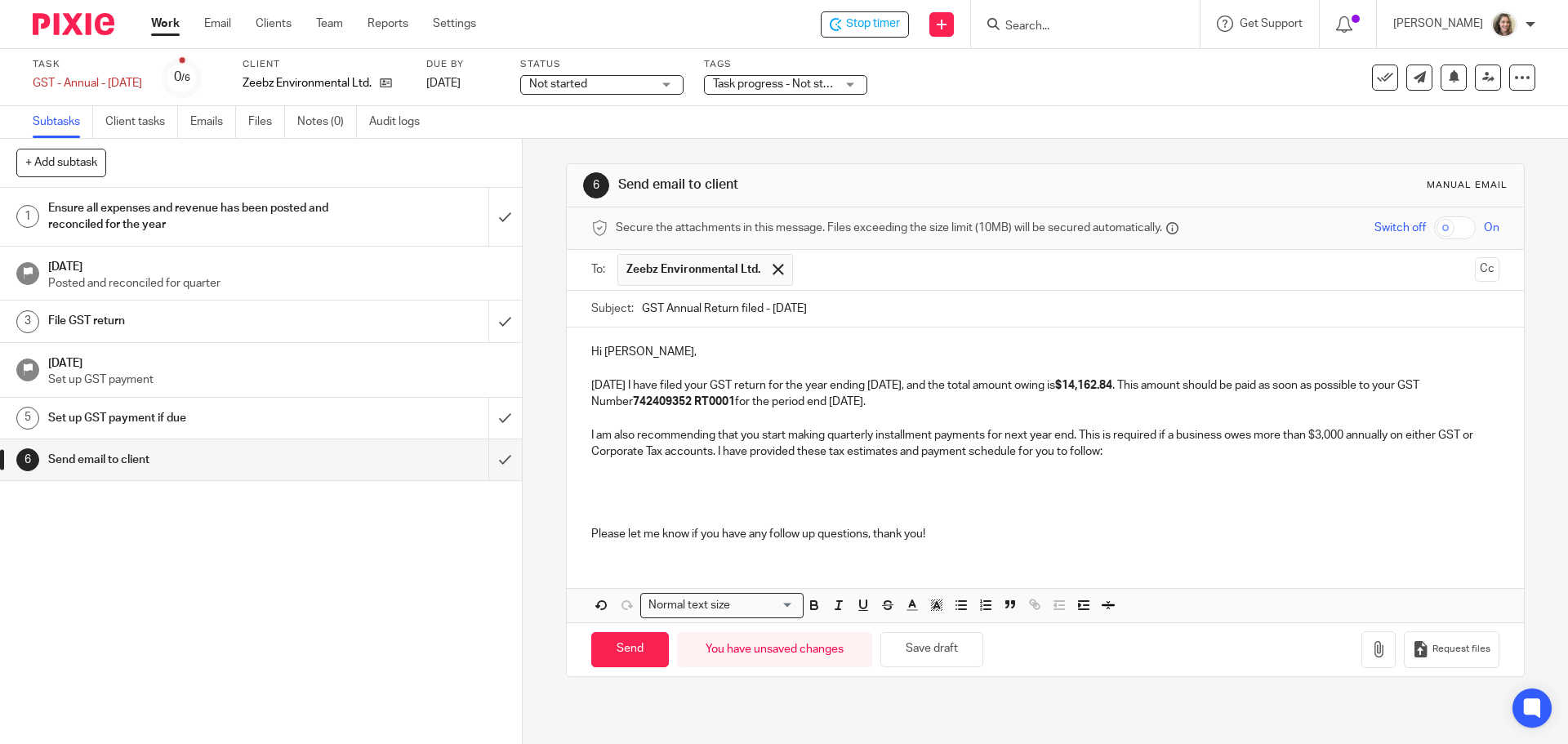
click at [665, 477] on p at bounding box center [1045, 485] width 908 height 16
click at [126, 622] on div "1 Ensure all expenses and revenue has been posted and reconciled for the year A…" at bounding box center [261, 465] width 522 height 556
click at [1365, 651] on button "button" at bounding box center [1378, 649] width 34 height 37
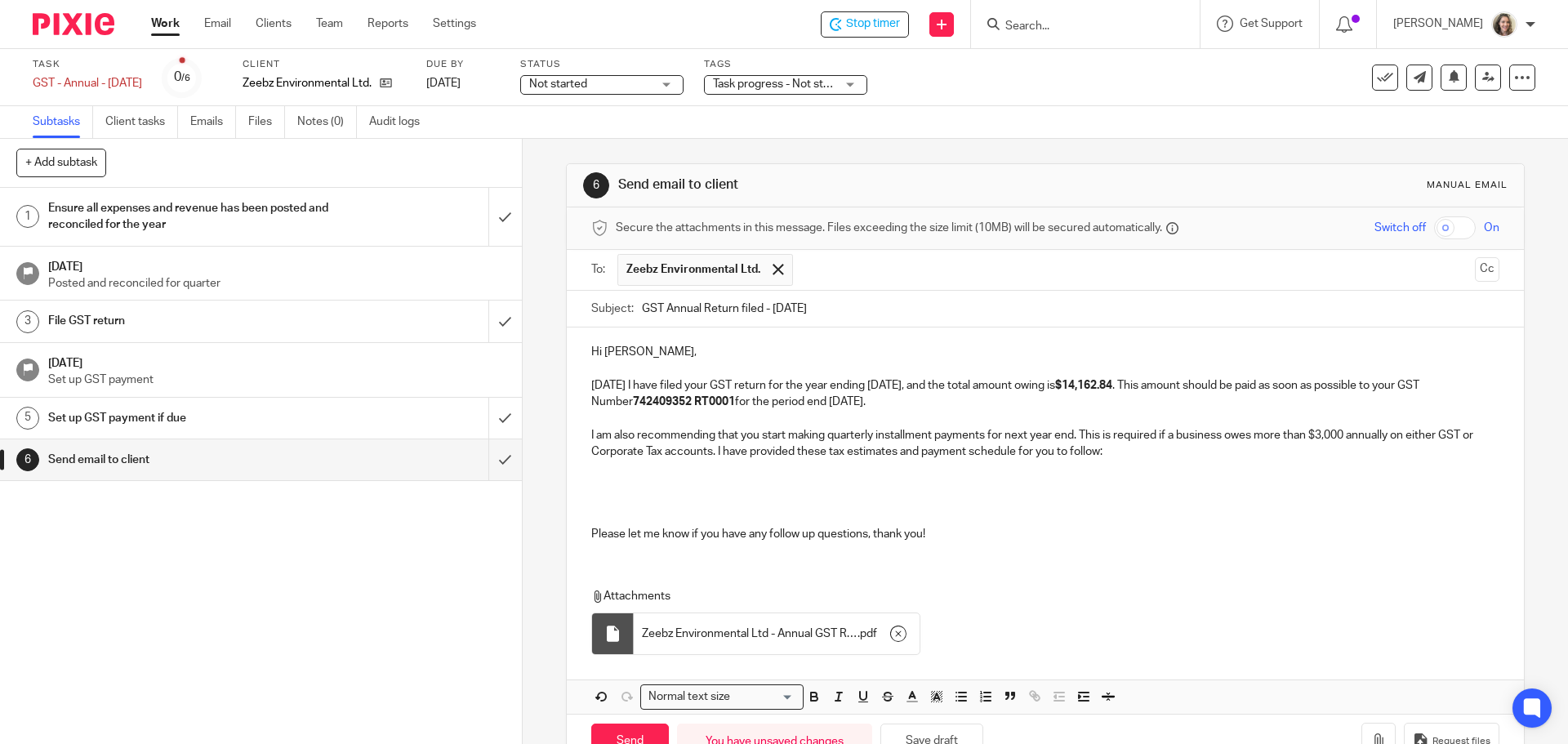
click at [189, 617] on div "1 Ensure all expenses and revenue has been posted and reconciled for the year A…" at bounding box center [261, 465] width 522 height 556
click at [912, 489] on p at bounding box center [1045, 485] width 908 height 16
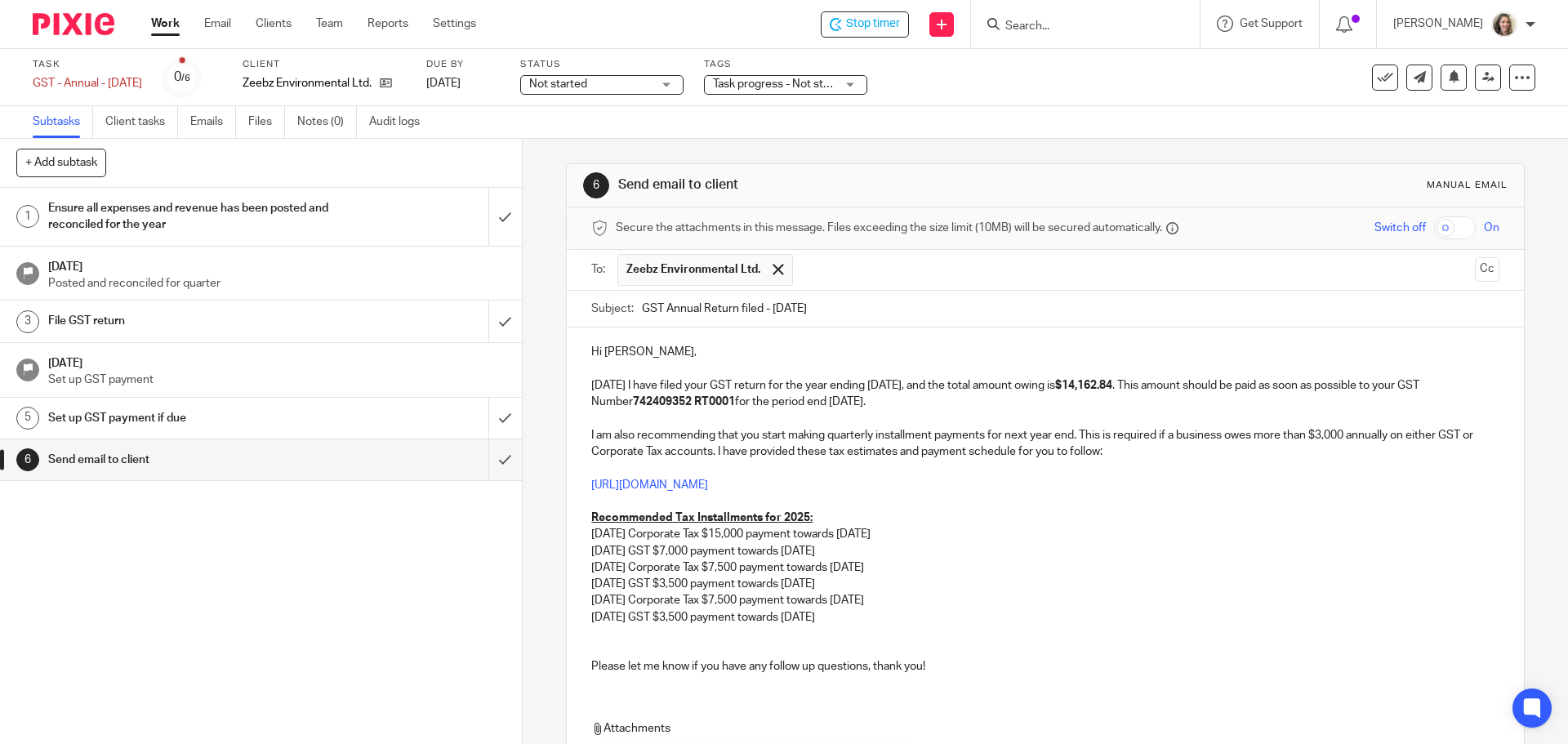
click at [704, 465] on p at bounding box center [1045, 467] width 908 height 16
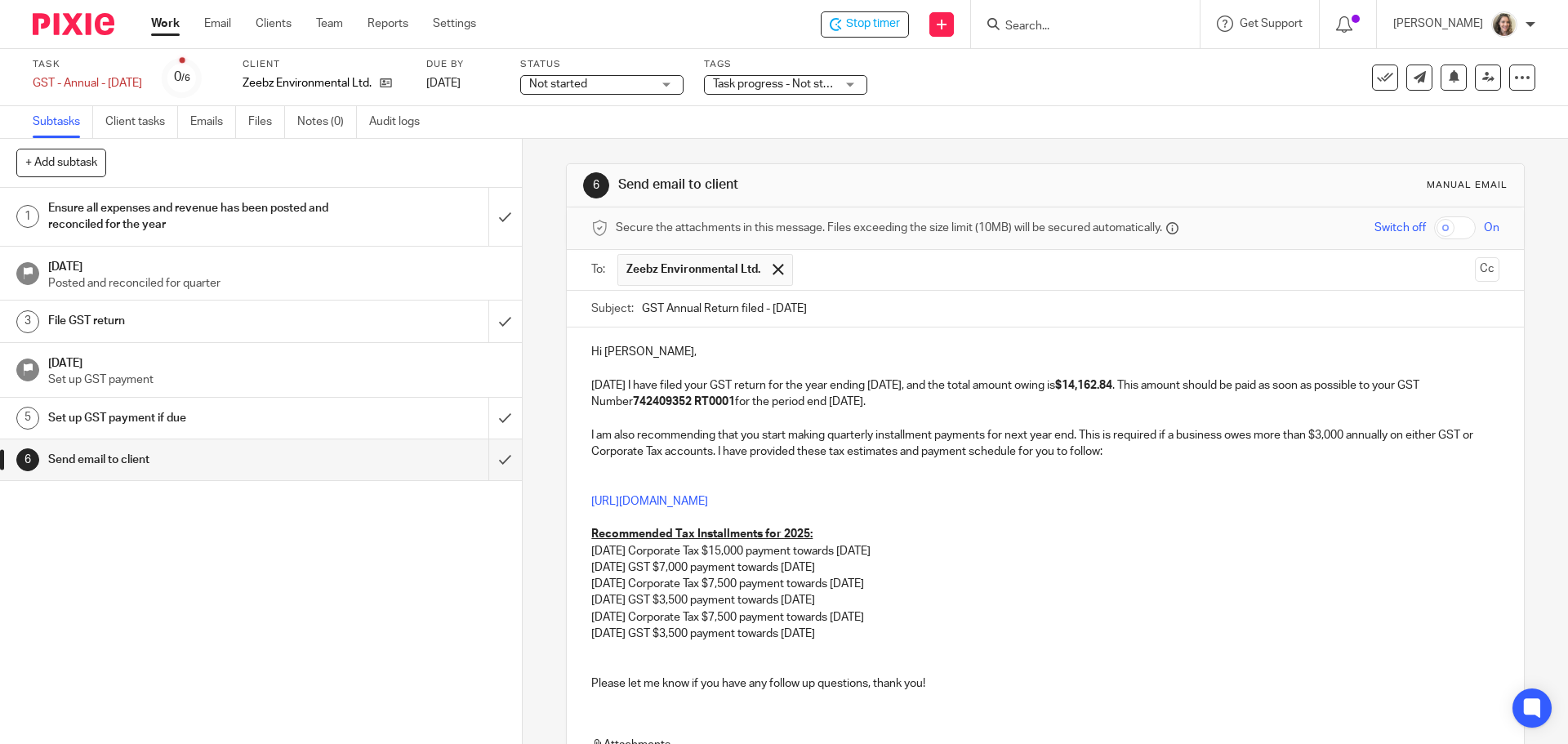
click at [704, 481] on p at bounding box center [1045, 485] width 908 height 16
drag, startPoint x: 1243, startPoint y: 502, endPoint x: 583, endPoint y: 465, distance: 661.0
click at [583, 465] on div "Hi Mika, Today I have filed your GST return for the year ending Mar 31 2025, an…" at bounding box center [1046, 515] width 957 height 376
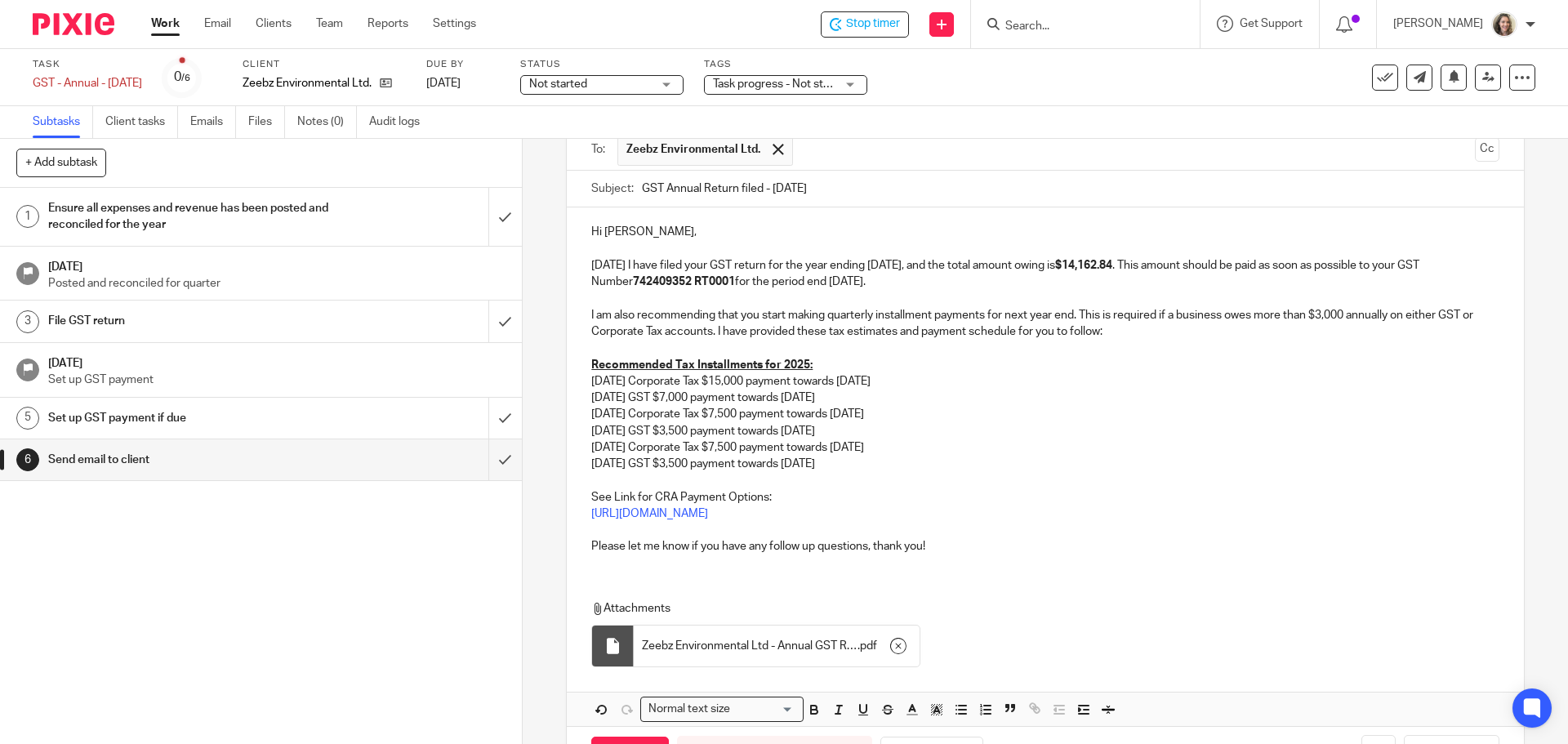
scroll to position [164, 0]
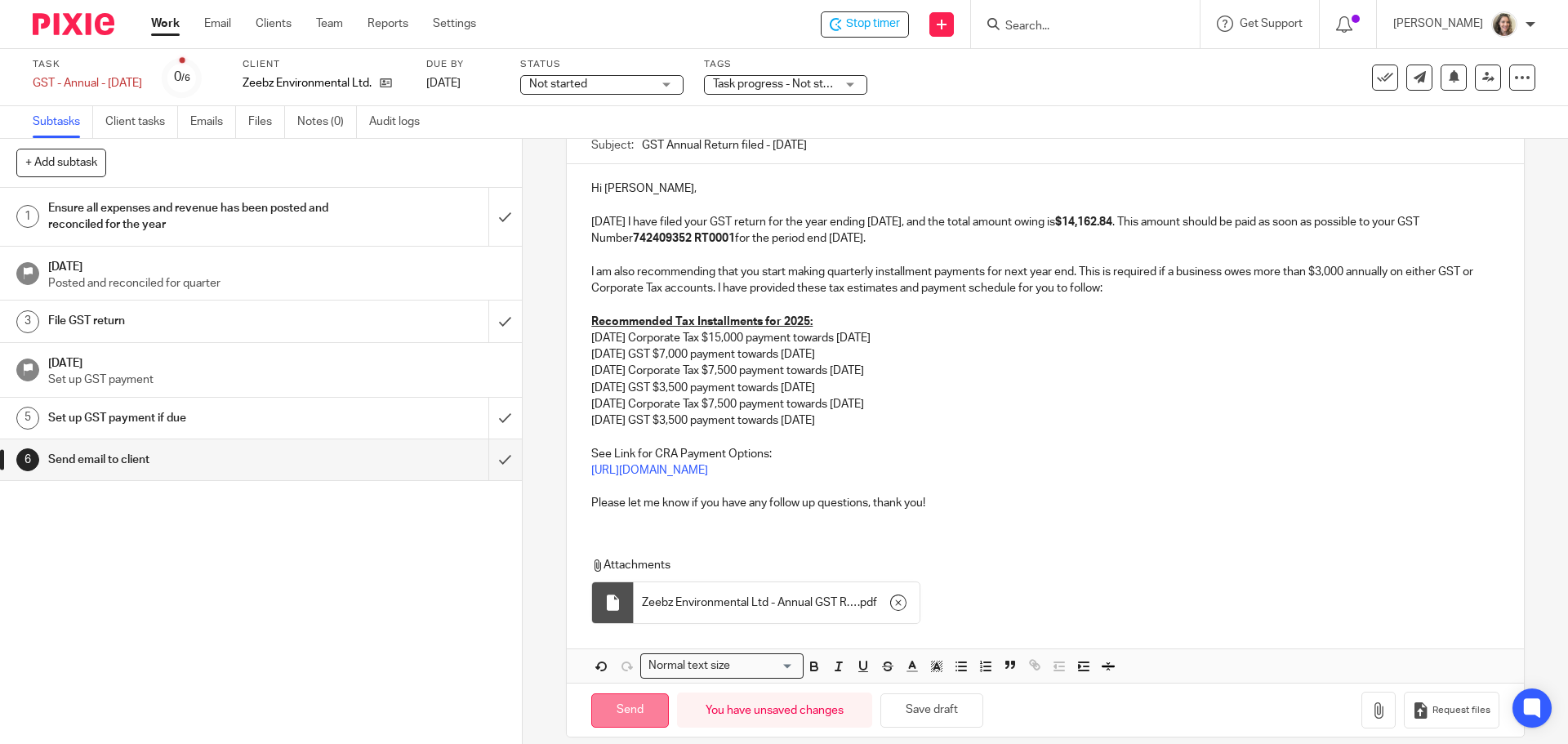
click at [617, 707] on input "Send" at bounding box center [630, 710] width 78 height 35
type input "Sent"
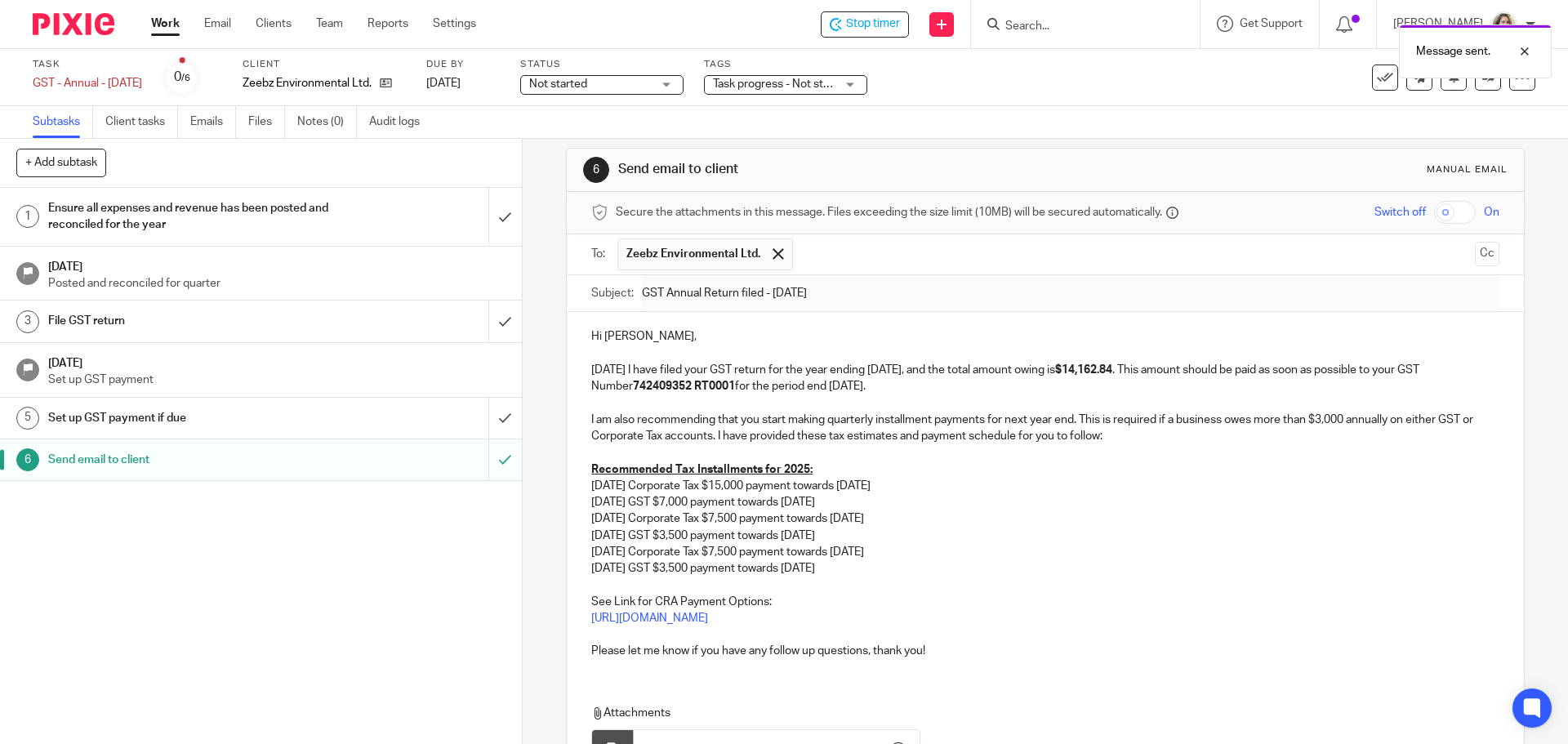
scroll to position [0, 0]
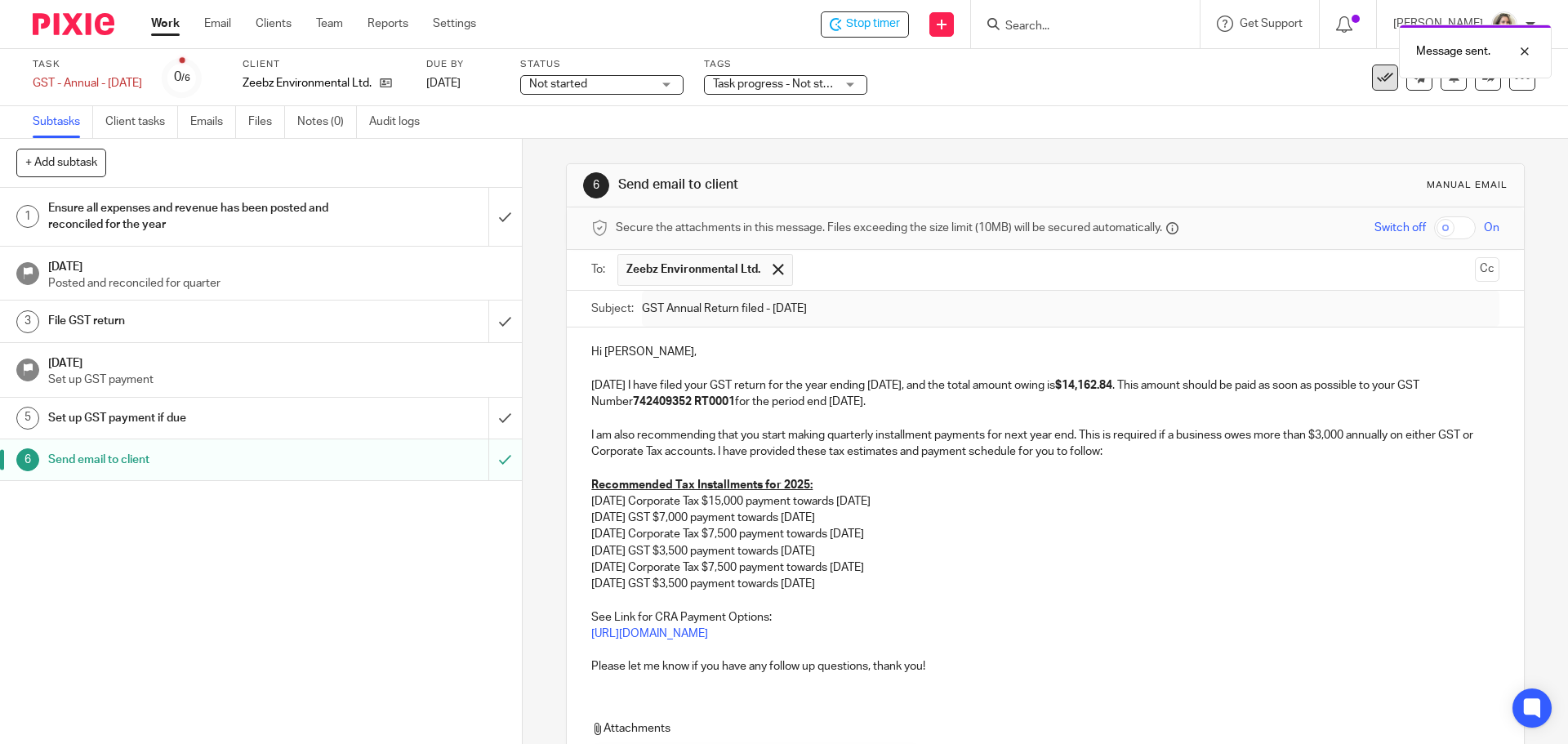
click at [1377, 82] on icon at bounding box center [1385, 78] width 16 height 16
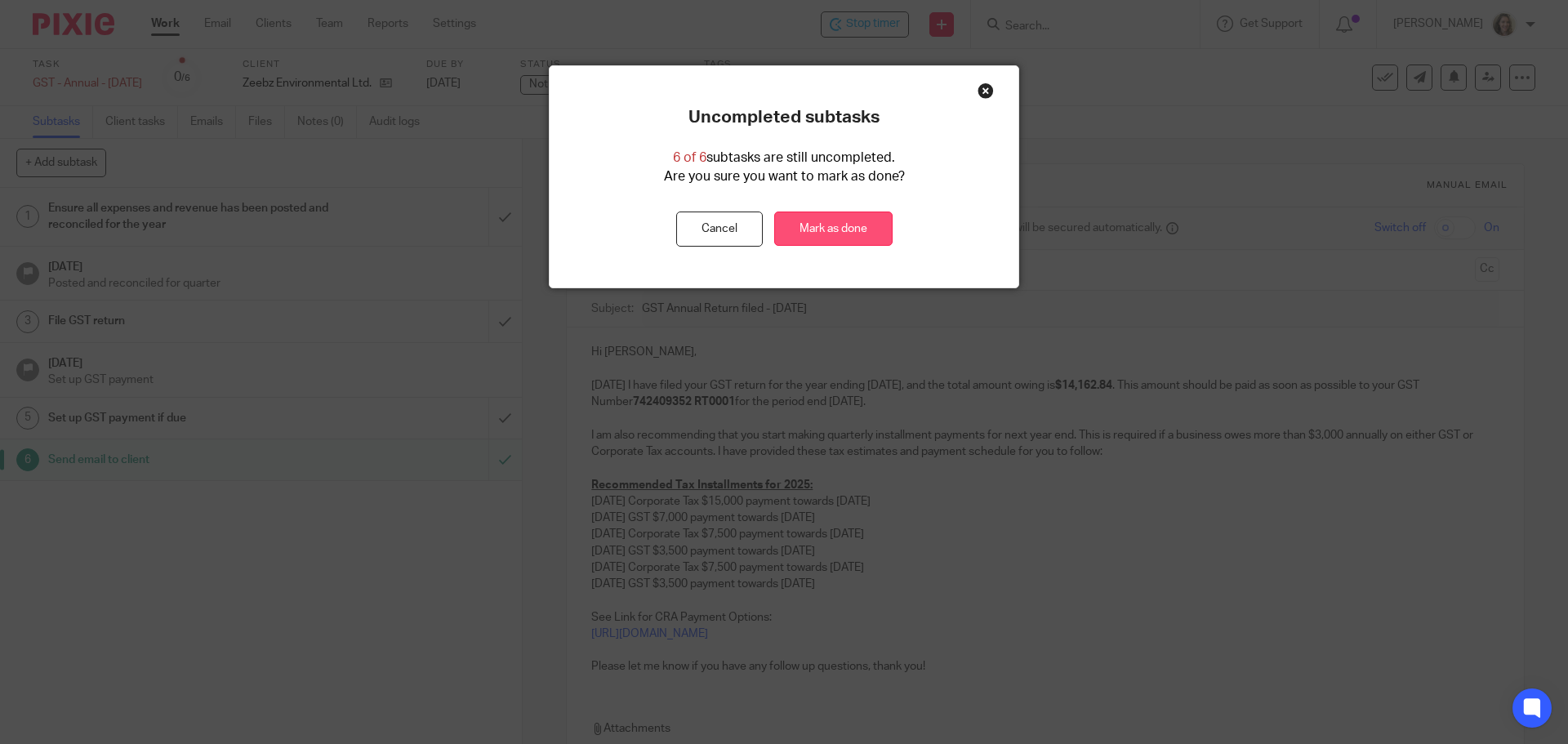
click at [800, 240] on link "Mark as done" at bounding box center [833, 229] width 119 height 35
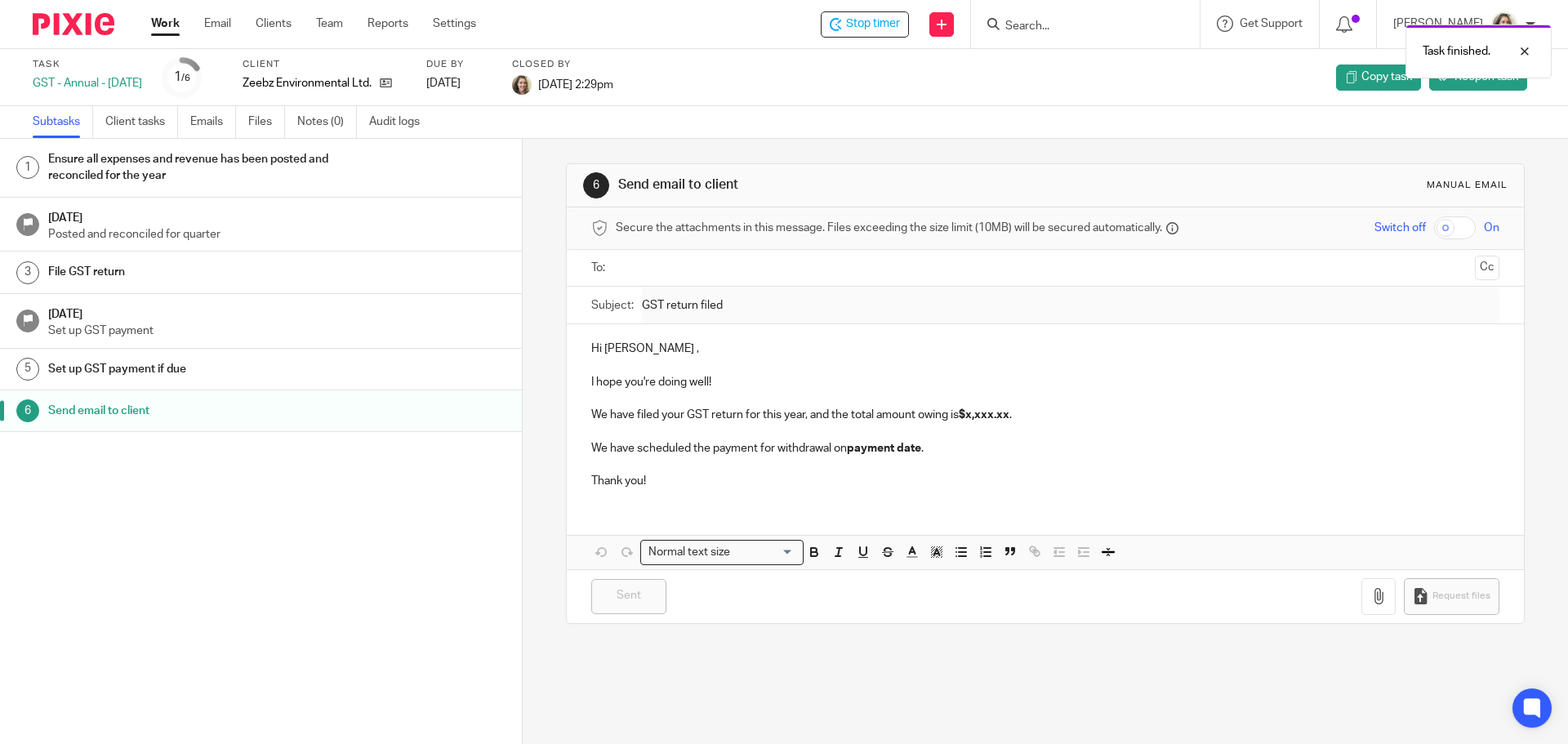
click at [164, 22] on link "Work" at bounding box center [165, 24] width 29 height 16
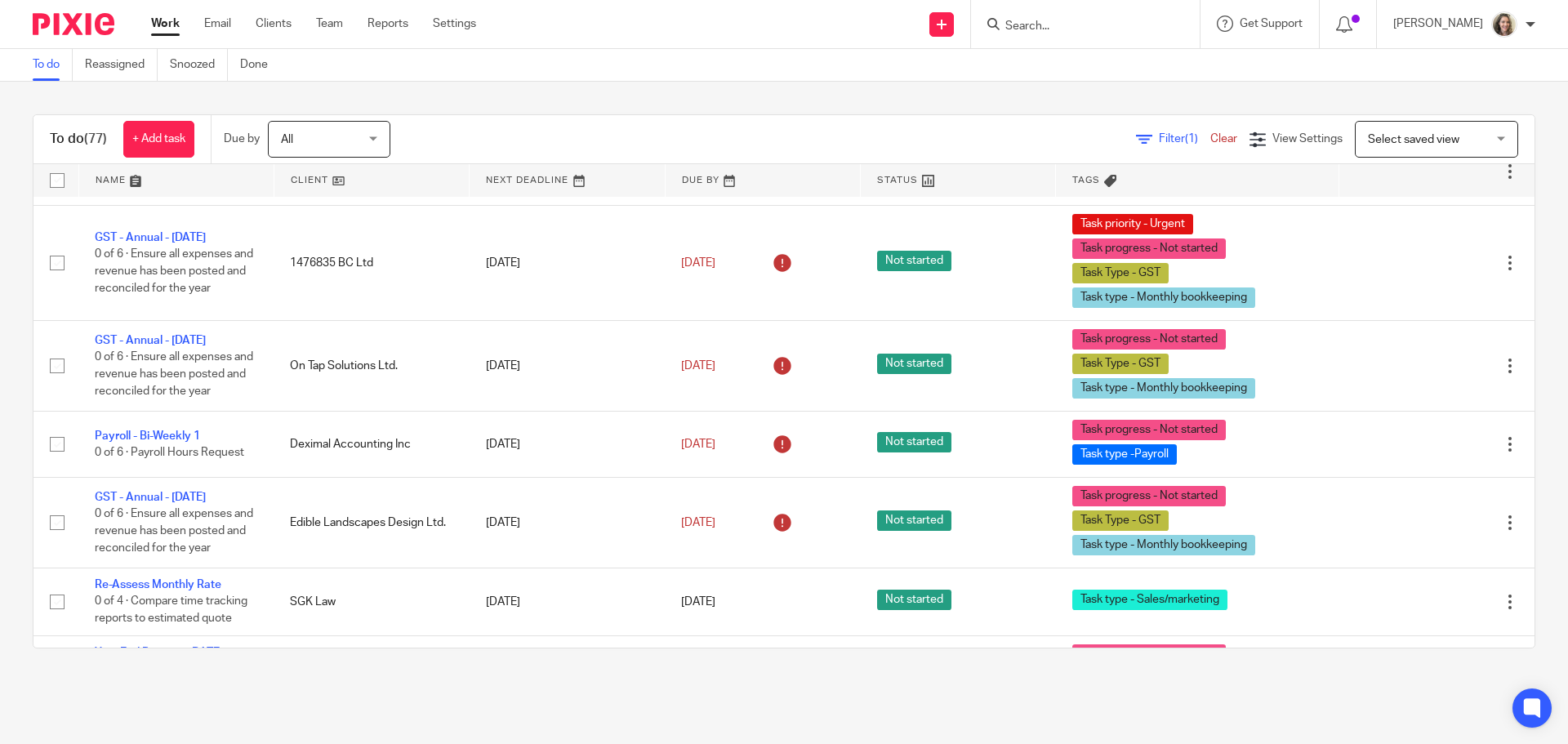
scroll to position [4002, 0]
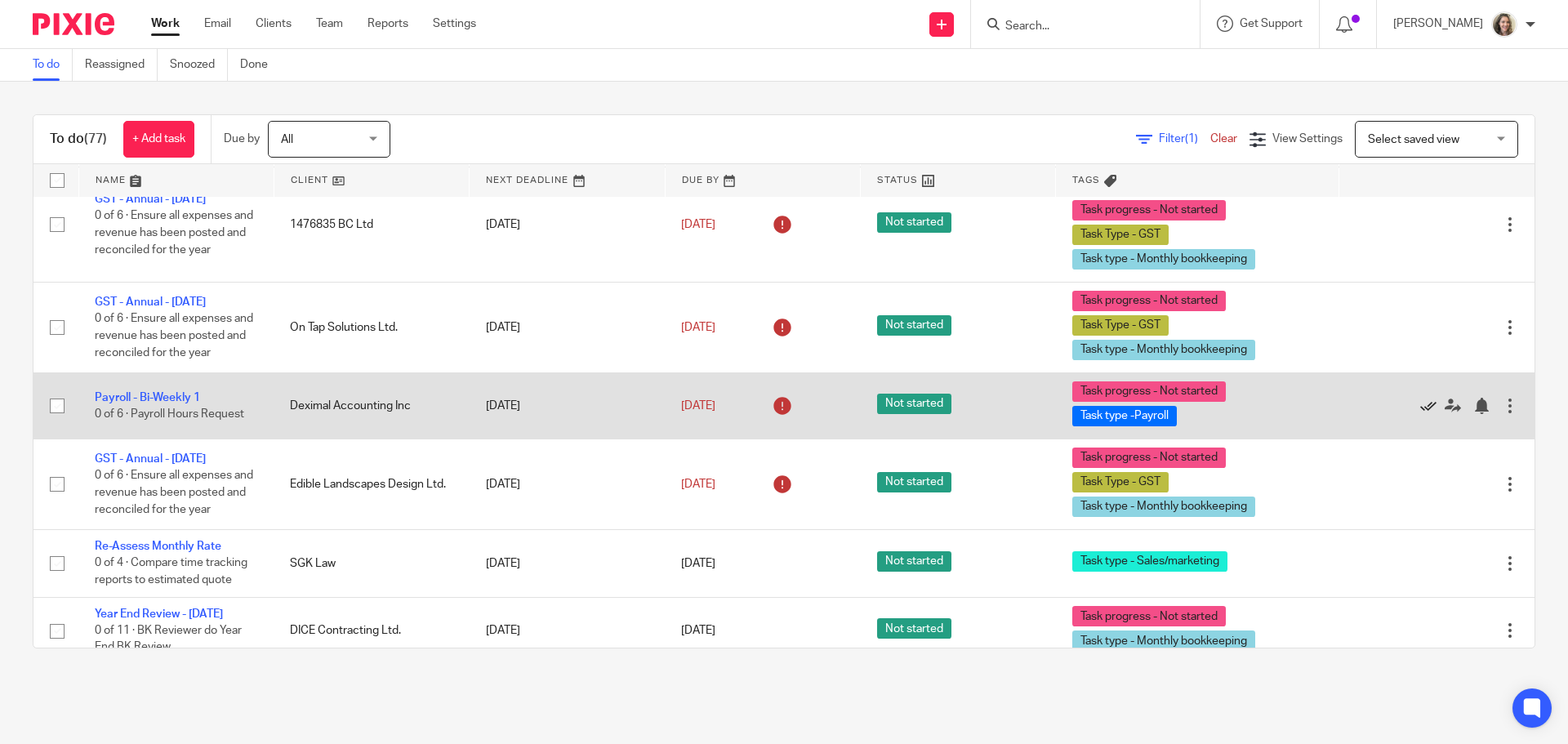
click at [1420, 414] on icon at bounding box center [1428, 405] width 16 height 16
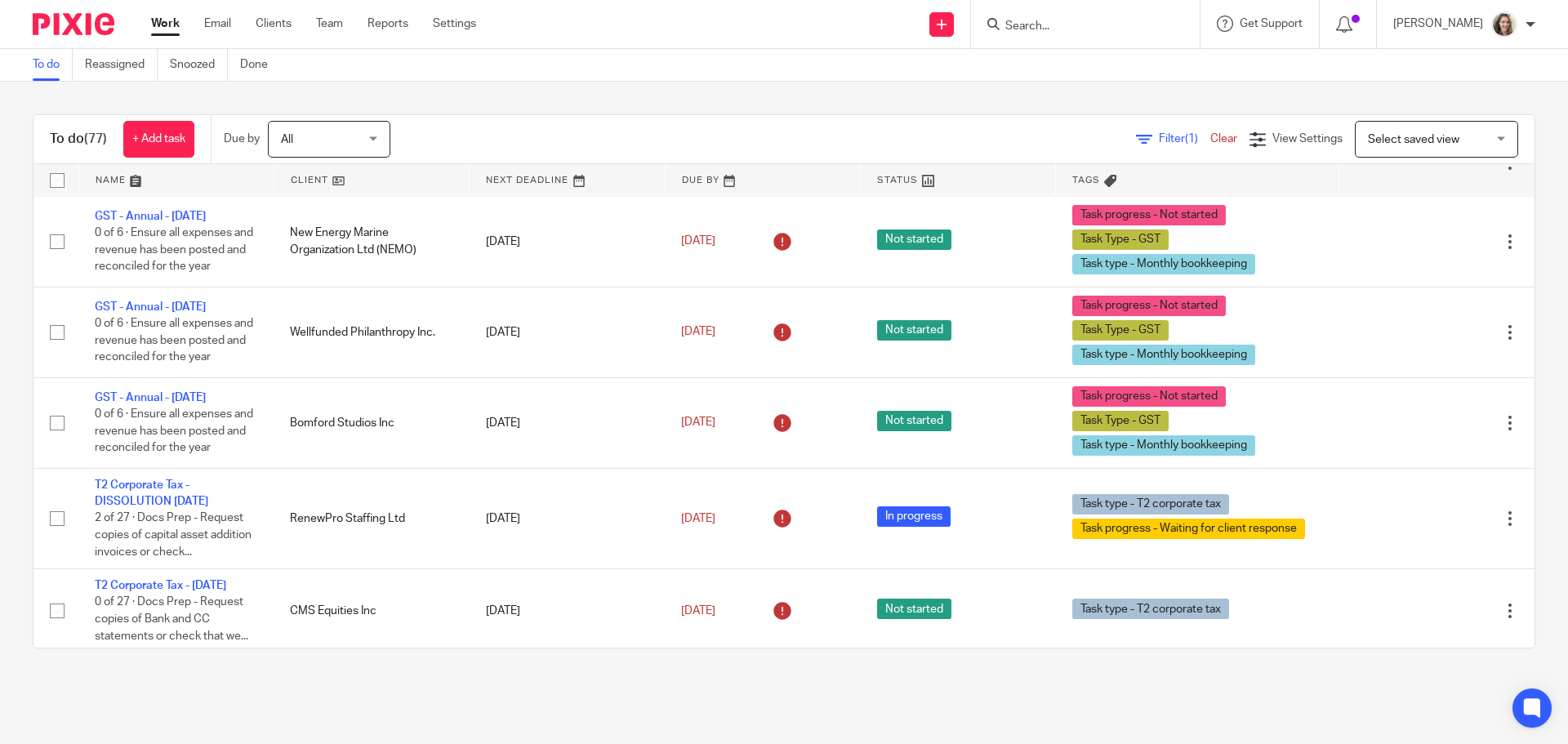
scroll to position [4737, 0]
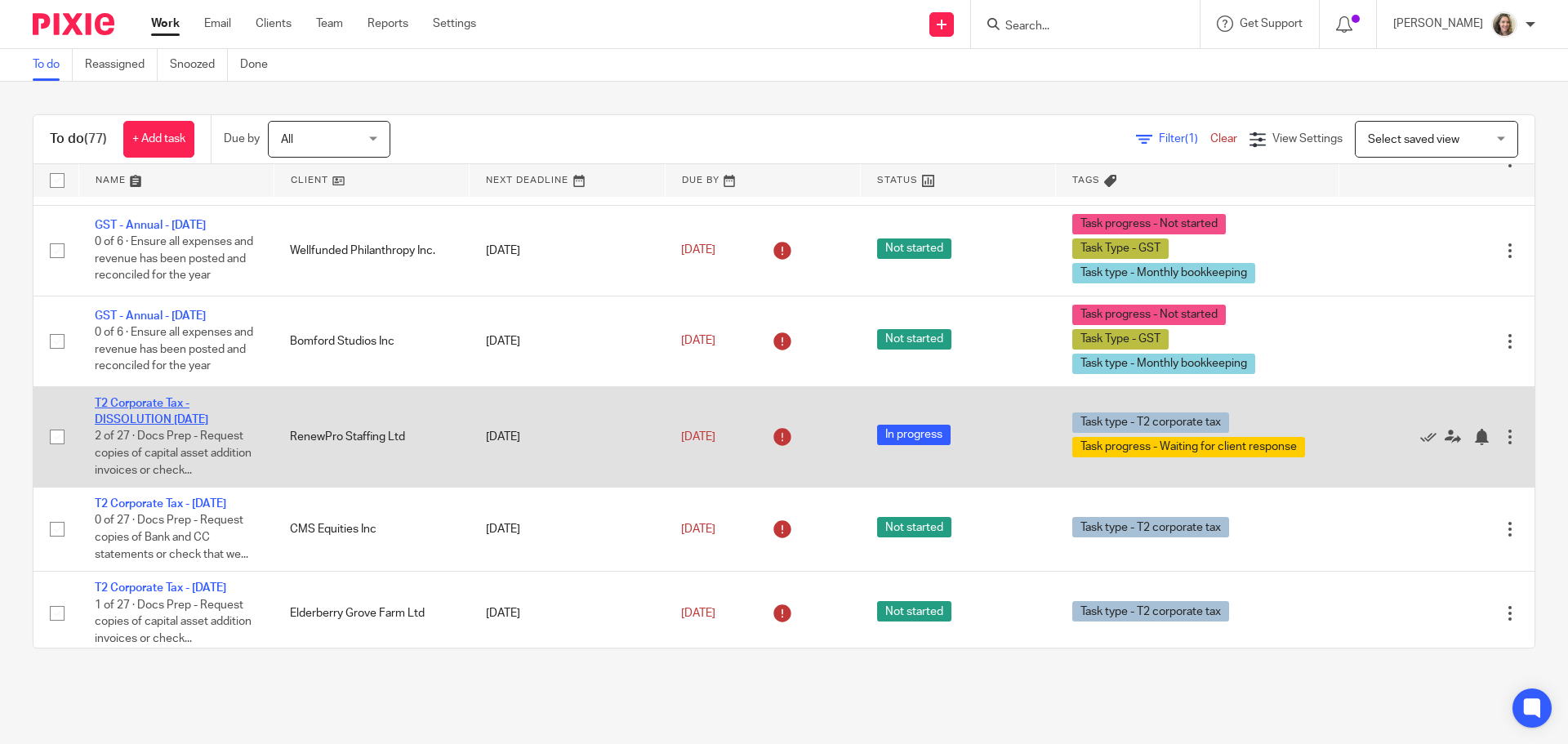
click at [125, 425] on link "T2 Corporate Tax - DISSOLUTION Mar 29 2025" at bounding box center [152, 411] width 114 height 28
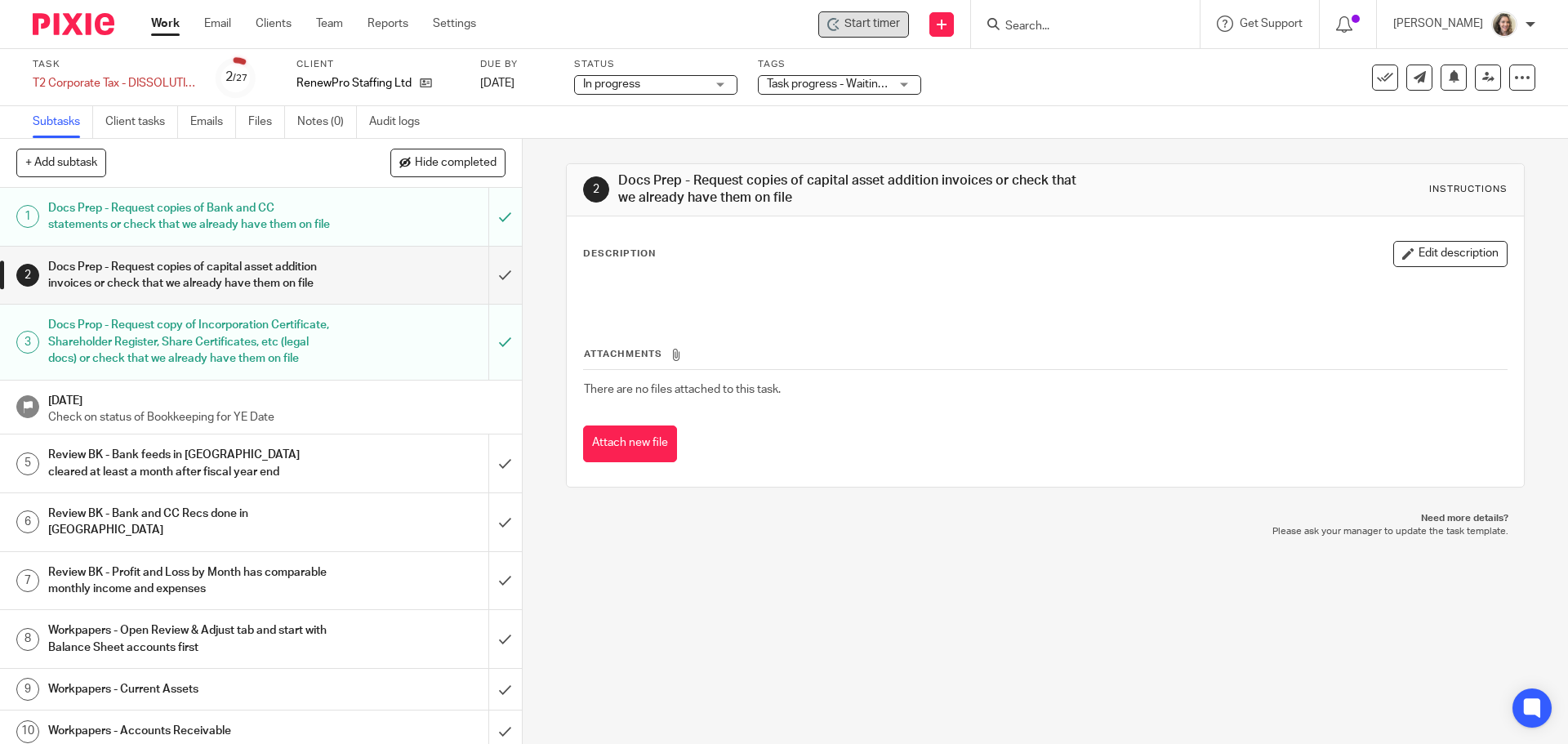
click at [870, 29] on span "Start timer" at bounding box center [873, 24] width 56 height 17
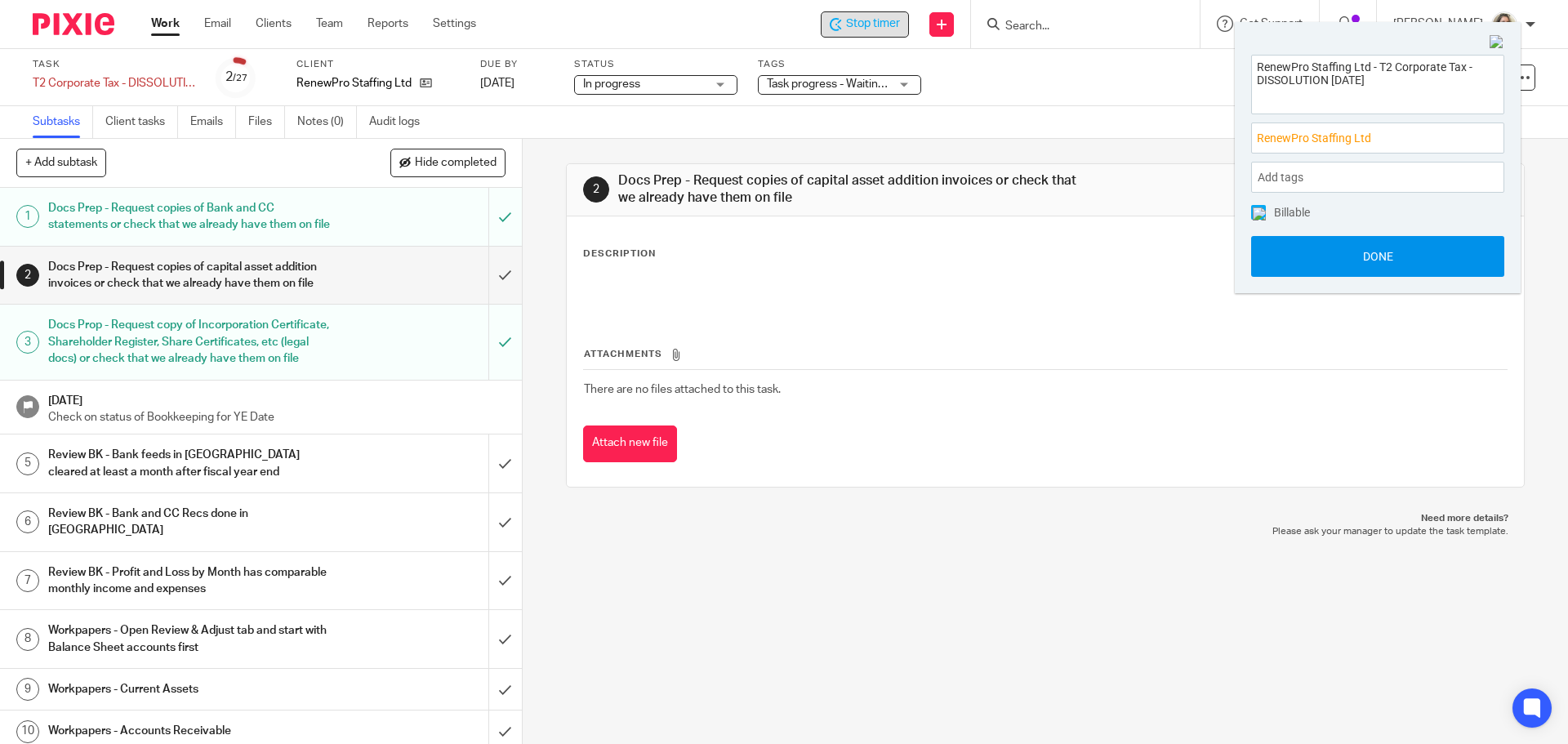
click at [1375, 253] on button "Done" at bounding box center [1378, 256] width 254 height 41
